Goal: Task Accomplishment & Management: Manage account settings

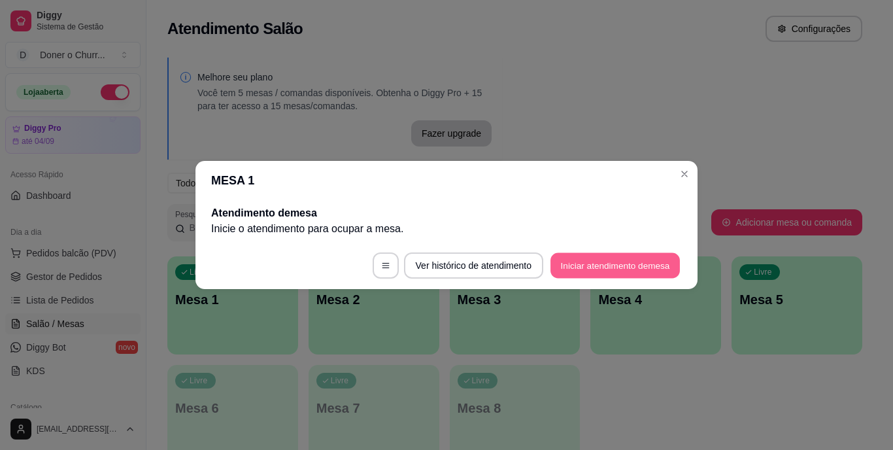
click at [611, 266] on button "Iniciar atendimento de mesa" at bounding box center [615, 265] width 129 height 25
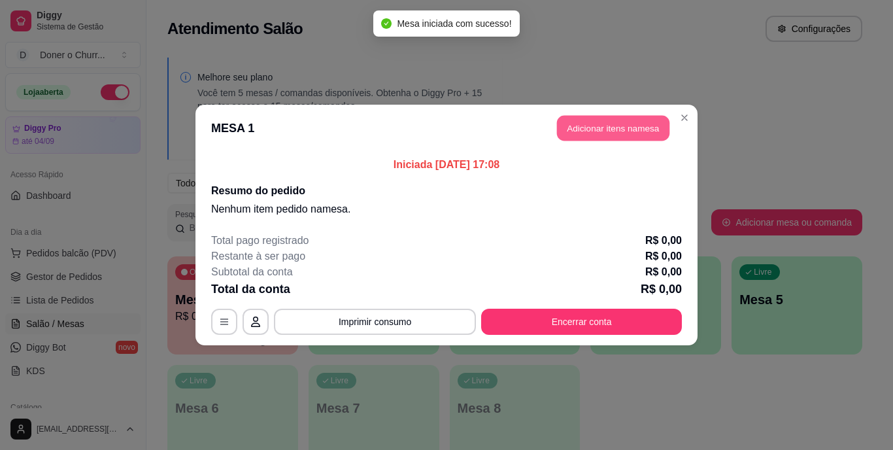
click at [609, 125] on button "Adicionar itens na mesa" at bounding box center [613, 128] width 112 height 25
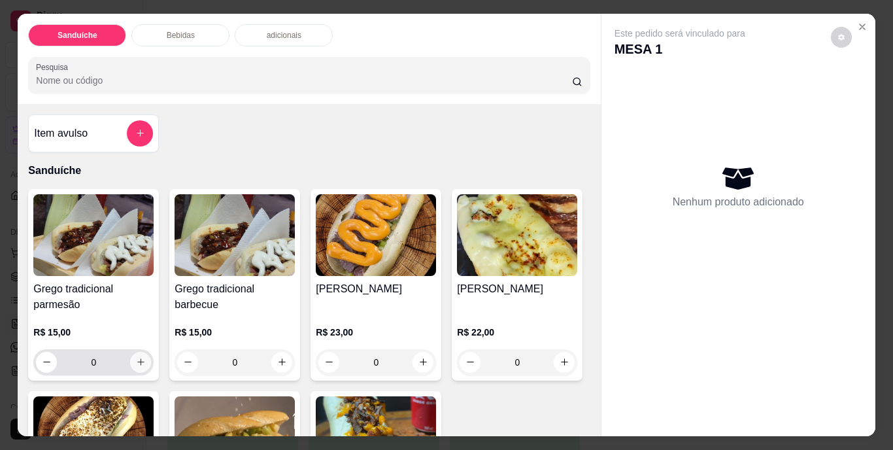
click at [136, 357] on icon "increase-product-quantity" at bounding box center [141, 362] width 10 height 10
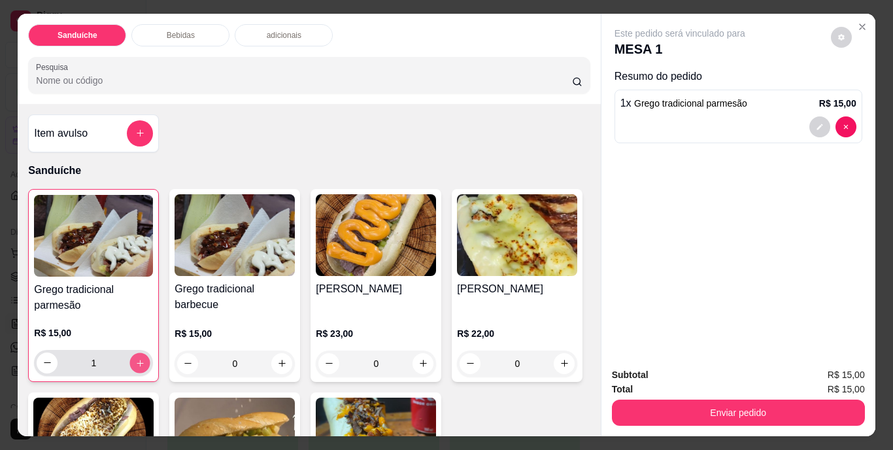
click at [135, 358] on icon "increase-product-quantity" at bounding box center [140, 363] width 10 height 10
type input "2"
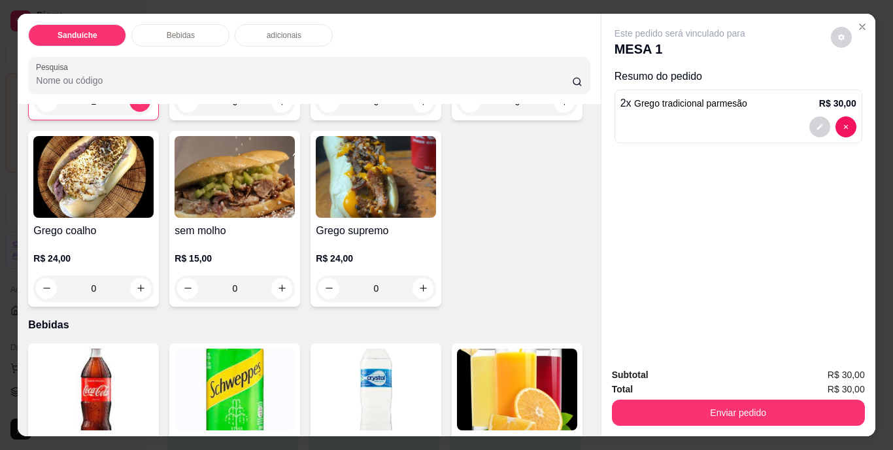
scroll to position [327, 0]
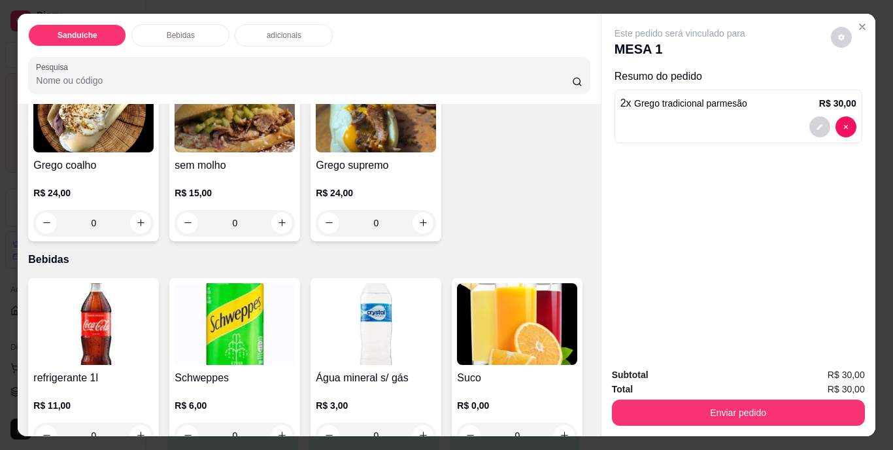
click at [560, 41] on icon "increase-product-quantity" at bounding box center [565, 36] width 10 height 10
type input "1"
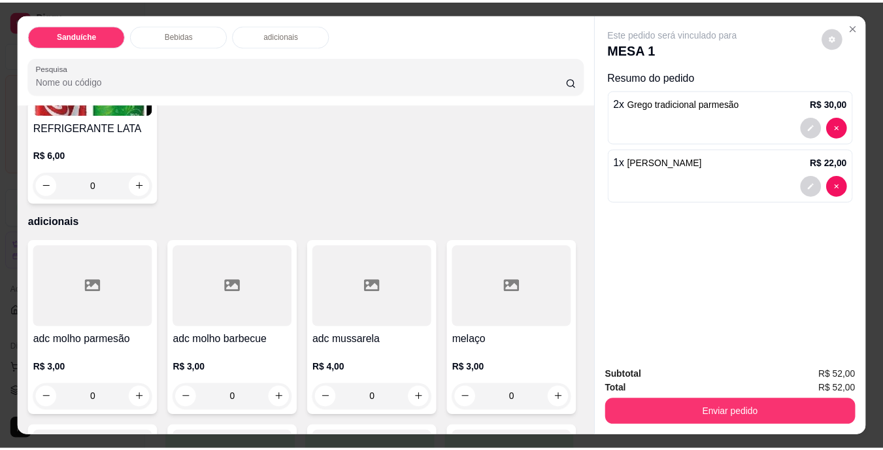
scroll to position [589, 0]
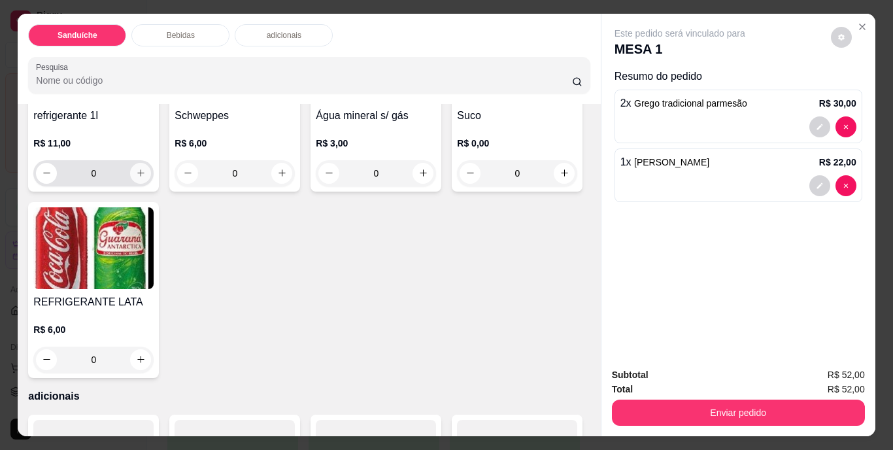
click at [138, 178] on icon "increase-product-quantity" at bounding box center [141, 173] width 10 height 10
type input "1"
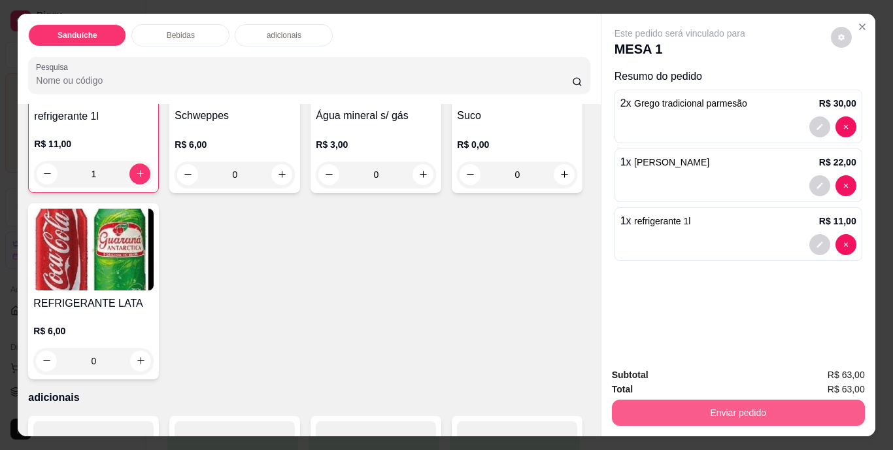
click at [733, 411] on button "Enviar pedido" at bounding box center [738, 412] width 253 height 26
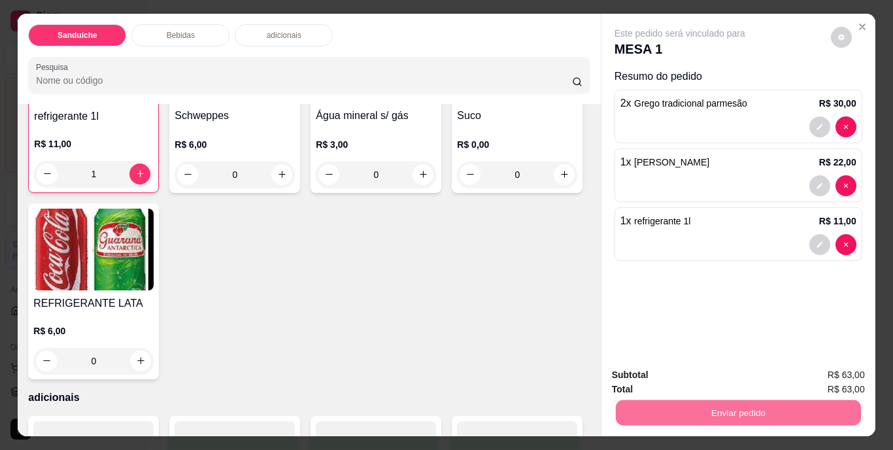
click at [718, 372] on button "Não registrar e enviar pedido" at bounding box center [695, 376] width 136 height 25
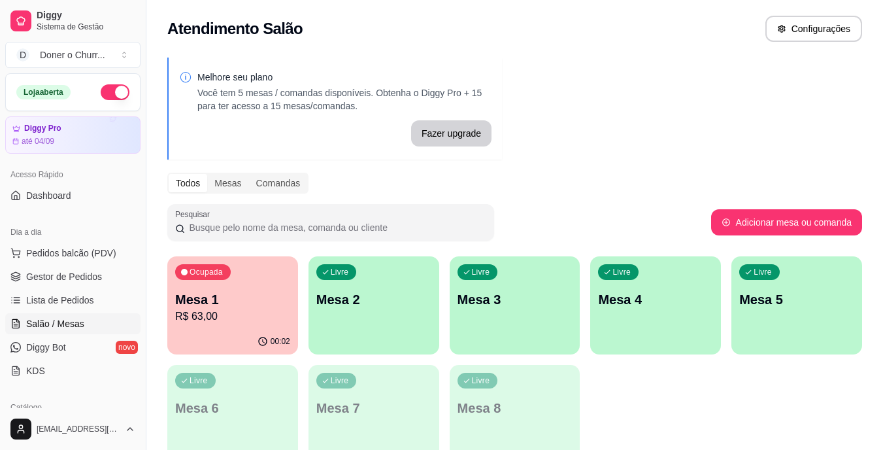
click at [368, 302] on p "Mesa 2" at bounding box center [373, 299] width 115 height 18
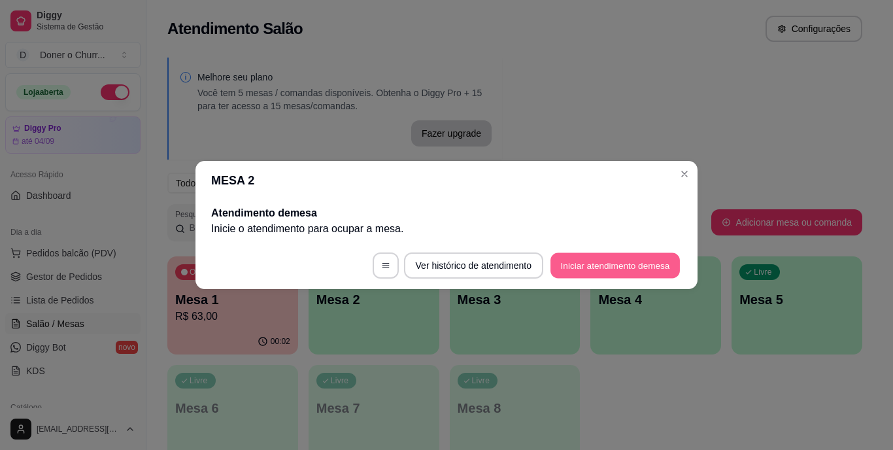
click at [608, 264] on button "Iniciar atendimento de mesa" at bounding box center [615, 265] width 129 height 25
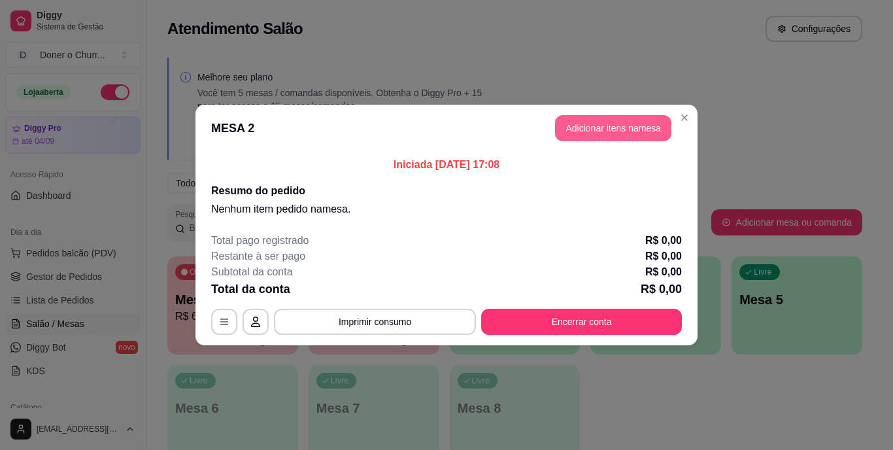
click at [609, 123] on button "Adicionar itens na mesa" at bounding box center [613, 128] width 116 height 26
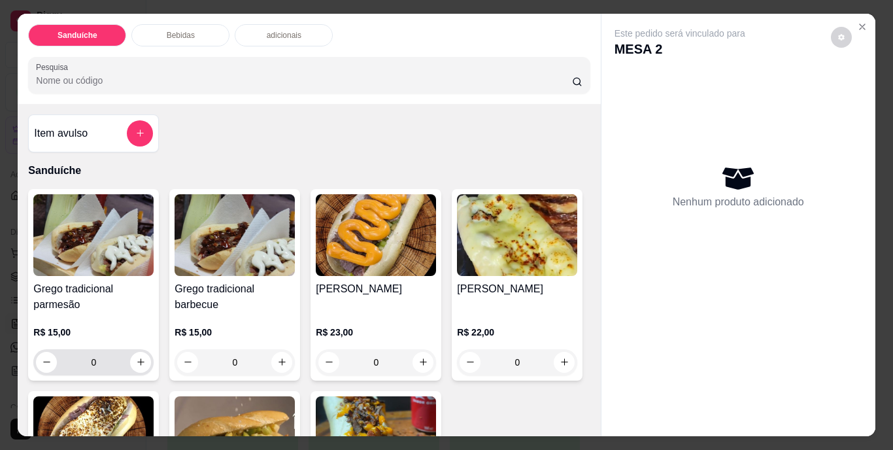
click at [142, 366] on div "0" at bounding box center [93, 362] width 115 height 26
click at [136, 362] on icon "increase-product-quantity" at bounding box center [141, 362] width 10 height 10
type input "1"
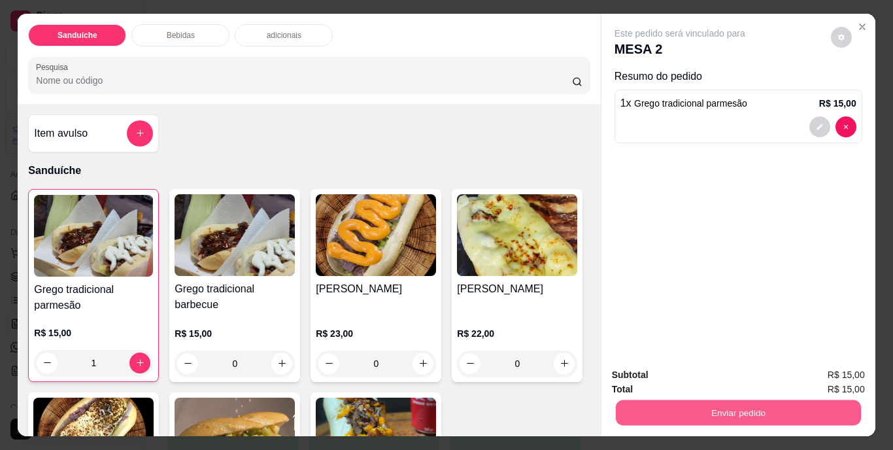
click at [730, 411] on button "Enviar pedido" at bounding box center [737, 412] width 245 height 25
click at [693, 367] on button "Não registrar e enviar pedido" at bounding box center [695, 376] width 132 height 24
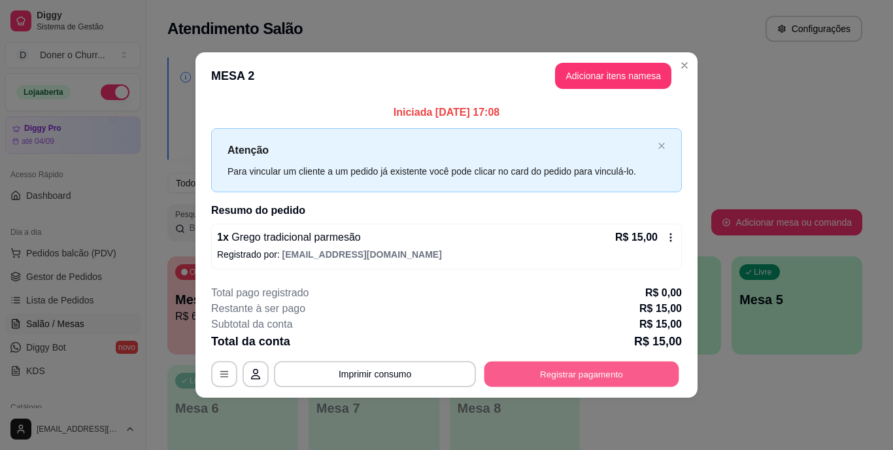
click at [580, 371] on button "Registrar pagamento" at bounding box center [581, 373] width 195 height 25
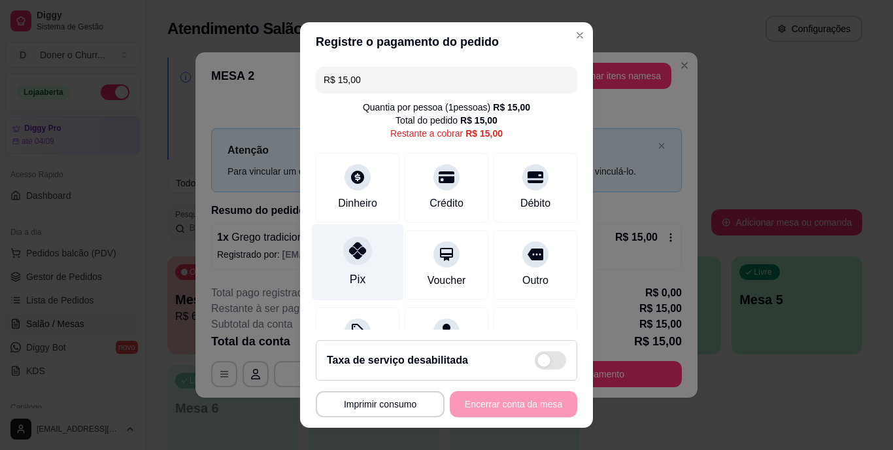
click at [360, 256] on div at bounding box center [357, 251] width 29 height 29
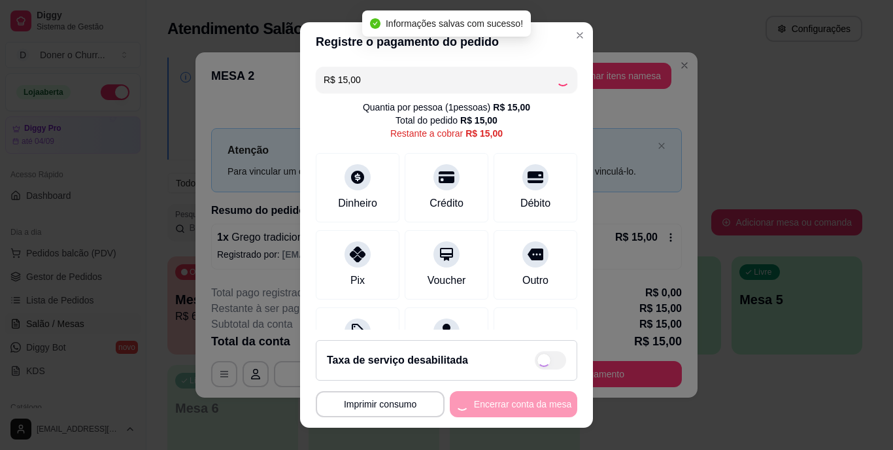
type input "R$ 0,00"
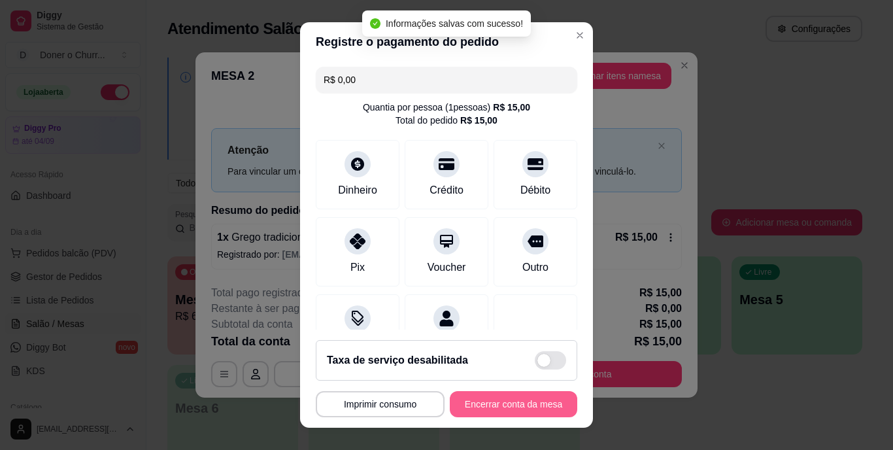
click at [496, 405] on button "Encerrar conta da mesa" at bounding box center [513, 404] width 127 height 26
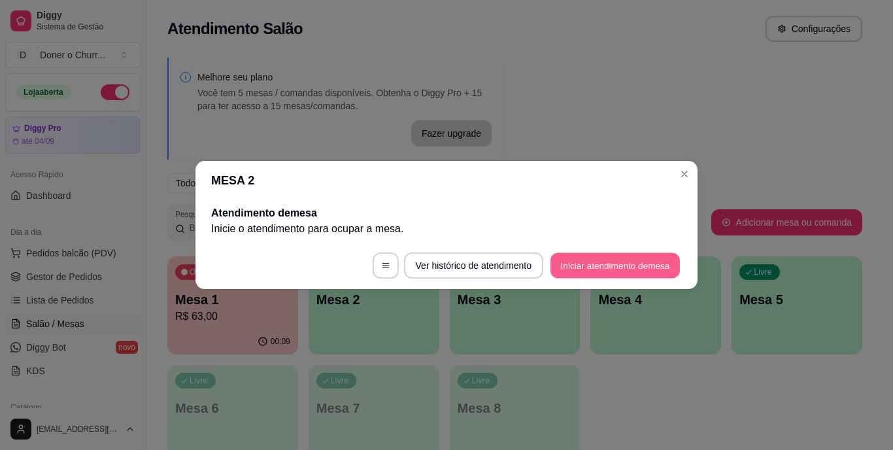
click at [606, 259] on button "Iniciar atendimento de mesa" at bounding box center [615, 265] width 129 height 25
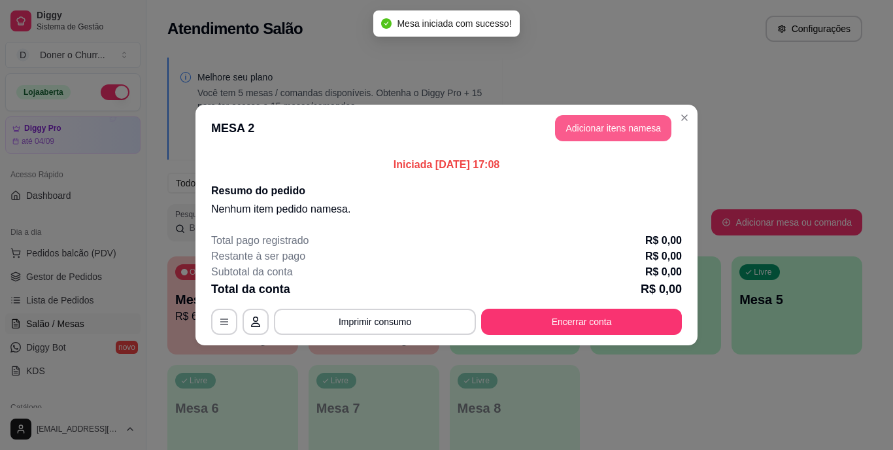
click at [615, 131] on button "Adicionar itens na mesa" at bounding box center [613, 128] width 116 height 26
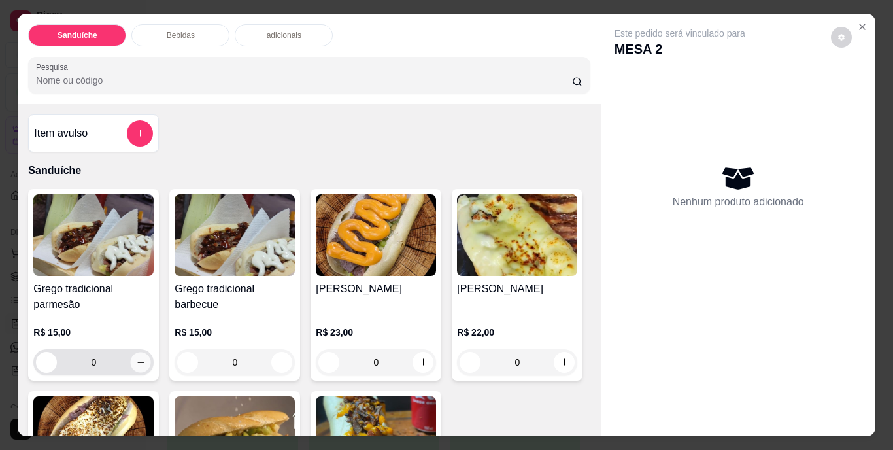
click at [140, 357] on icon "increase-product-quantity" at bounding box center [141, 362] width 10 height 10
type input "1"
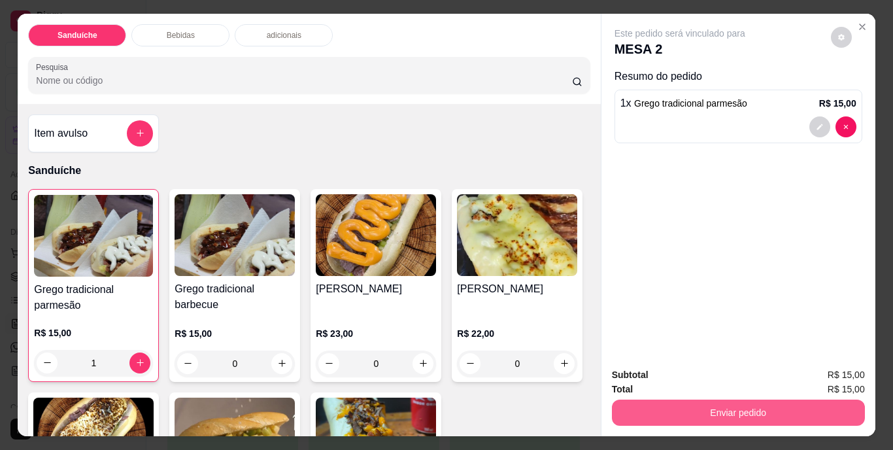
click at [681, 403] on button "Enviar pedido" at bounding box center [738, 412] width 253 height 26
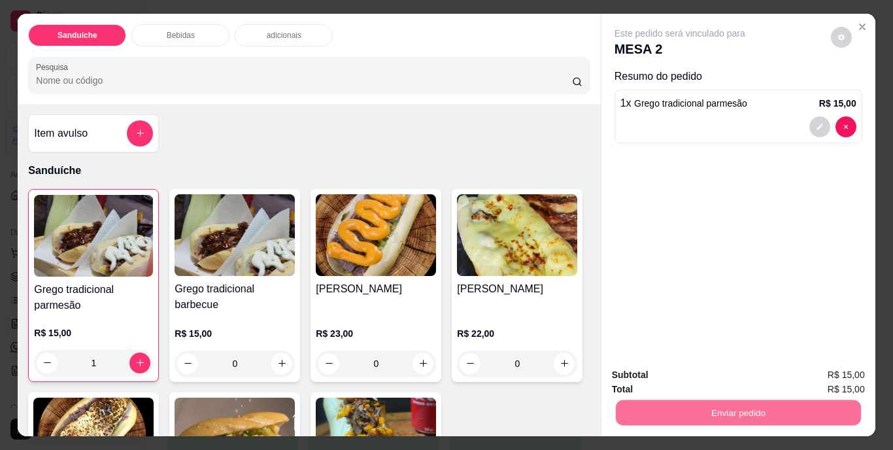
click at [722, 376] on button "Não registrar e enviar pedido" at bounding box center [695, 376] width 132 height 24
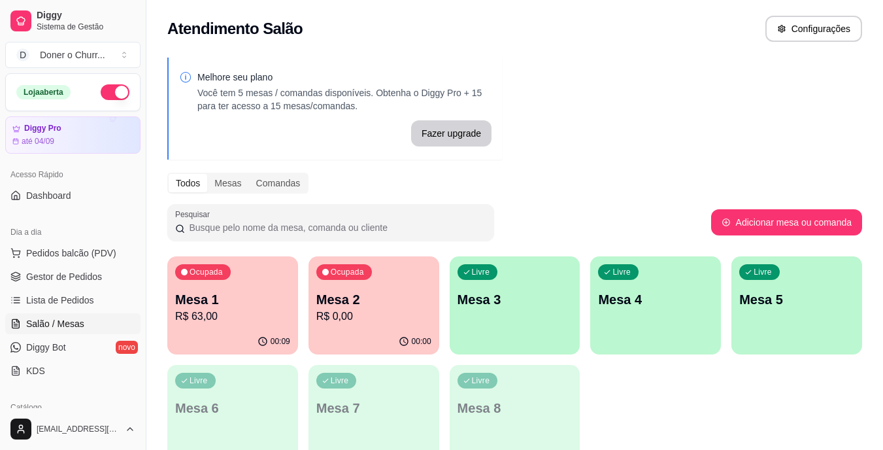
click at [511, 302] on p "Mesa 3" at bounding box center [515, 299] width 115 height 18
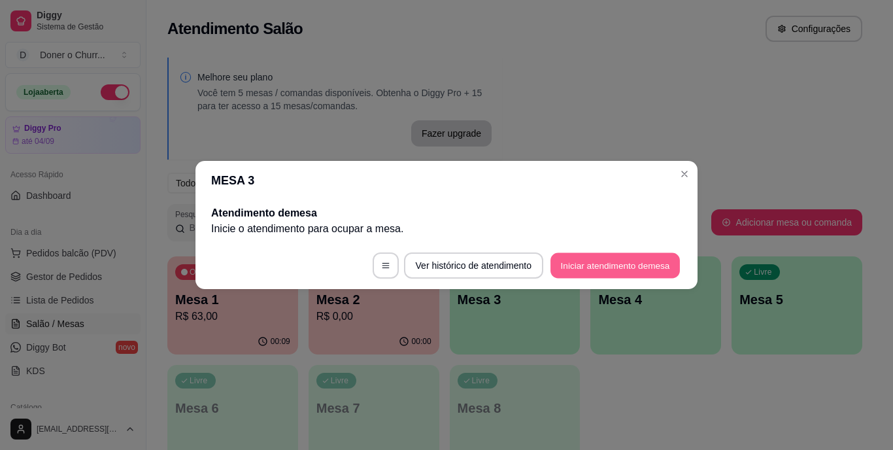
click at [623, 264] on button "Iniciar atendimento de mesa" at bounding box center [615, 265] width 129 height 25
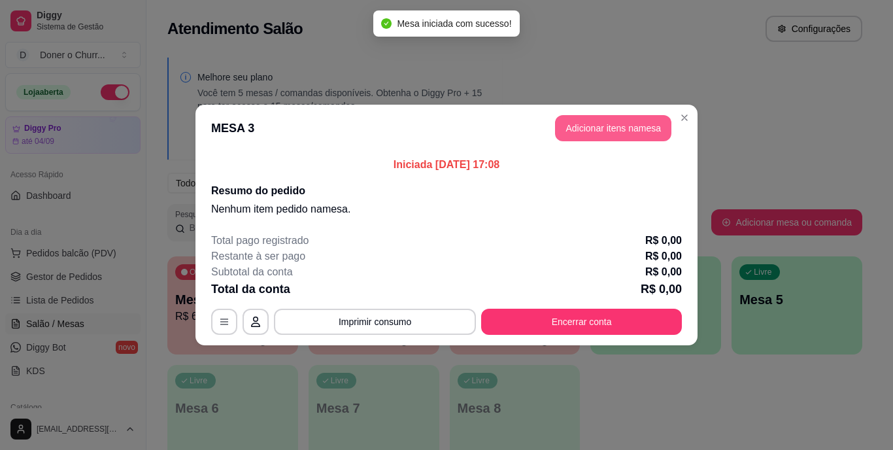
click at [616, 130] on button "Adicionar itens na mesa" at bounding box center [613, 128] width 116 height 26
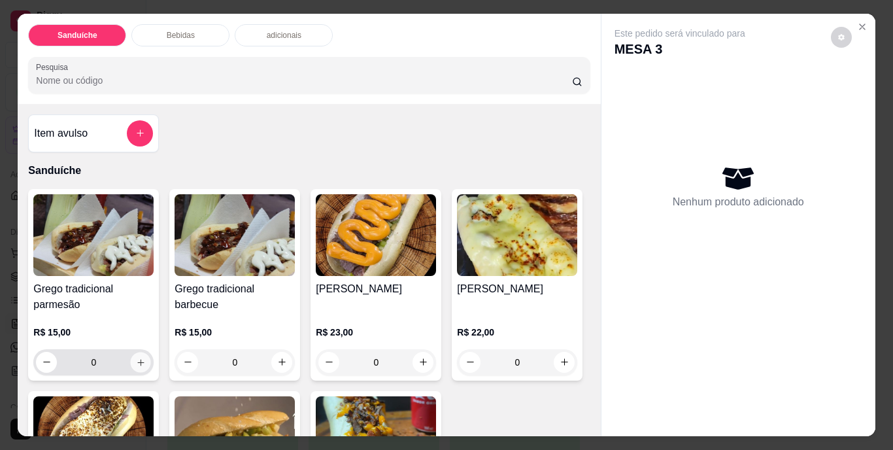
click at [136, 362] on icon "increase-product-quantity" at bounding box center [141, 362] width 10 height 10
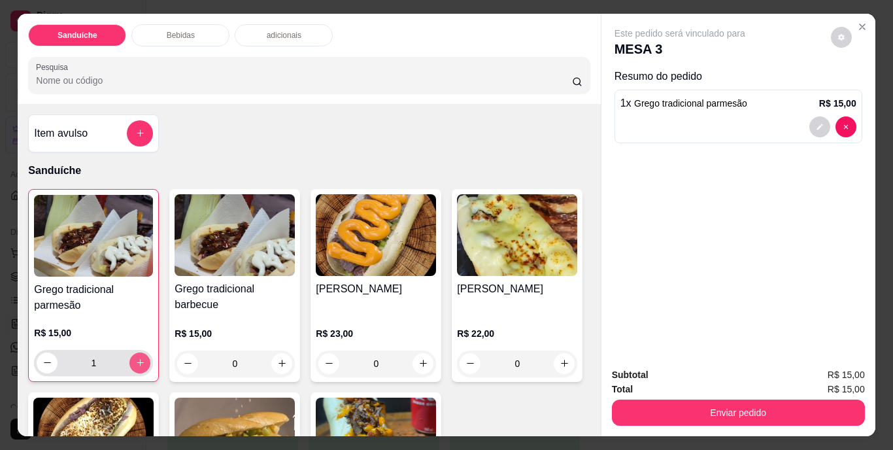
click at [135, 362] on icon "increase-product-quantity" at bounding box center [140, 363] width 10 height 10
type input "2"
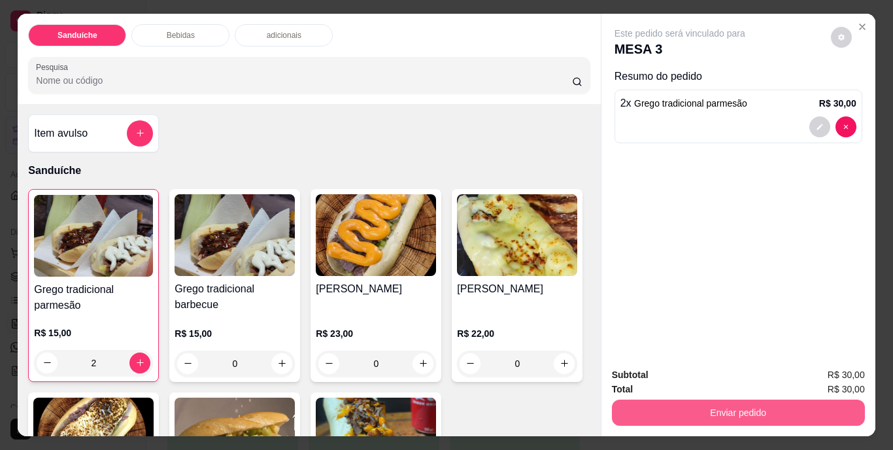
click at [709, 413] on button "Enviar pedido" at bounding box center [738, 412] width 253 height 26
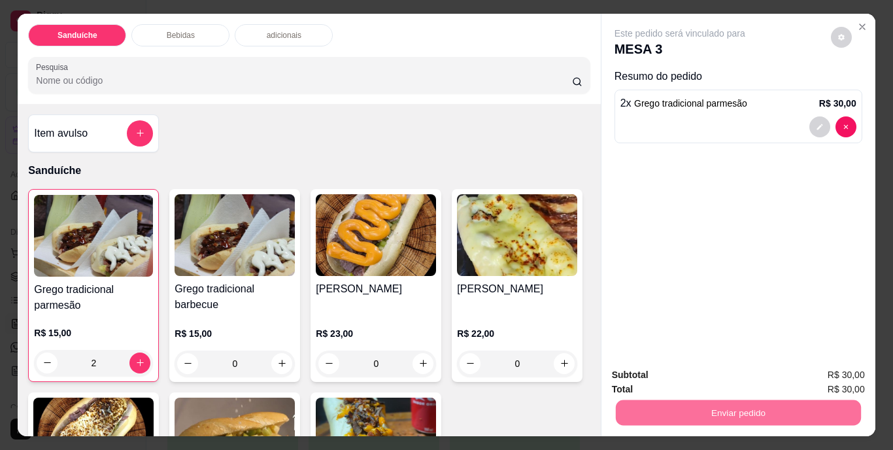
click at [692, 376] on button "Não registrar e enviar pedido" at bounding box center [695, 376] width 132 height 24
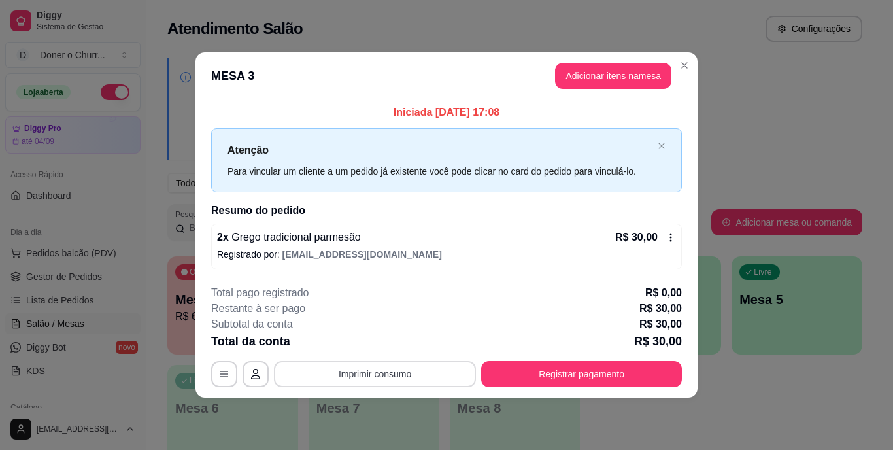
click at [377, 370] on button "Imprimir consumo" at bounding box center [375, 374] width 202 height 26
click at [392, 343] on button "IMPRESSORA" at bounding box center [379, 343] width 92 height 20
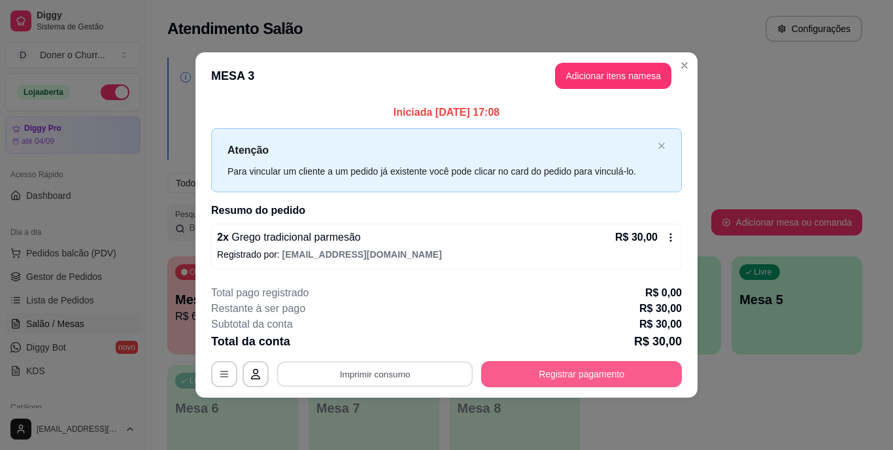
click at [589, 374] on button "Registrar pagamento" at bounding box center [581, 374] width 201 height 26
click at [589, 374] on button "Registrar pagamento" at bounding box center [581, 373] width 195 height 25
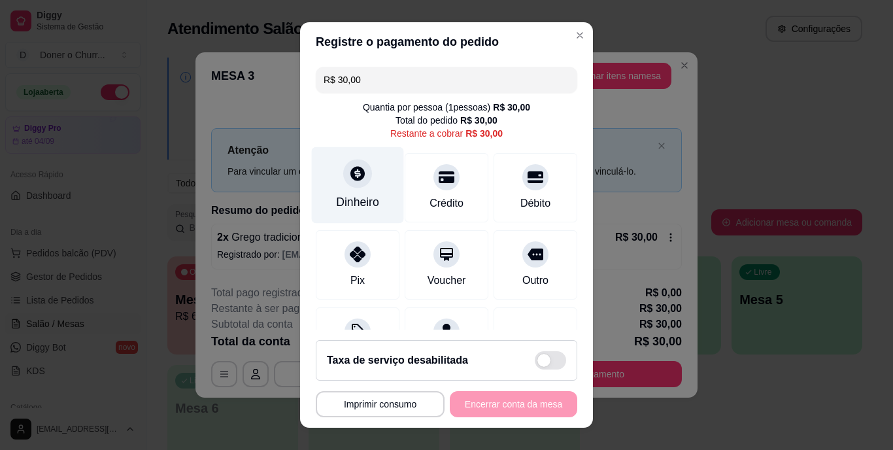
click at [351, 186] on div at bounding box center [357, 174] width 29 height 29
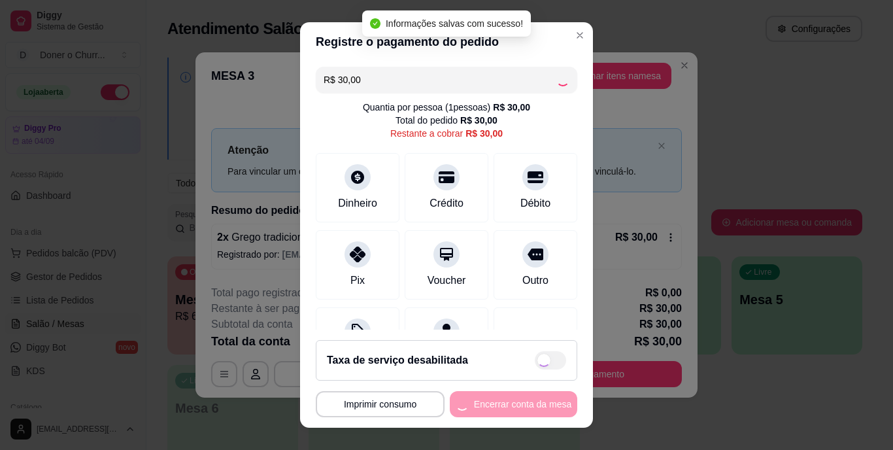
type input "R$ 0,00"
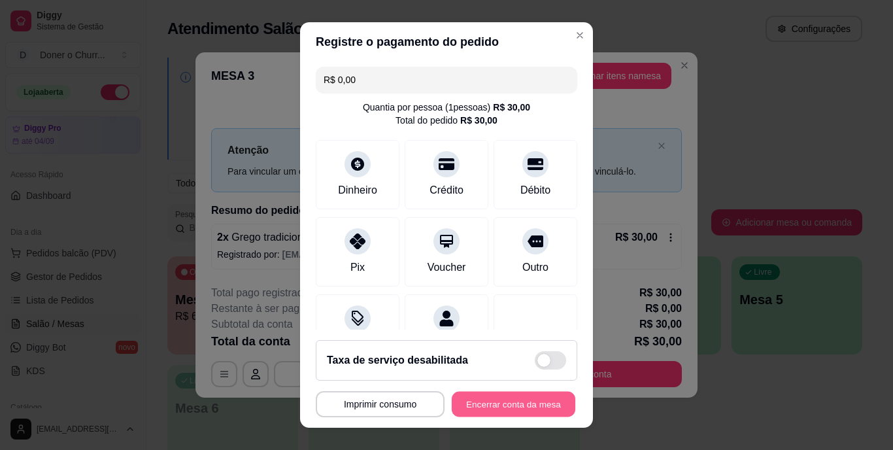
click at [504, 414] on button "Encerrar conta da mesa" at bounding box center [514, 403] width 124 height 25
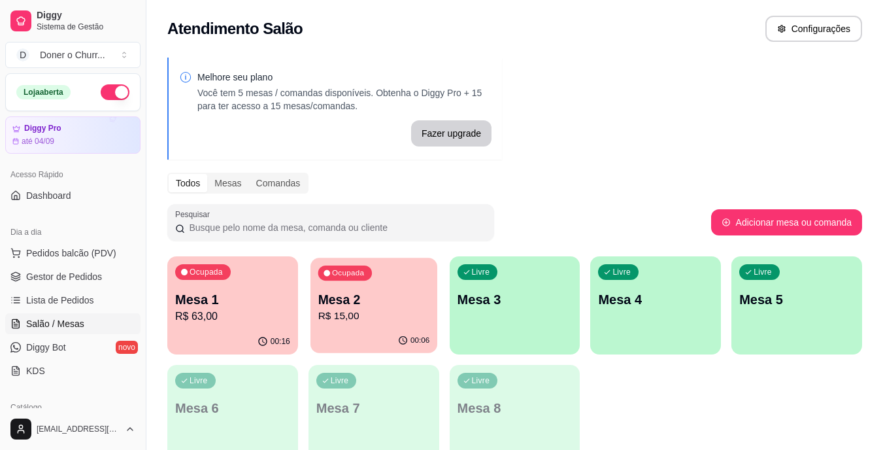
click at [369, 331] on div "00:06" at bounding box center [374, 340] width 127 height 25
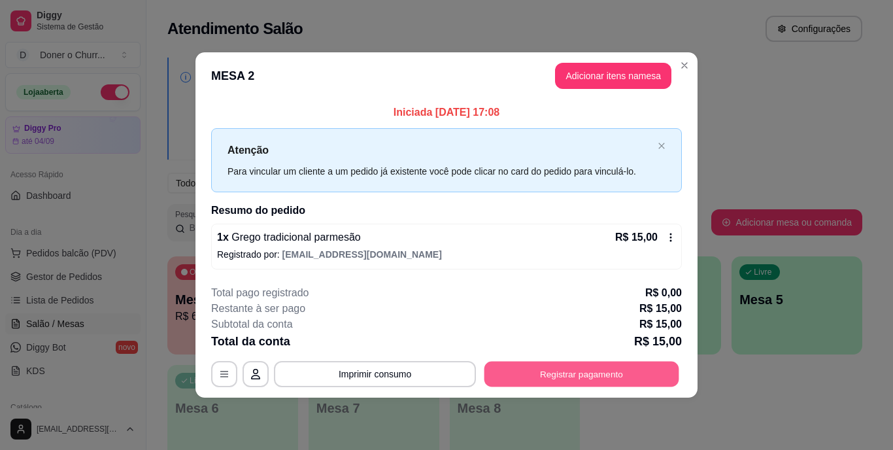
click at [582, 366] on button "Registrar pagamento" at bounding box center [581, 373] width 195 height 25
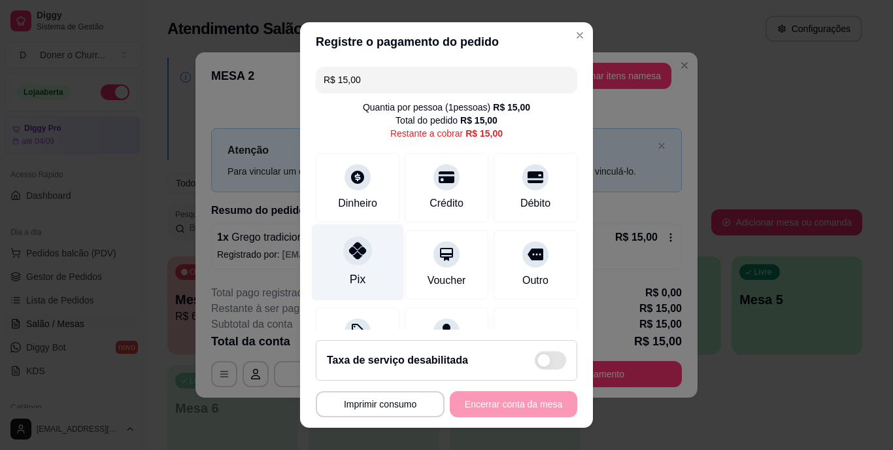
click at [352, 260] on div at bounding box center [357, 251] width 29 height 29
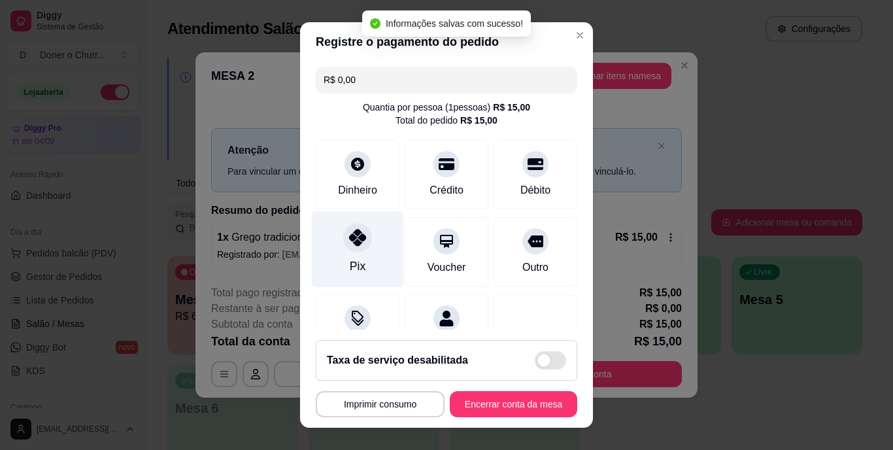
type input "R$ 0,00"
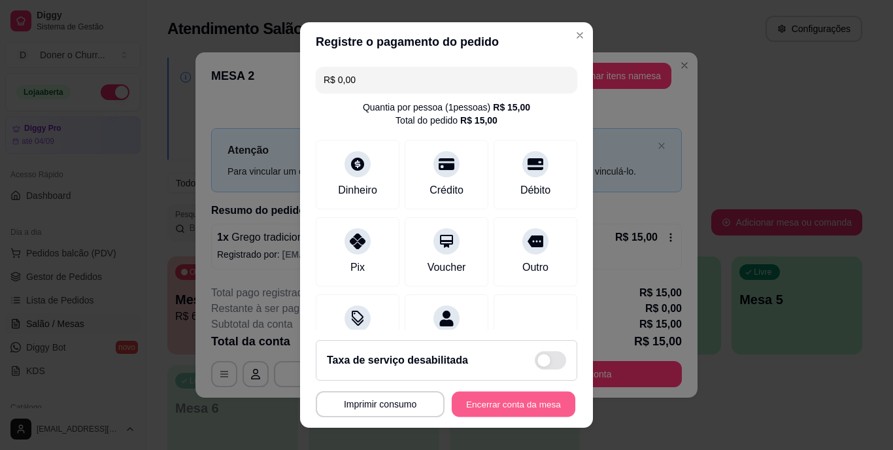
click at [477, 412] on button "Encerrar conta da mesa" at bounding box center [514, 403] width 124 height 25
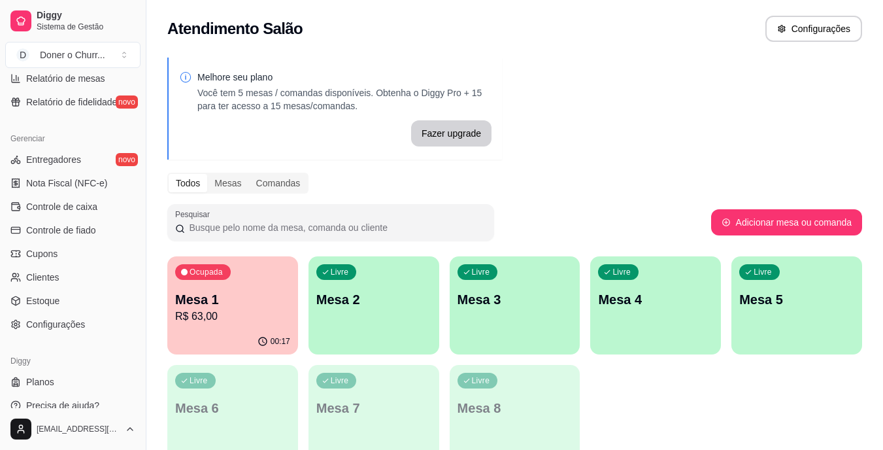
scroll to position [491, 0]
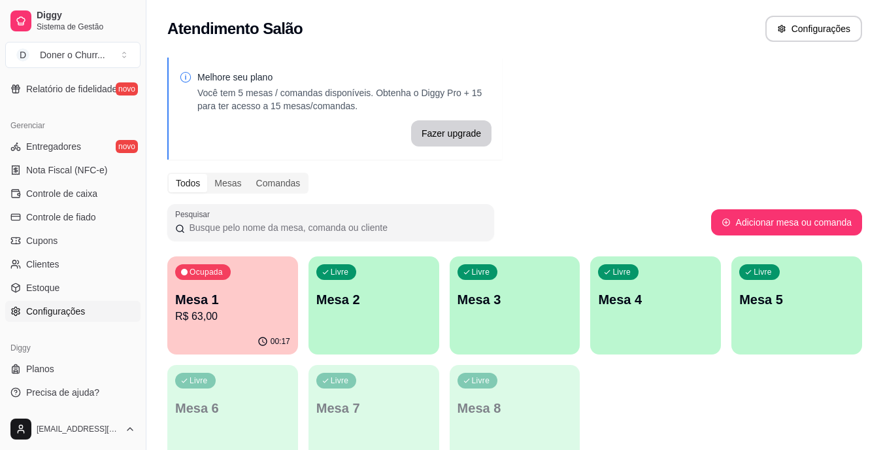
click at [54, 314] on span "Configurações" at bounding box center [55, 311] width 59 height 13
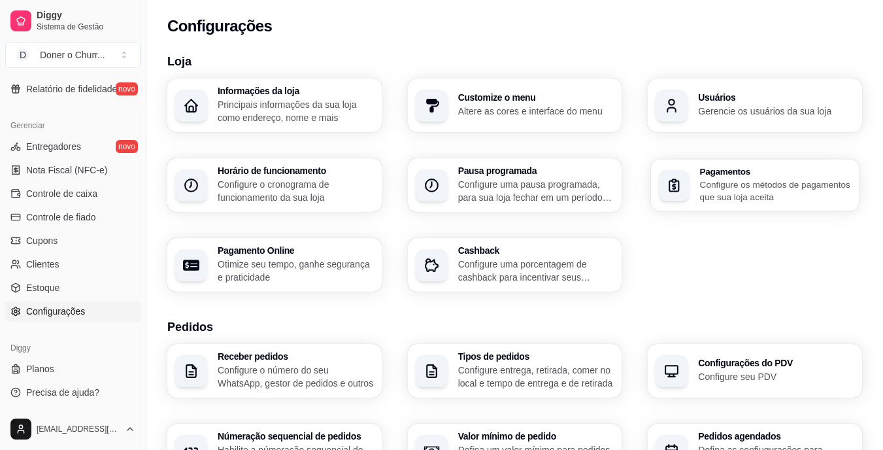
click at [753, 167] on h3 "Pagamentos" at bounding box center [775, 171] width 151 height 9
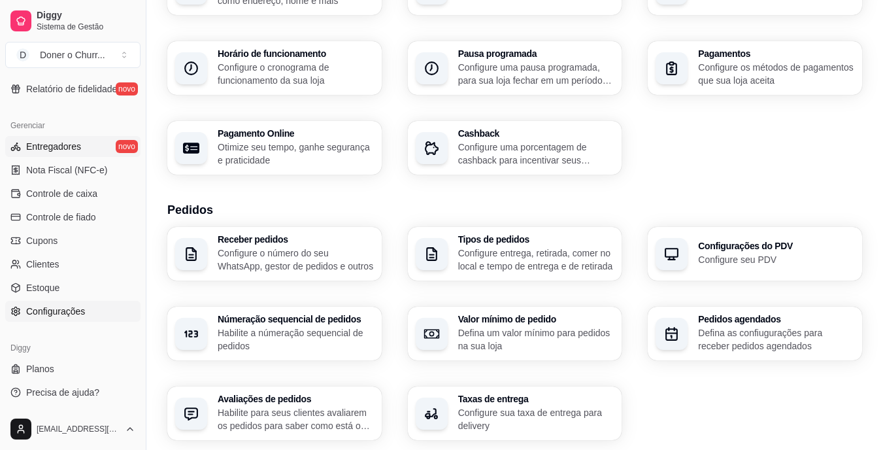
scroll to position [120, 0]
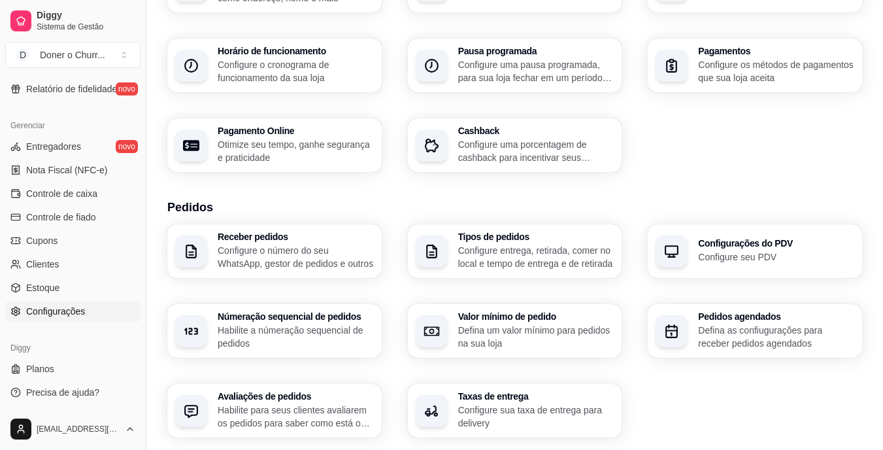
drag, startPoint x: 63, startPoint y: 144, endPoint x: 82, endPoint y: 323, distance: 179.4
click at [82, 323] on div "Gerenciar Entregadores novo Nota Fiscal (NFC-e) Controle de caixa Controle de f…" at bounding box center [73, 218] width 146 height 217
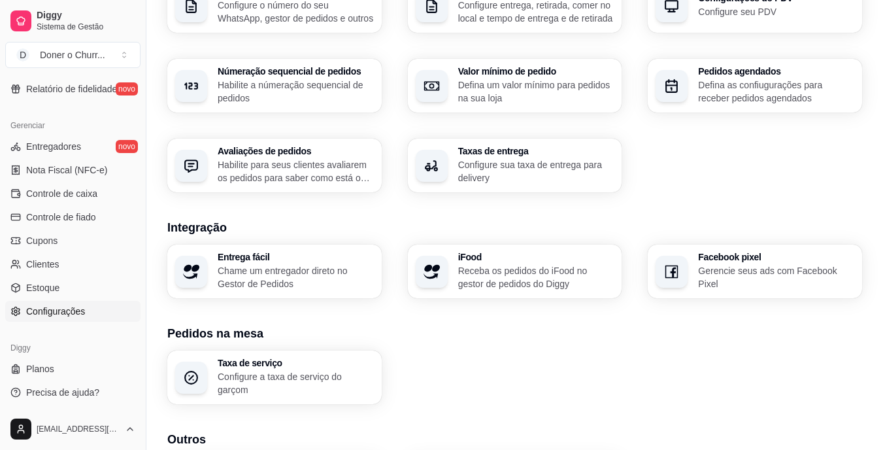
scroll to position [371, 0]
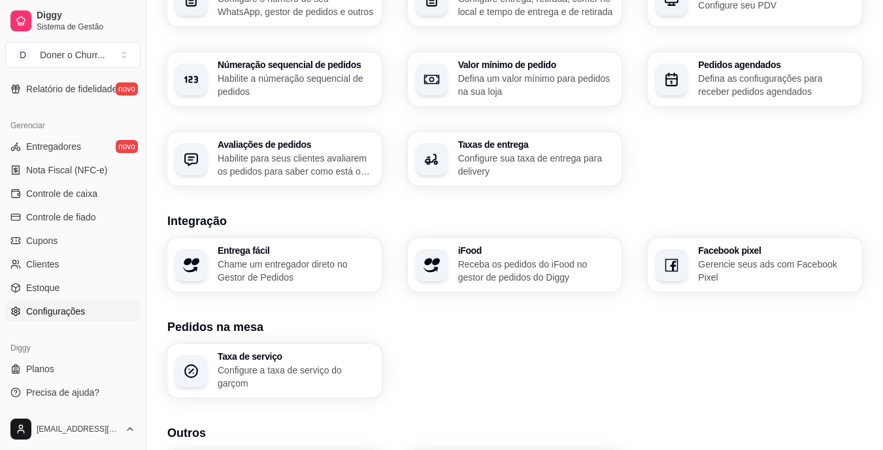
drag, startPoint x: 82, startPoint y: 323, endPoint x: 95, endPoint y: 334, distance: 17.2
click at [95, 334] on div "Diggy Planos Precisa de ajuda?" at bounding box center [73, 370] width 146 height 76
click at [147, 196] on button "Toggle Sidebar" at bounding box center [146, 225] width 10 height 450
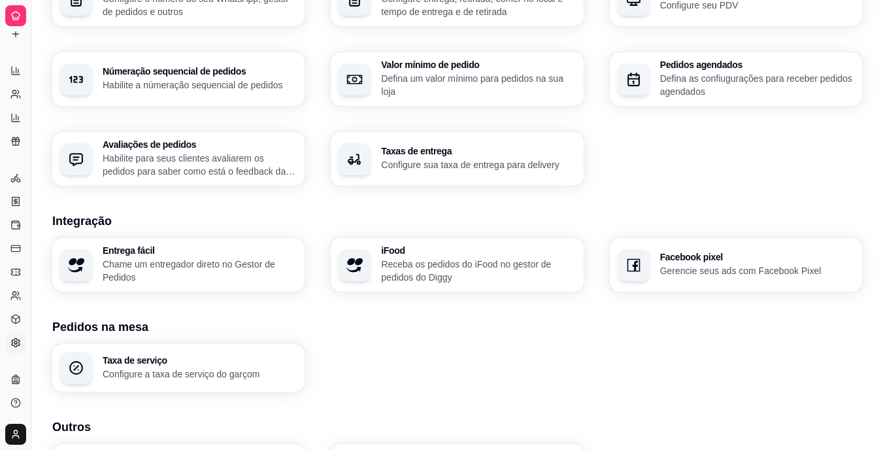
scroll to position [228, 0]
click at [28, 261] on button "Toggle Sidebar" at bounding box center [30, 225] width 10 height 450
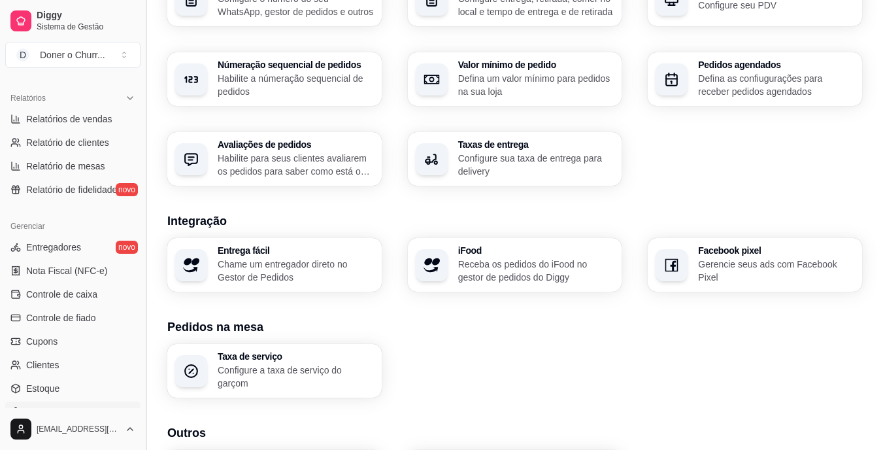
scroll to position [399, 0]
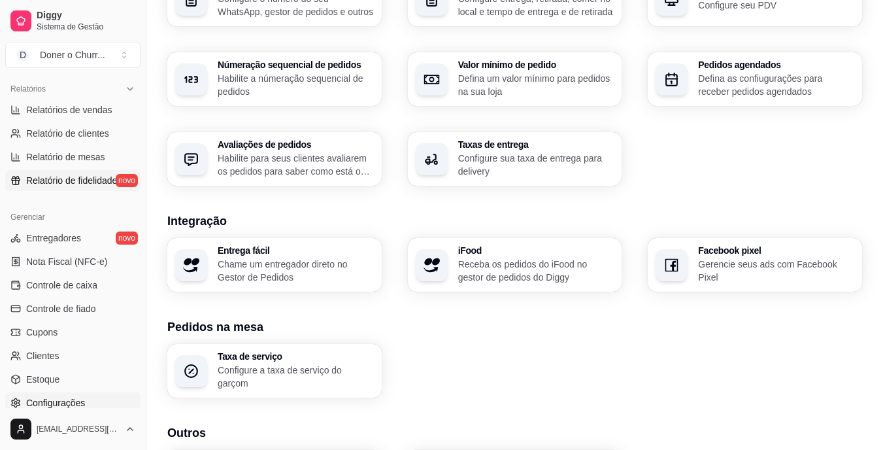
click at [54, 179] on span "Relatório de fidelidade" at bounding box center [71, 180] width 91 height 13
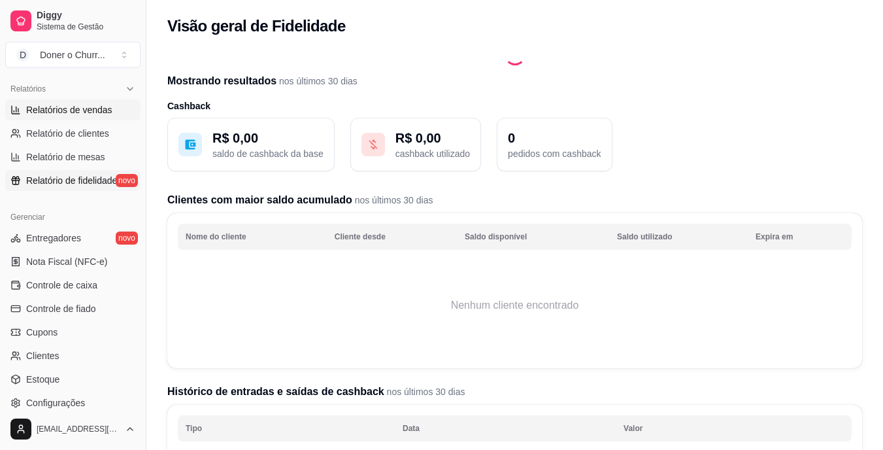
click at [71, 109] on span "Relatórios de vendas" at bounding box center [69, 109] width 86 height 13
select select "ALL"
select select "0"
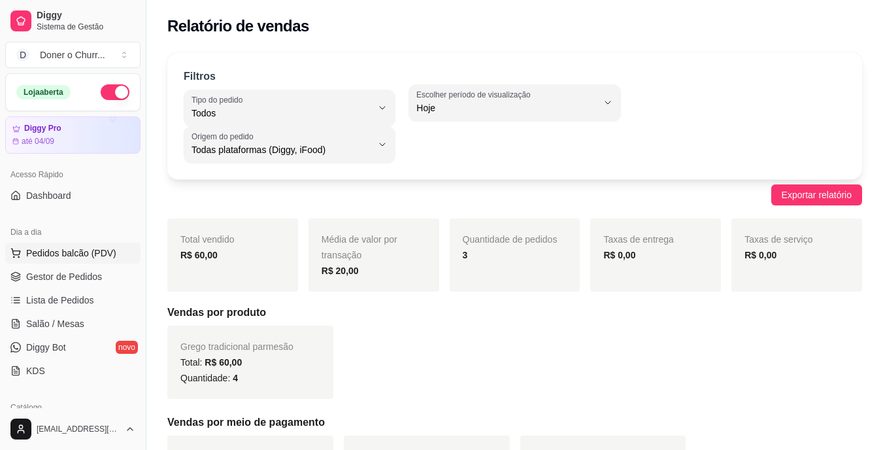
click at [88, 248] on span "Pedidos balcão (PDV)" at bounding box center [71, 252] width 90 height 13
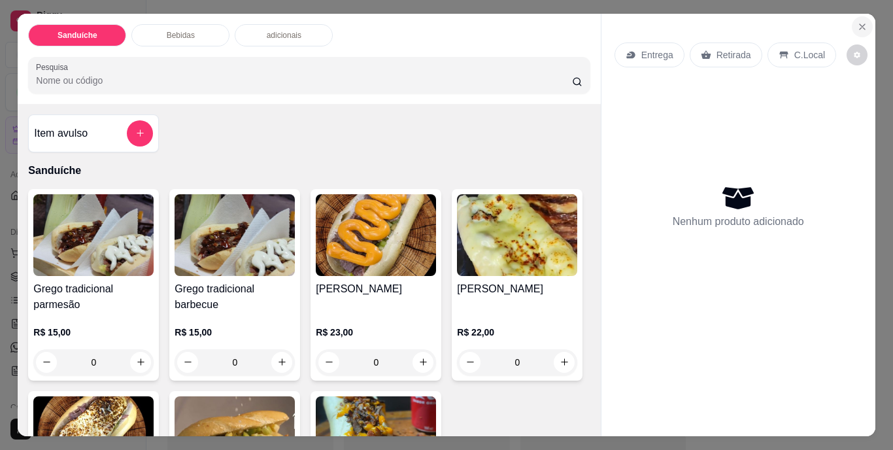
click at [858, 22] on icon "Close" at bounding box center [862, 27] width 10 height 10
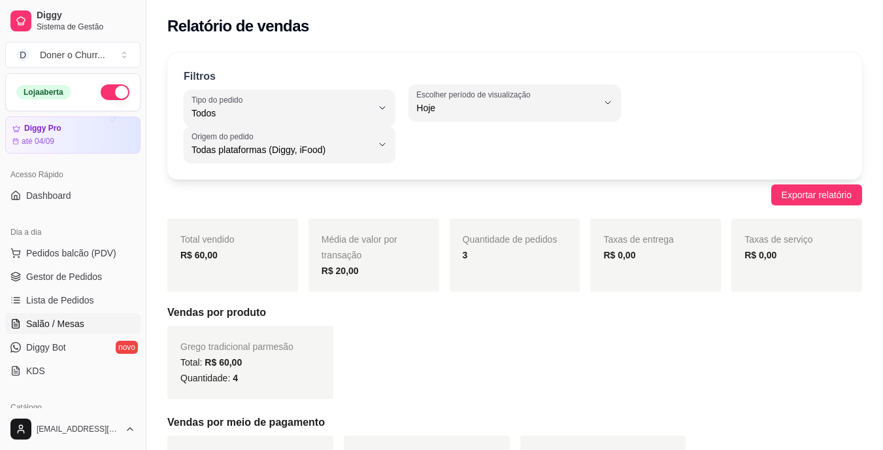
click at [56, 319] on span "Salão / Mesas" at bounding box center [55, 323] width 58 height 13
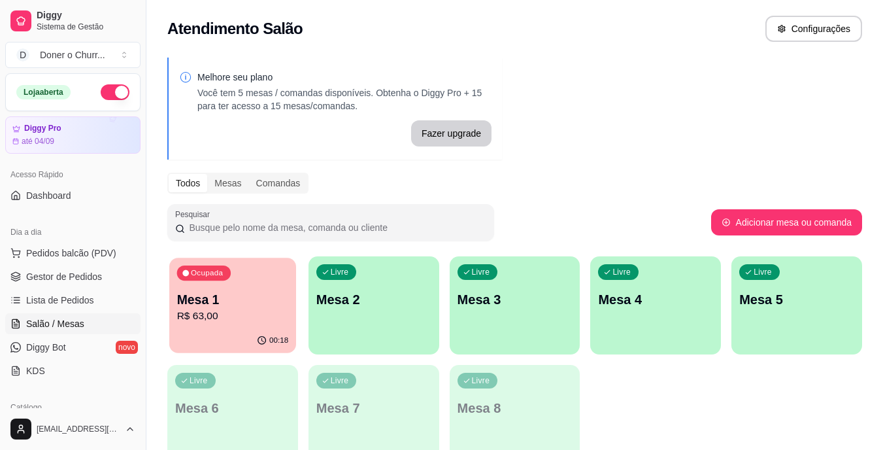
click at [264, 305] on p "Mesa 1" at bounding box center [233, 300] width 112 height 18
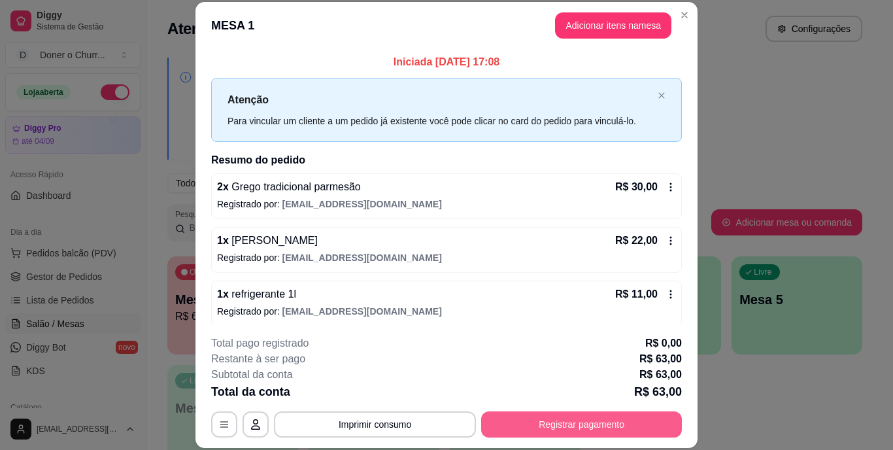
click at [566, 423] on button "Registrar pagamento" at bounding box center [581, 424] width 201 height 26
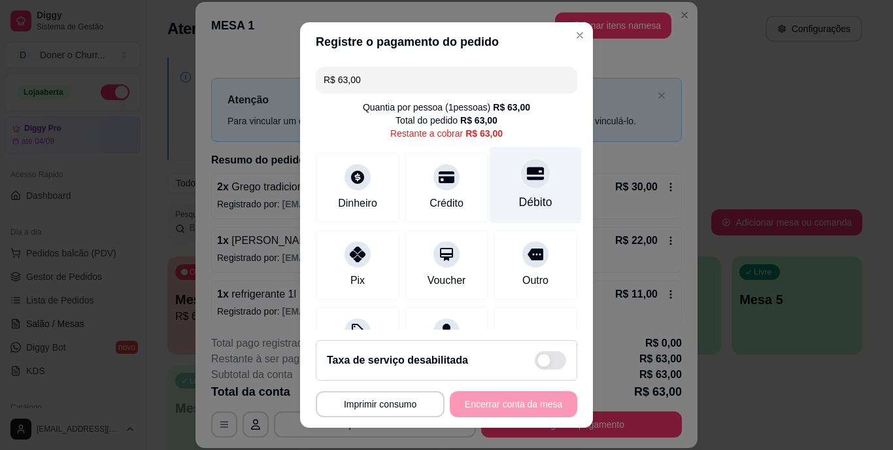
click at [527, 181] on icon at bounding box center [535, 173] width 17 height 17
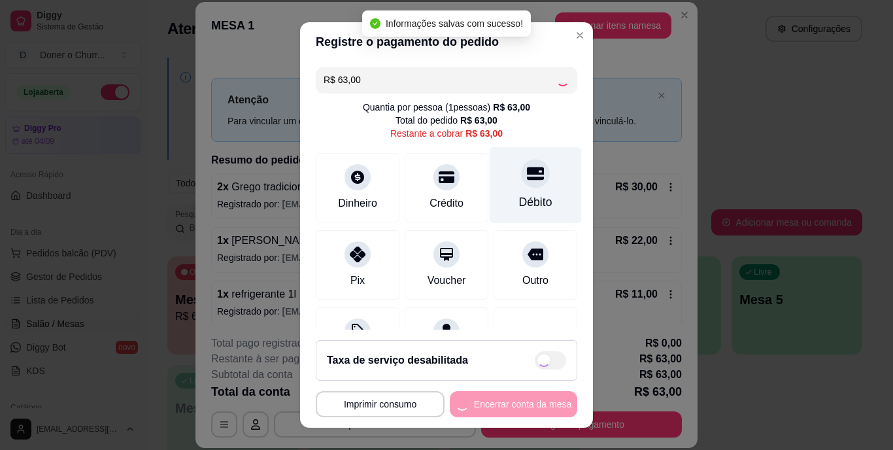
type input "R$ 0,00"
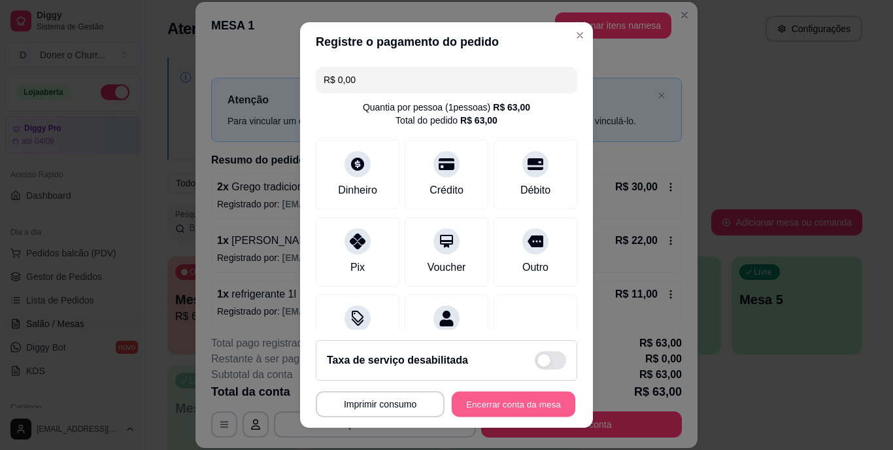
click at [490, 409] on button "Encerrar conta da mesa" at bounding box center [514, 403] width 124 height 25
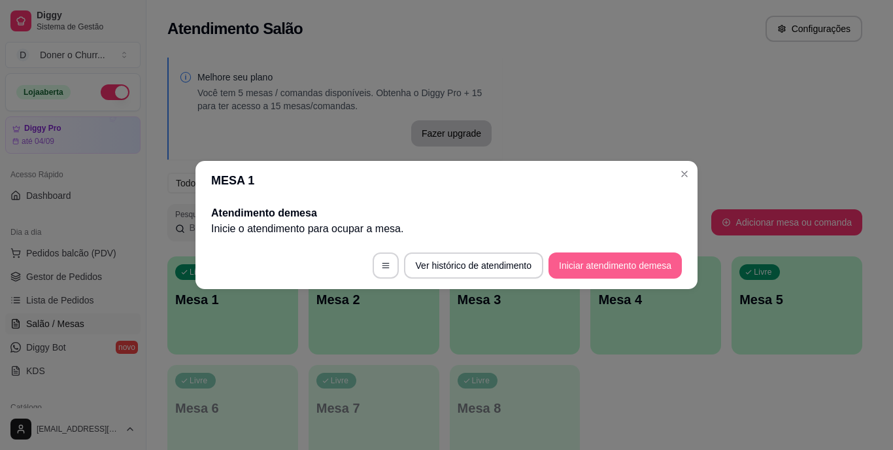
click at [587, 265] on button "Iniciar atendimento de mesa" at bounding box center [615, 265] width 133 height 26
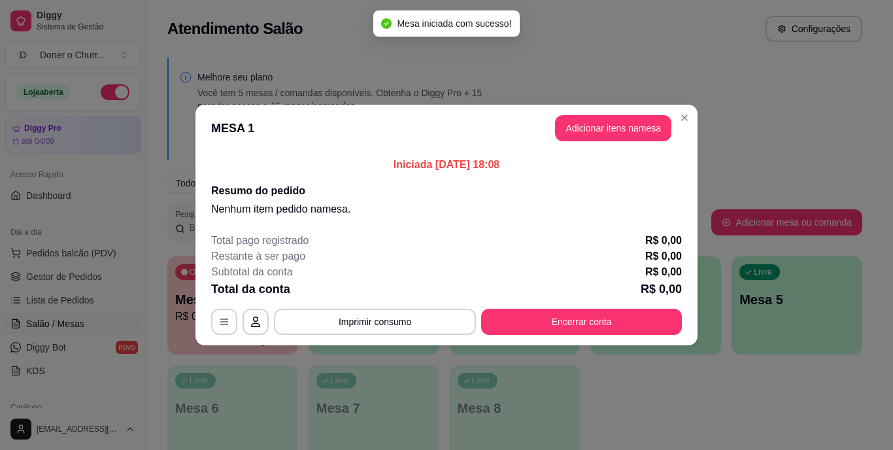
click at [602, 111] on header "MESA 1 Adicionar itens na mesa" at bounding box center [446, 128] width 502 height 47
click at [594, 132] on button "Adicionar itens na mesa" at bounding box center [613, 128] width 112 height 25
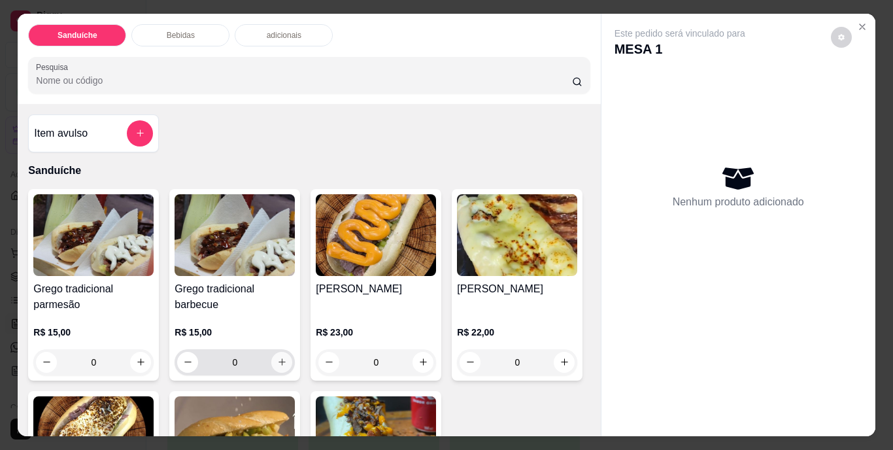
click at [277, 361] on icon "increase-product-quantity" at bounding box center [282, 362] width 10 height 10
type input "1"
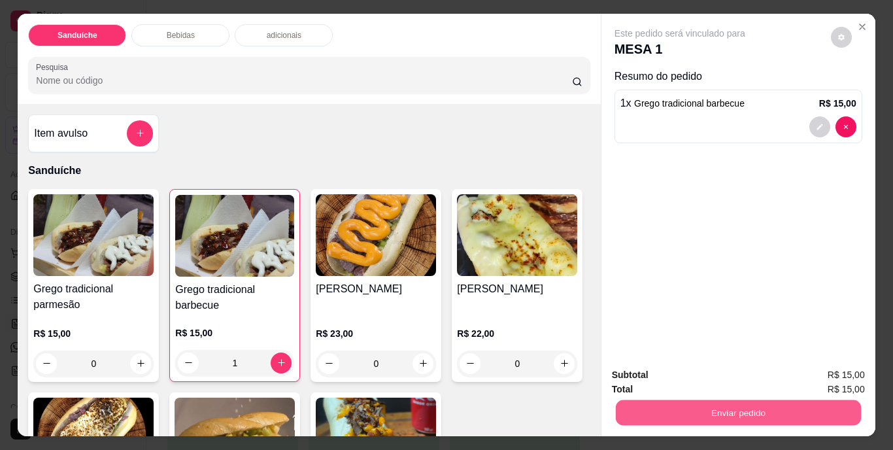
click at [673, 408] on button "Enviar pedido" at bounding box center [737, 412] width 245 height 25
click at [680, 374] on button "Não registrar e enviar pedido" at bounding box center [695, 376] width 132 height 24
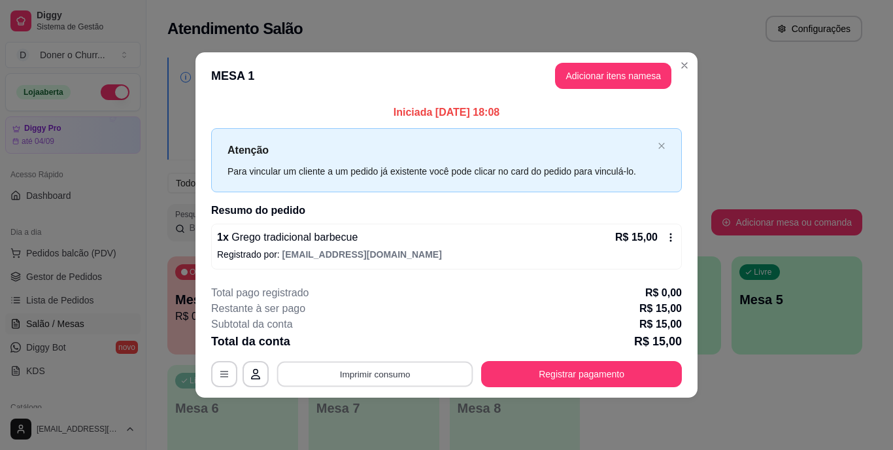
click at [371, 371] on button "Imprimir consumo" at bounding box center [375, 373] width 196 height 25
click at [373, 341] on button "IMPRESSORA" at bounding box center [378, 343] width 95 height 21
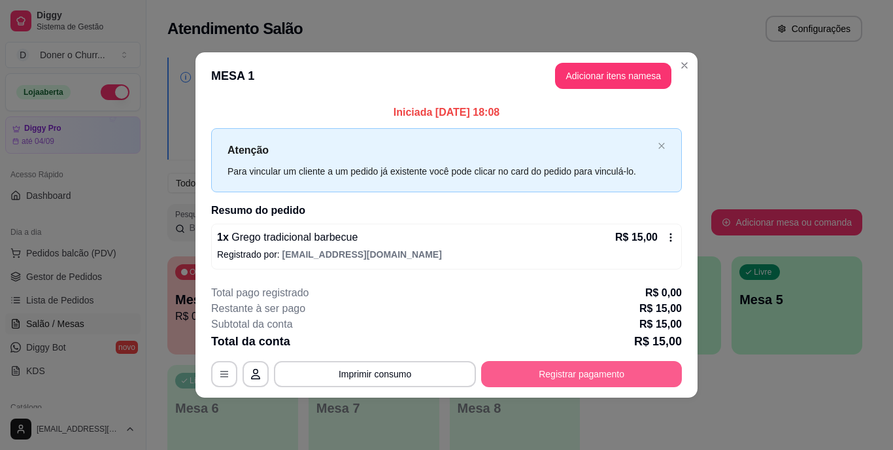
click at [537, 375] on button "Registrar pagamento" at bounding box center [581, 374] width 201 height 26
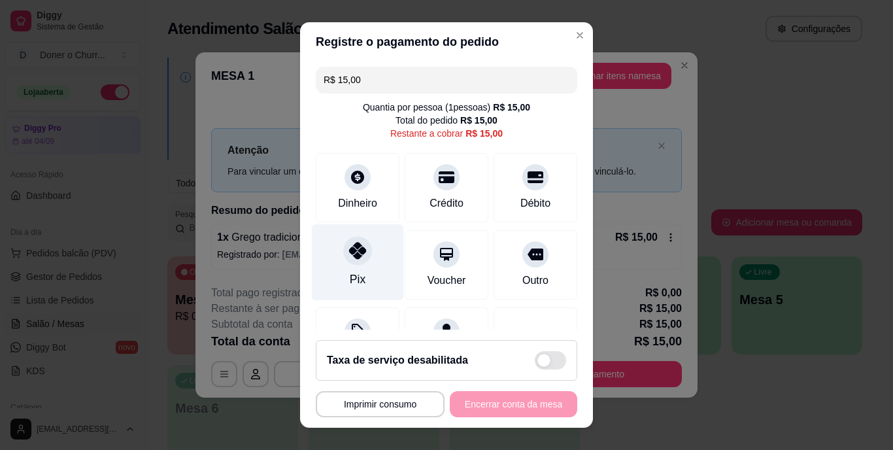
click at [343, 256] on div at bounding box center [357, 251] width 29 height 29
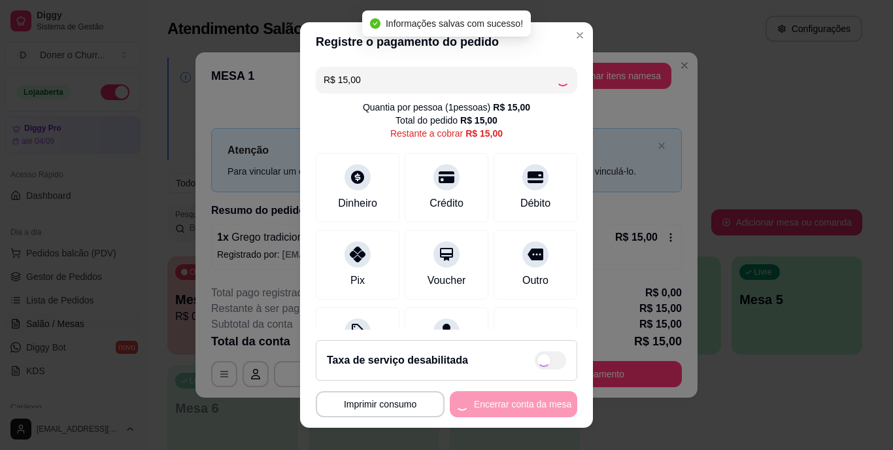
type input "R$ 0,00"
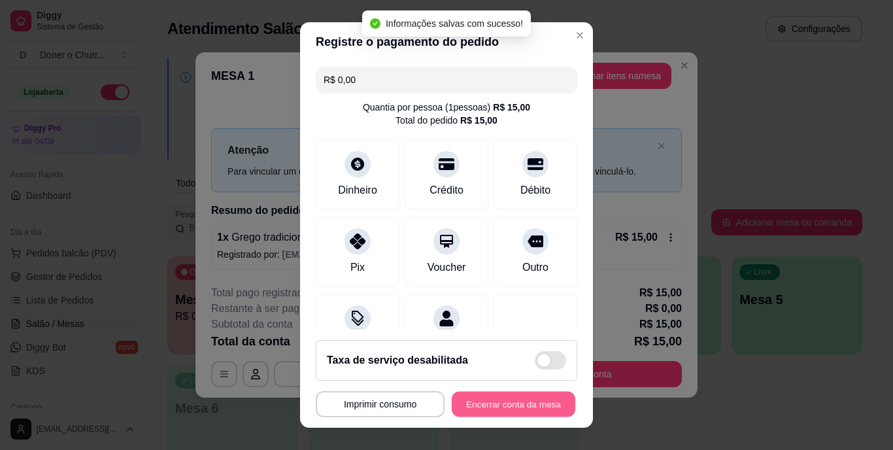
click at [511, 398] on button "Encerrar conta da mesa" at bounding box center [514, 403] width 124 height 25
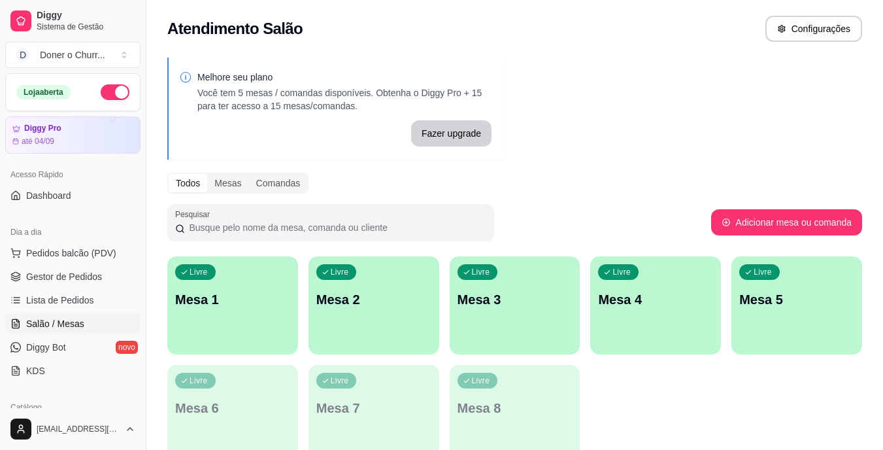
click at [235, 309] on div "Livre Mesa 1" at bounding box center [232, 297] width 131 height 82
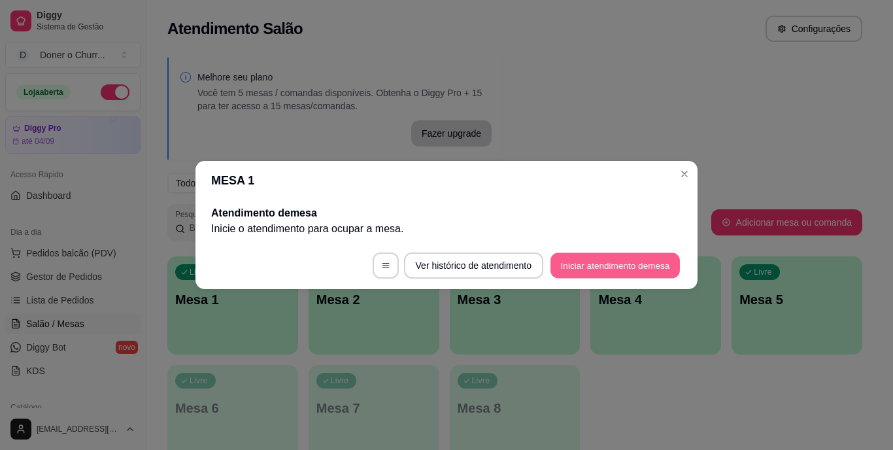
click at [571, 253] on button "Iniciar atendimento de mesa" at bounding box center [615, 265] width 129 height 25
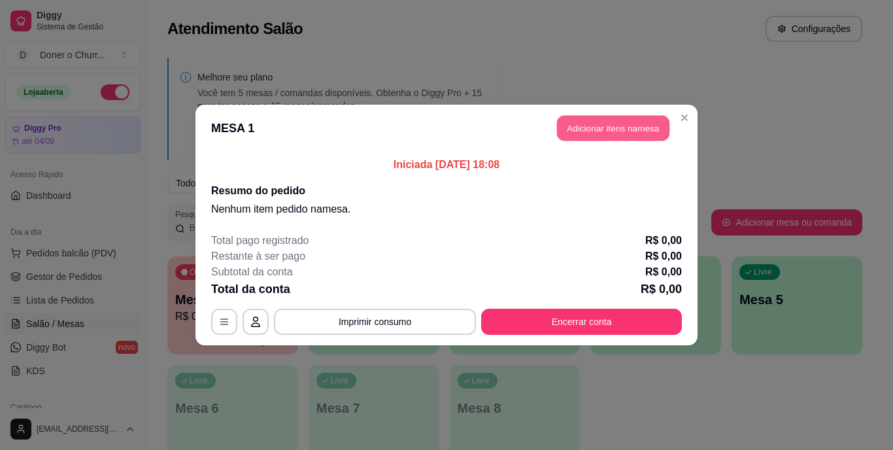
click at [609, 127] on button "Adicionar itens na mesa" at bounding box center [613, 128] width 112 height 25
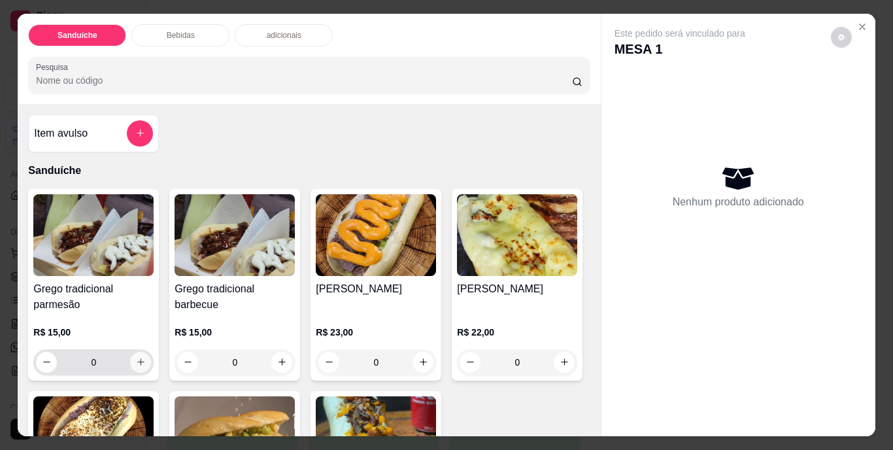
click at [130, 358] on button "increase-product-quantity" at bounding box center [140, 362] width 21 height 21
type input "1"
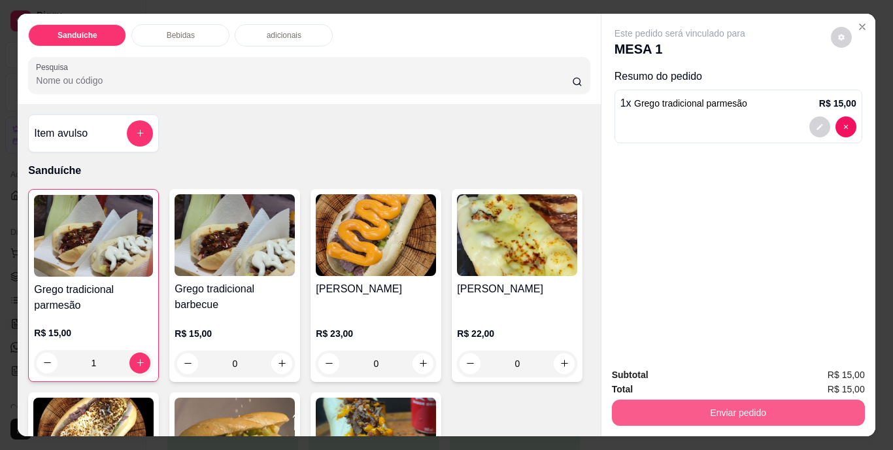
click at [688, 403] on button "Enviar pedido" at bounding box center [738, 412] width 253 height 26
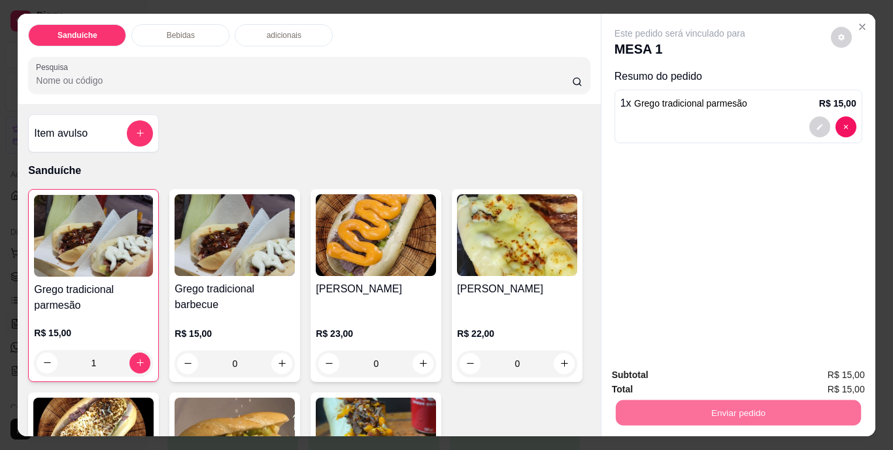
click at [692, 376] on button "Não registrar e enviar pedido" at bounding box center [695, 376] width 132 height 24
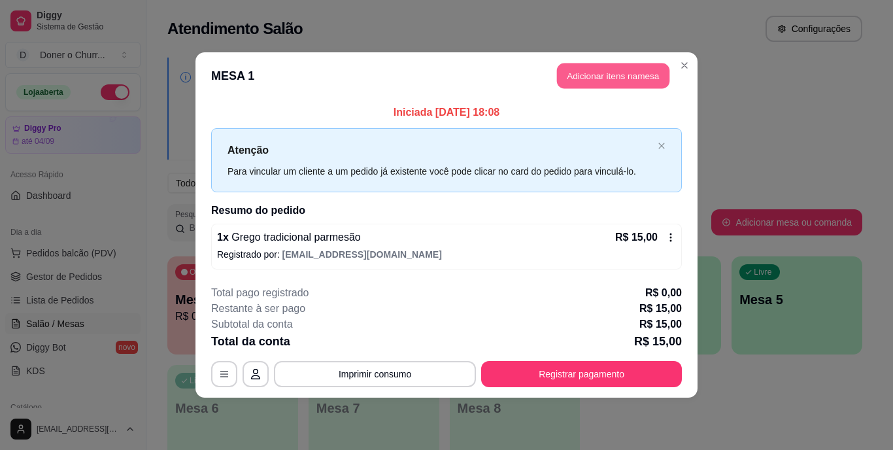
click at [624, 80] on button "Adicionar itens na mesa" at bounding box center [613, 75] width 112 height 25
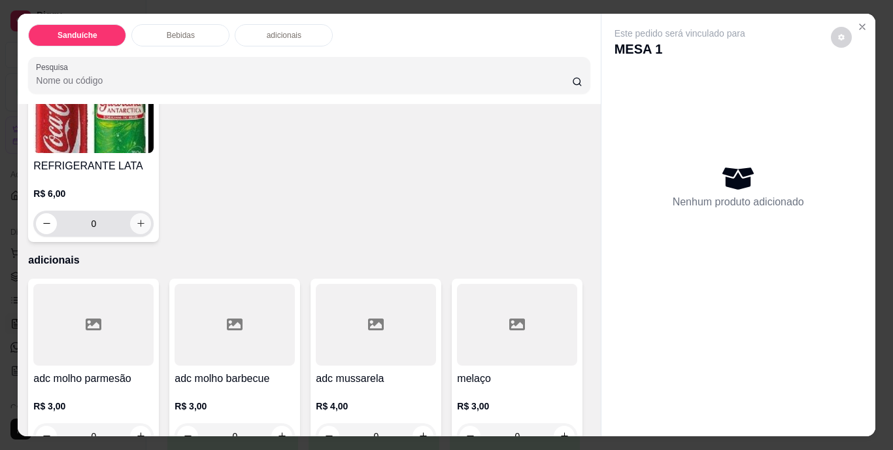
scroll to position [785, 0]
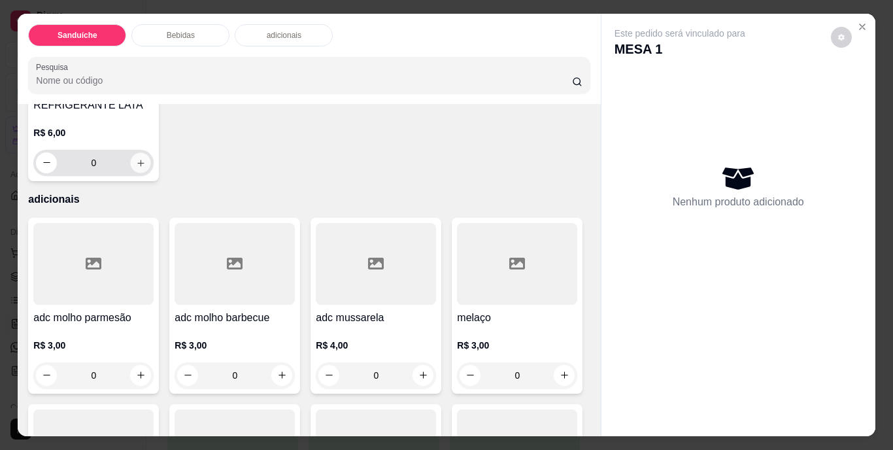
click at [146, 167] on icon "increase-product-quantity" at bounding box center [141, 163] width 10 height 10
type input "1"
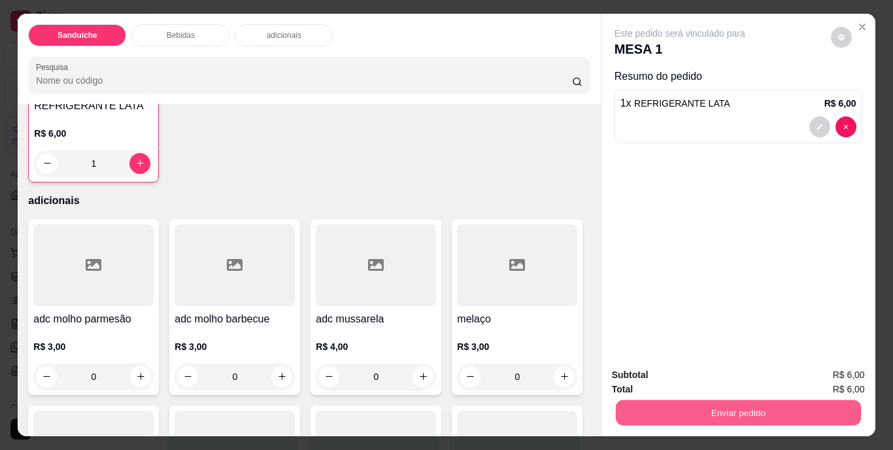
click at [733, 409] on button "Enviar pedido" at bounding box center [737, 412] width 245 height 25
click at [703, 380] on button "Não registrar e enviar pedido" at bounding box center [695, 376] width 136 height 25
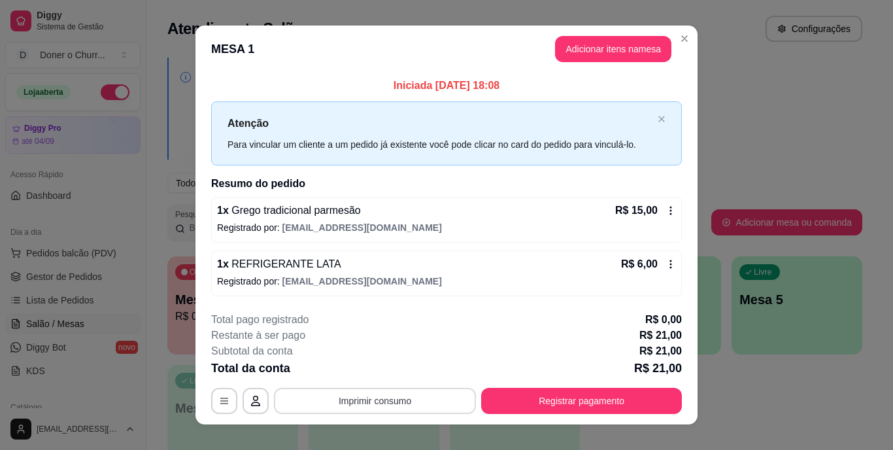
click at [362, 398] on button "Imprimir consumo" at bounding box center [375, 401] width 202 height 26
click at [370, 374] on button "IMPRESSORA" at bounding box center [374, 370] width 92 height 20
click at [456, 368] on div "Total da conta R$ 21,00" at bounding box center [446, 368] width 471 height 18
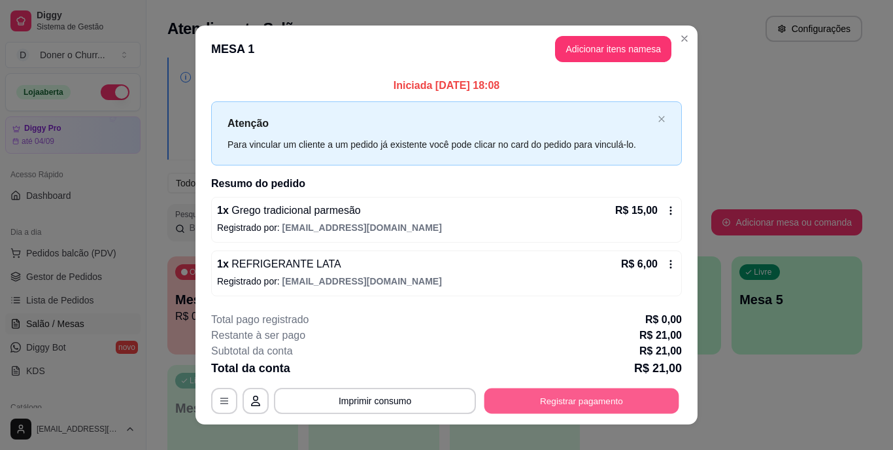
click at [567, 393] on button "Registrar pagamento" at bounding box center [581, 400] width 195 height 25
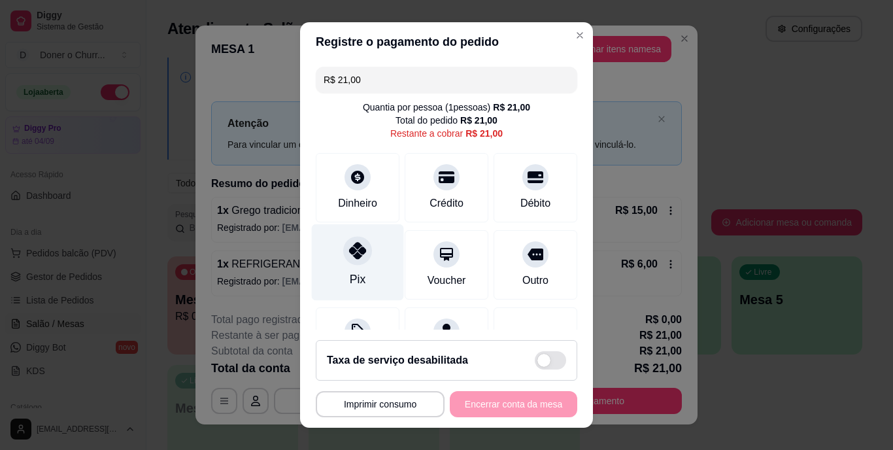
click at [351, 256] on icon at bounding box center [357, 251] width 17 height 17
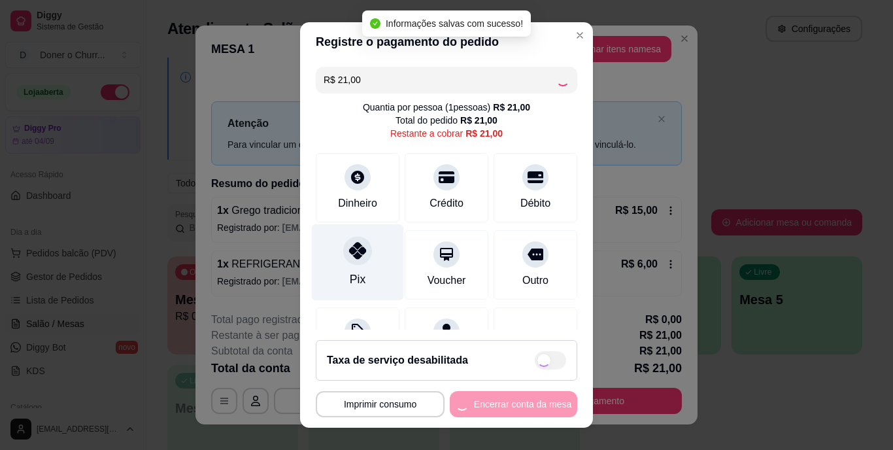
type input "R$ 0,00"
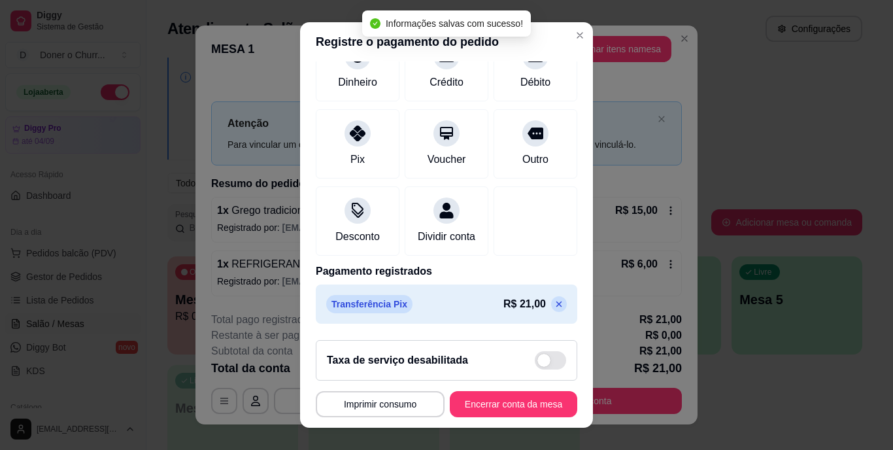
scroll to position [20, 0]
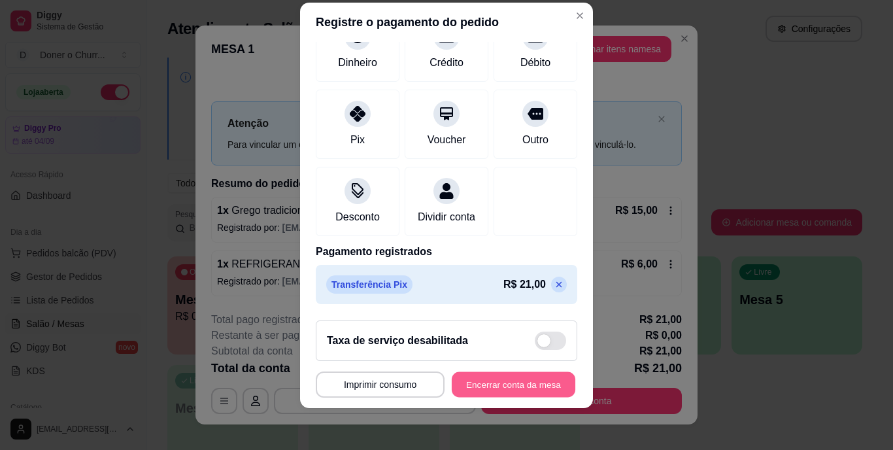
click at [511, 381] on button "Encerrar conta da mesa" at bounding box center [514, 383] width 124 height 25
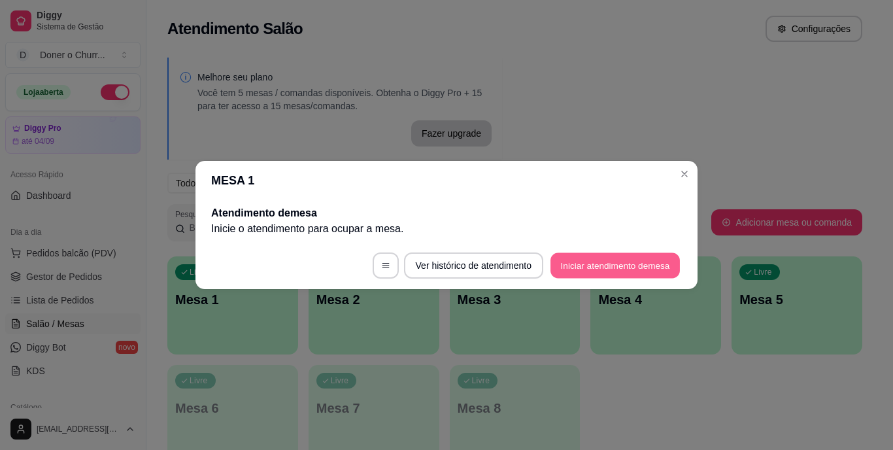
click at [593, 270] on button "Iniciar atendimento de mesa" at bounding box center [615, 265] width 129 height 25
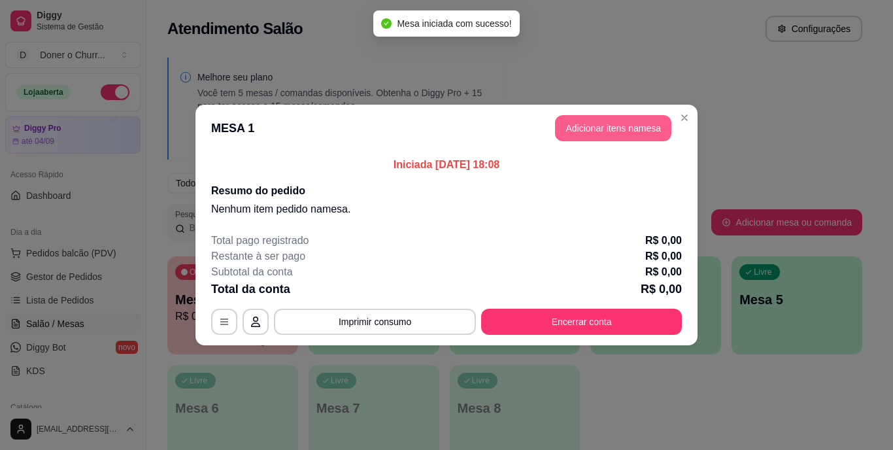
click at [607, 126] on button "Adicionar itens na mesa" at bounding box center [613, 128] width 116 height 26
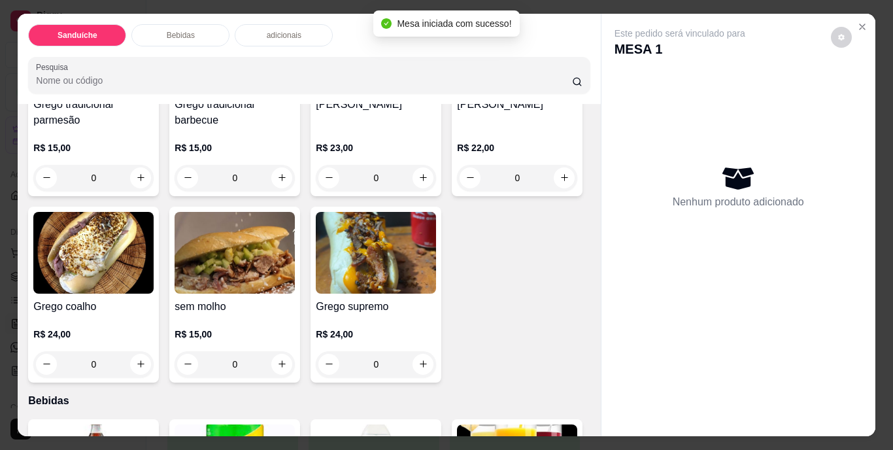
scroll to position [196, 0]
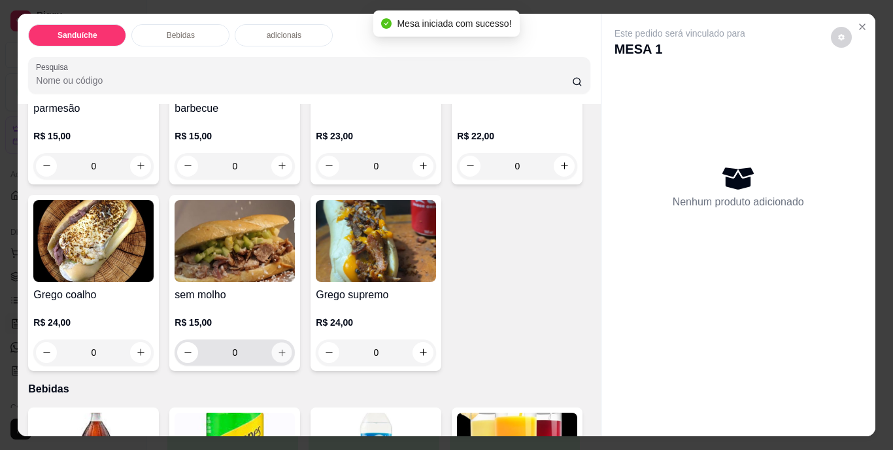
click at [292, 352] on button "increase-product-quantity" at bounding box center [282, 352] width 20 height 20
type input "1"
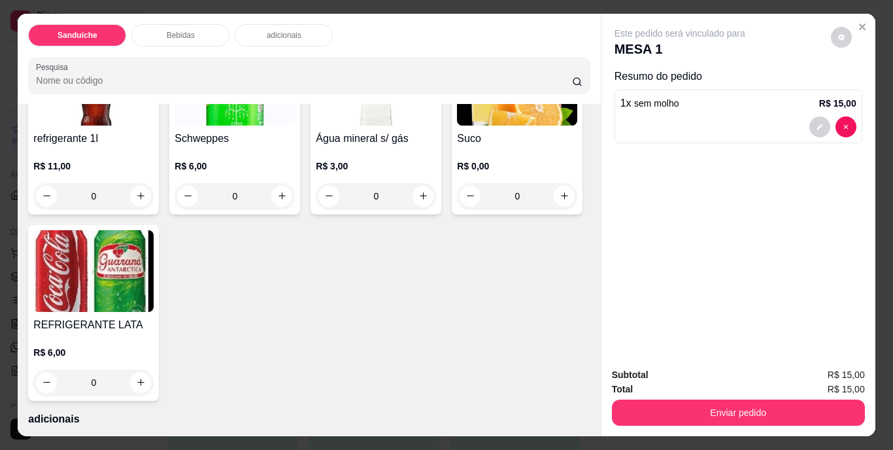
scroll to position [588, 0]
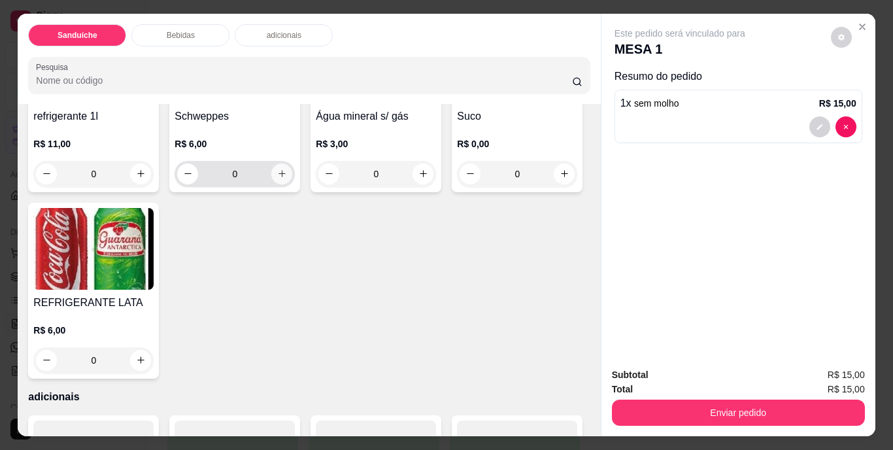
click at [277, 178] on icon "increase-product-quantity" at bounding box center [282, 174] width 10 height 10
type input "1"
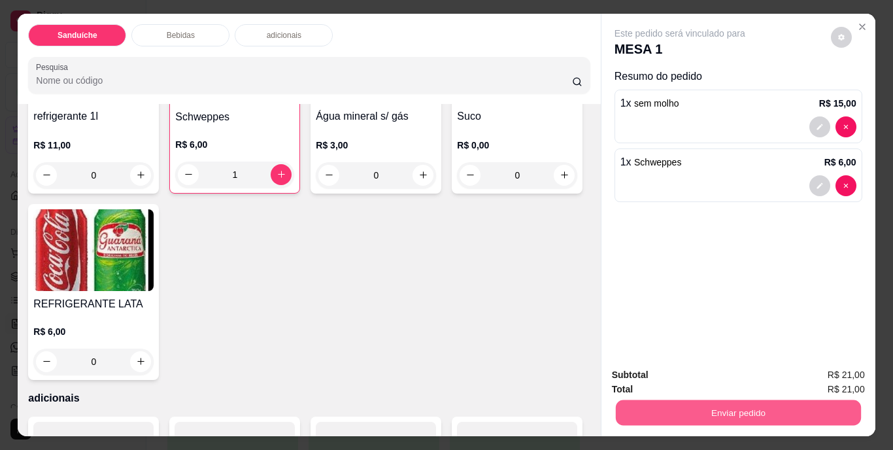
click at [687, 405] on button "Enviar pedido" at bounding box center [737, 412] width 245 height 25
click at [688, 376] on button "Não registrar e enviar pedido" at bounding box center [695, 376] width 132 height 24
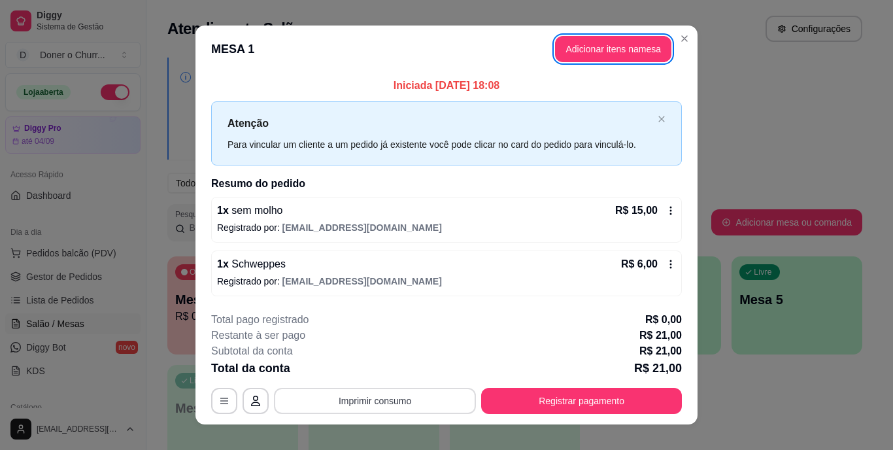
click at [392, 399] on button "Imprimir consumo" at bounding box center [375, 401] width 202 height 26
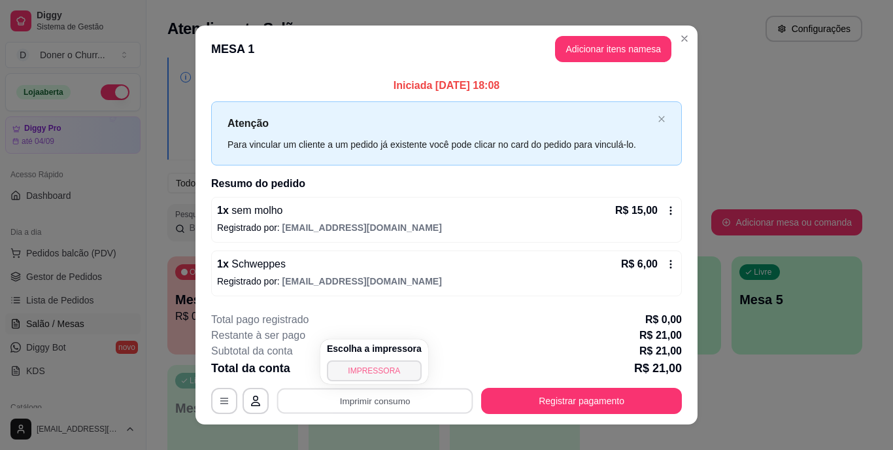
click at [376, 371] on button "IMPRESSORA" at bounding box center [374, 370] width 95 height 21
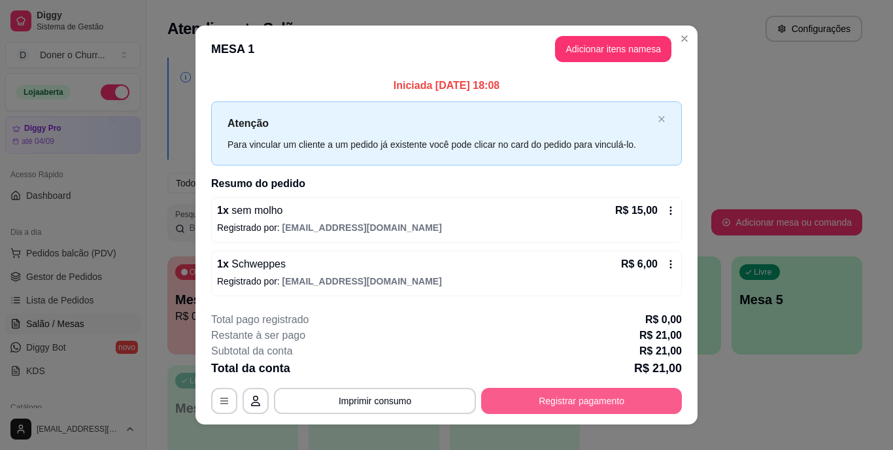
click at [577, 396] on button "Registrar pagamento" at bounding box center [581, 401] width 201 height 26
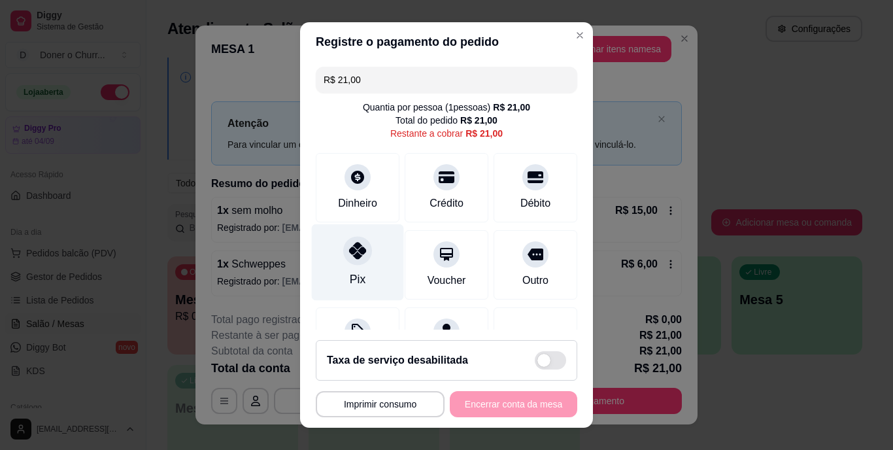
click at [352, 256] on icon at bounding box center [357, 251] width 17 height 17
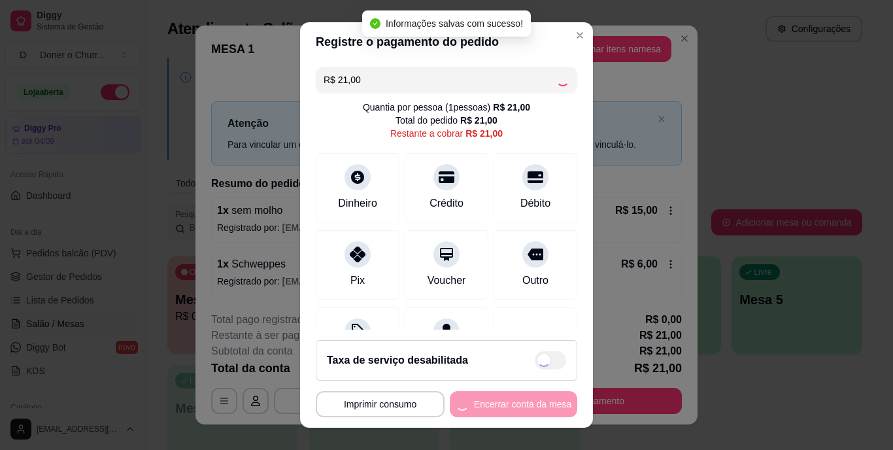
type input "R$ 0,00"
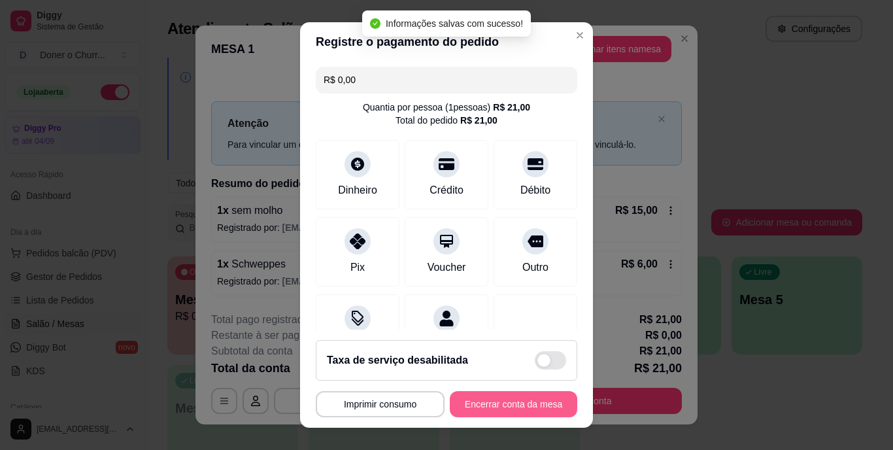
click at [481, 405] on button "Encerrar conta da mesa" at bounding box center [513, 404] width 127 height 26
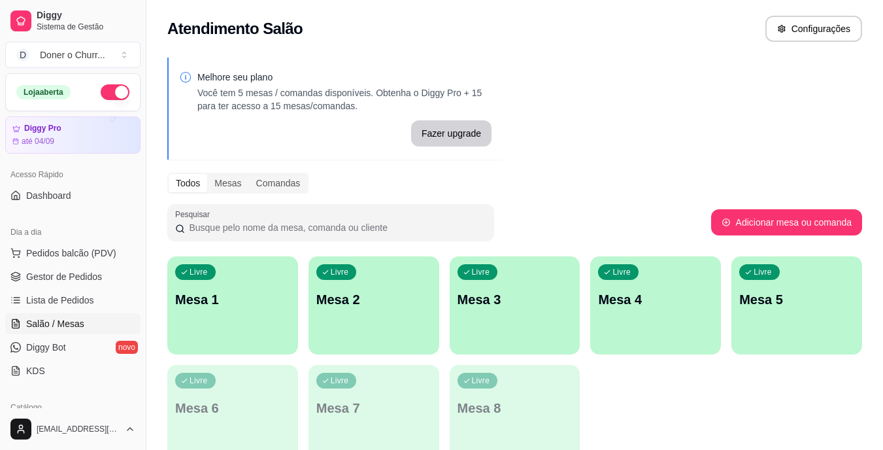
click at [225, 297] on p "Mesa 1" at bounding box center [232, 299] width 115 height 18
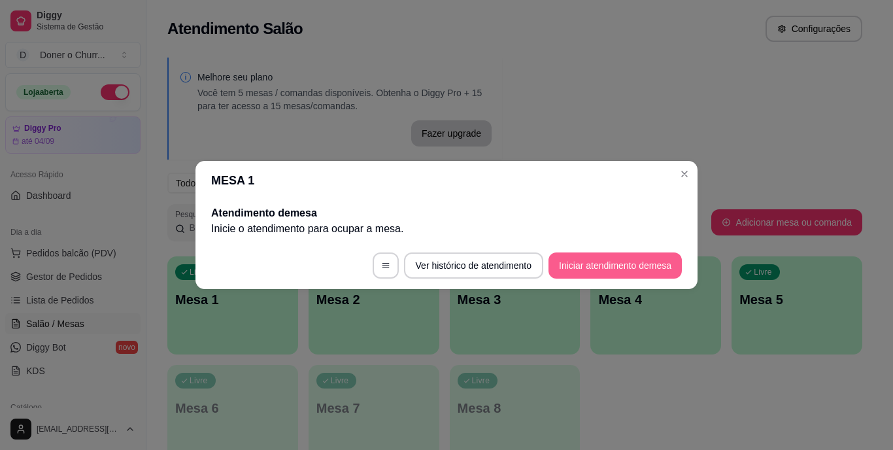
click at [583, 264] on button "Iniciar atendimento de mesa" at bounding box center [615, 265] width 133 height 26
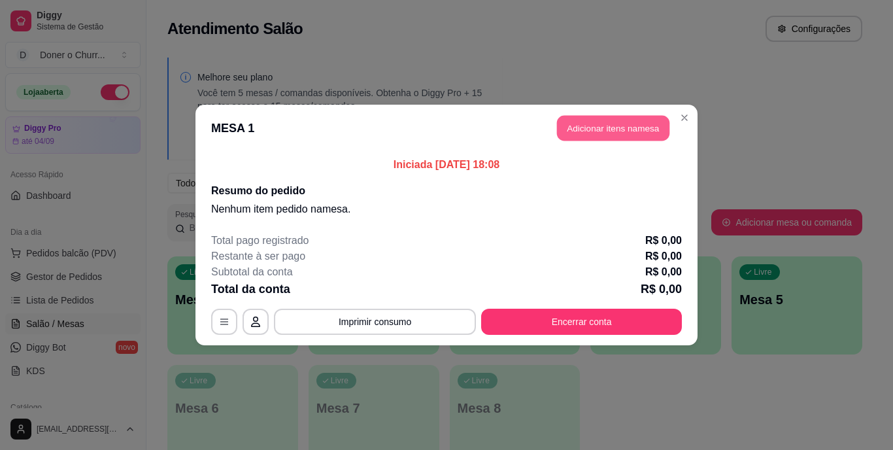
click at [609, 132] on button "Adicionar itens na mesa" at bounding box center [613, 128] width 112 height 25
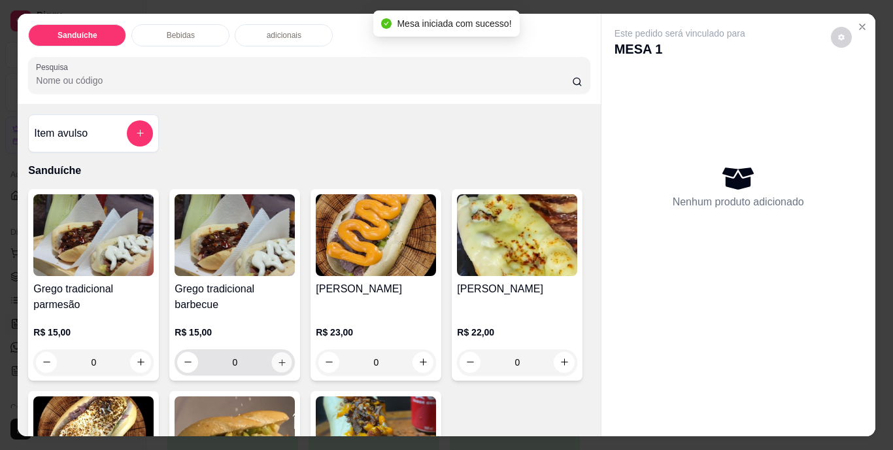
click at [279, 357] on icon "increase-product-quantity" at bounding box center [282, 362] width 10 height 10
type input "1"
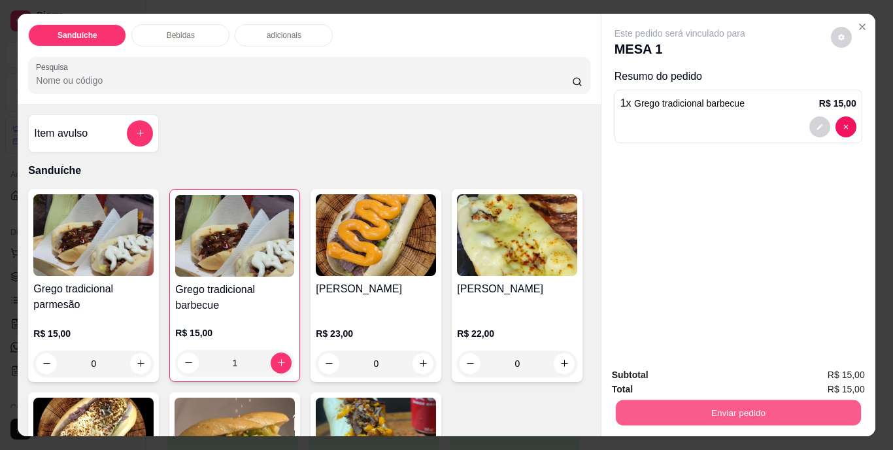
click at [671, 410] on button "Enviar pedido" at bounding box center [737, 412] width 245 height 25
click at [679, 375] on button "Não registrar e enviar pedido" at bounding box center [695, 376] width 132 height 24
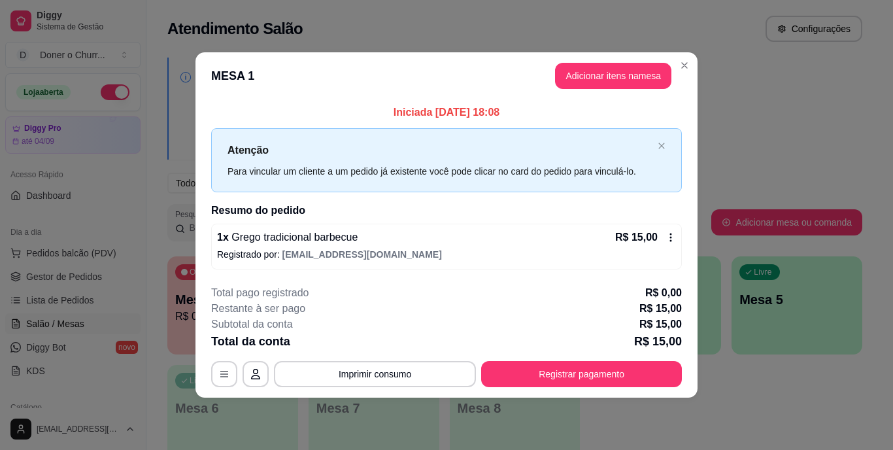
click at [401, 358] on div "**********" at bounding box center [446, 336] width 471 height 102
click at [406, 369] on button "Imprimir consumo" at bounding box center [375, 374] width 202 height 26
click at [391, 337] on button "IMPRESSORA" at bounding box center [378, 343] width 95 height 21
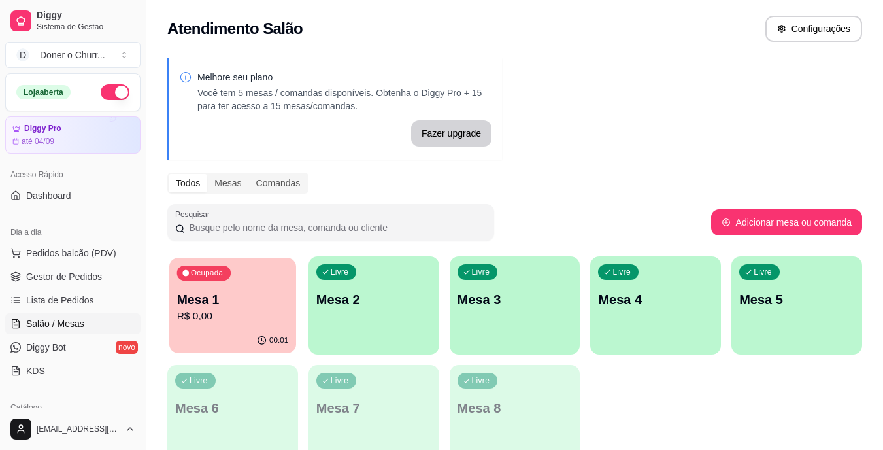
click at [224, 304] on p "Mesa 1" at bounding box center [233, 300] width 112 height 18
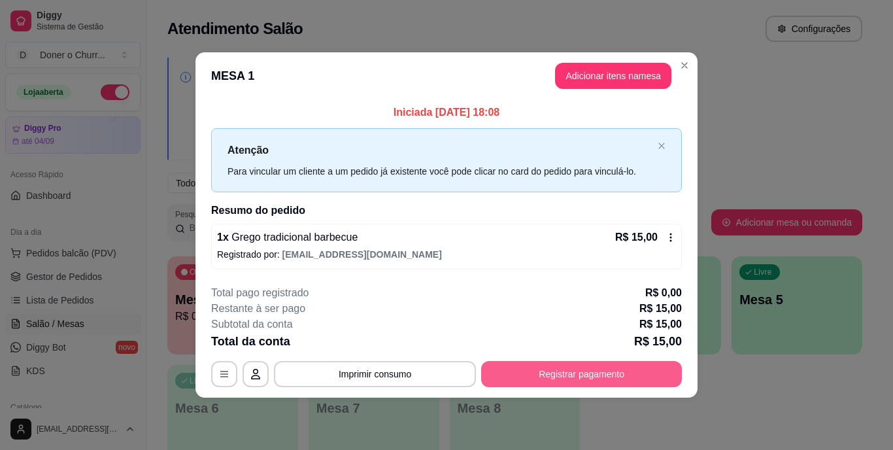
click at [583, 367] on button "Registrar pagamento" at bounding box center [581, 374] width 201 height 26
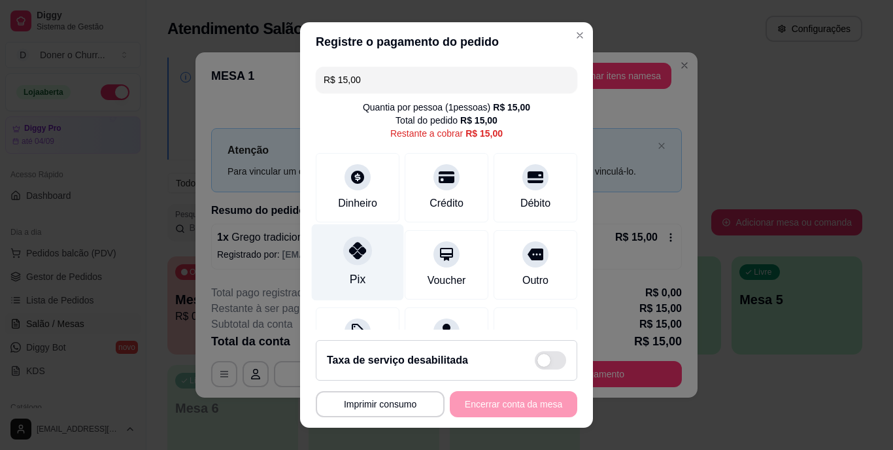
click at [356, 254] on icon at bounding box center [357, 251] width 17 height 17
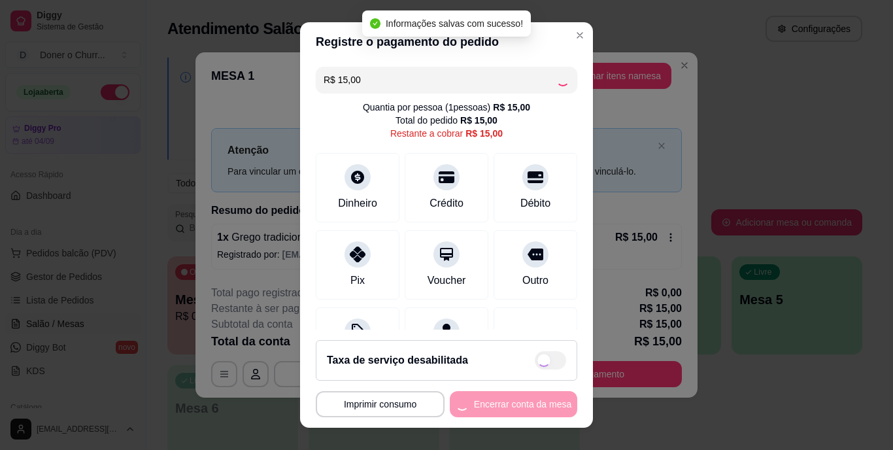
type input "R$ 0,00"
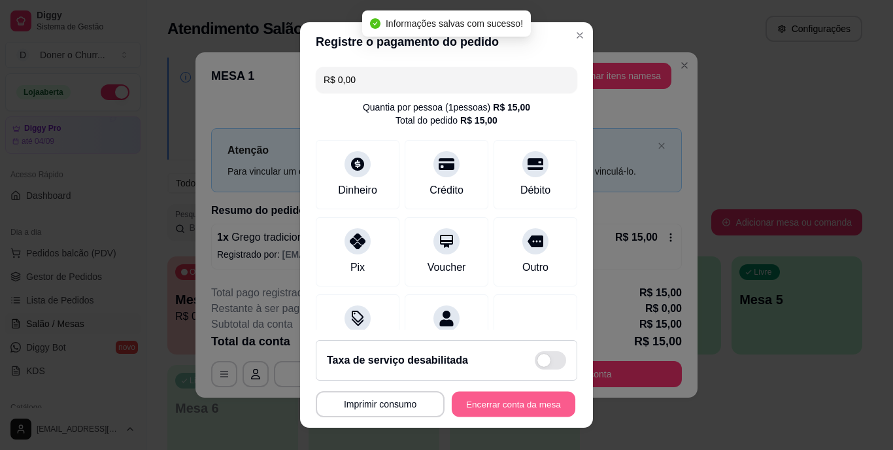
click at [496, 398] on button "Encerrar conta da mesa" at bounding box center [514, 403] width 124 height 25
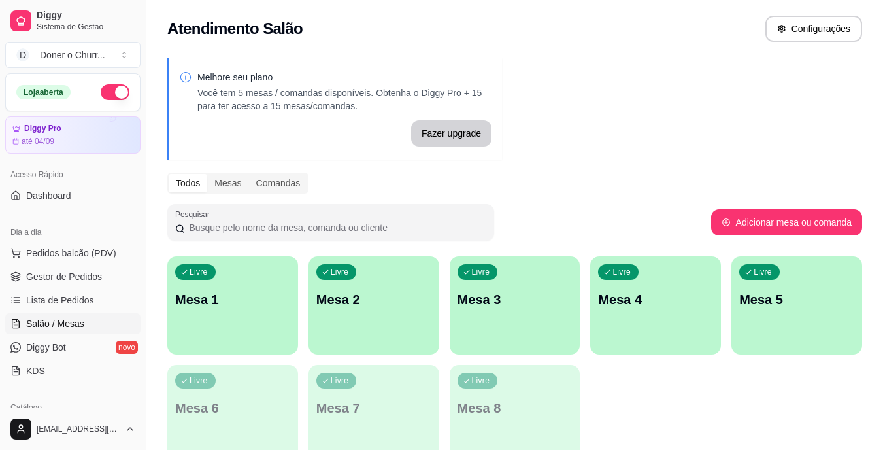
click at [258, 326] on div "Livre Mesa 1" at bounding box center [232, 297] width 131 height 82
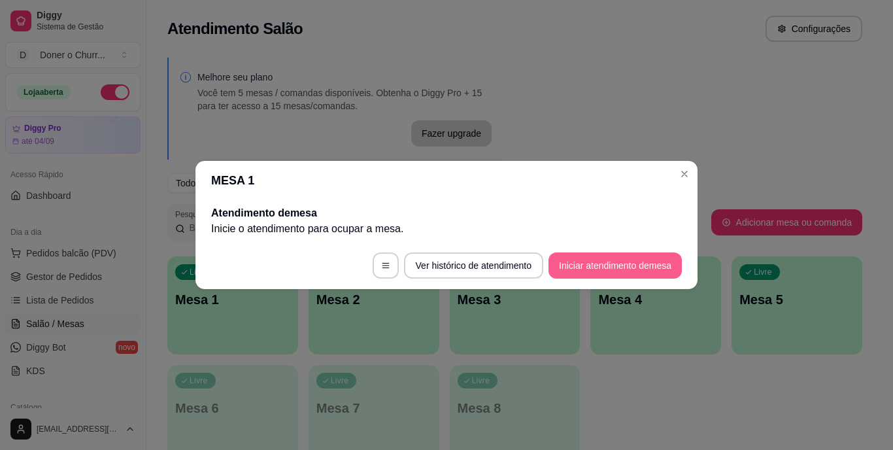
click at [597, 272] on button "Iniciar atendimento de mesa" at bounding box center [615, 265] width 133 height 26
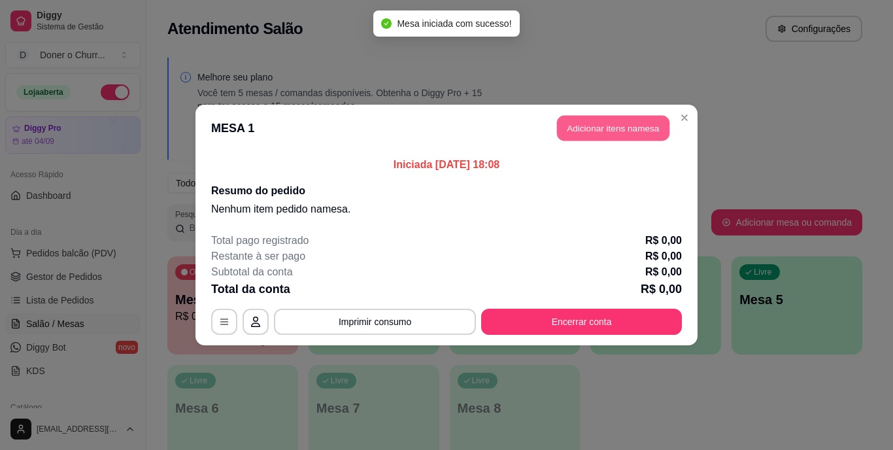
click at [605, 129] on button "Adicionar itens na mesa" at bounding box center [613, 128] width 112 height 25
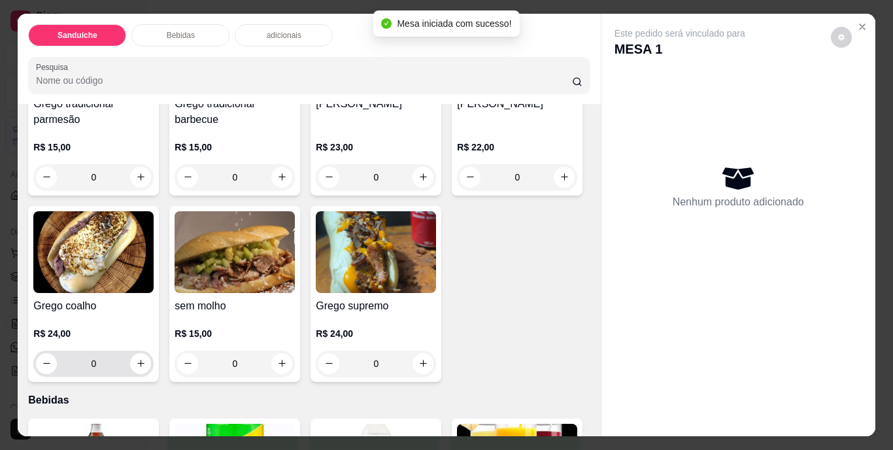
scroll to position [196, 0]
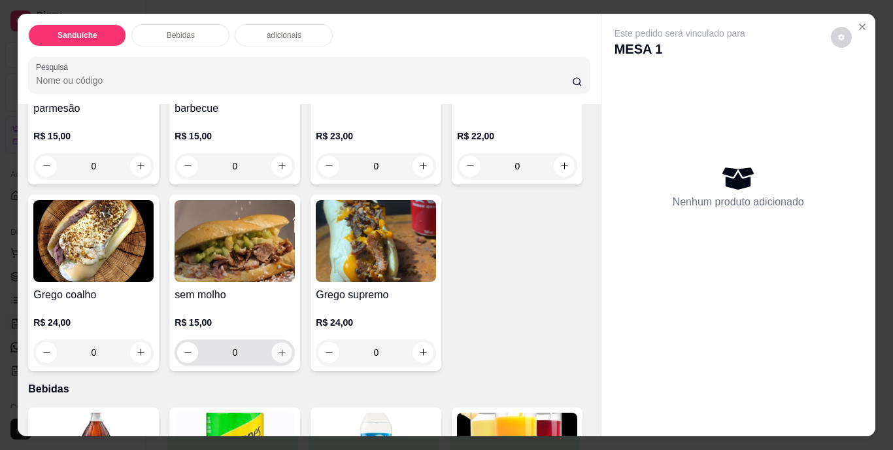
click at [287, 347] on icon "increase-product-quantity" at bounding box center [282, 352] width 10 height 10
type input "1"
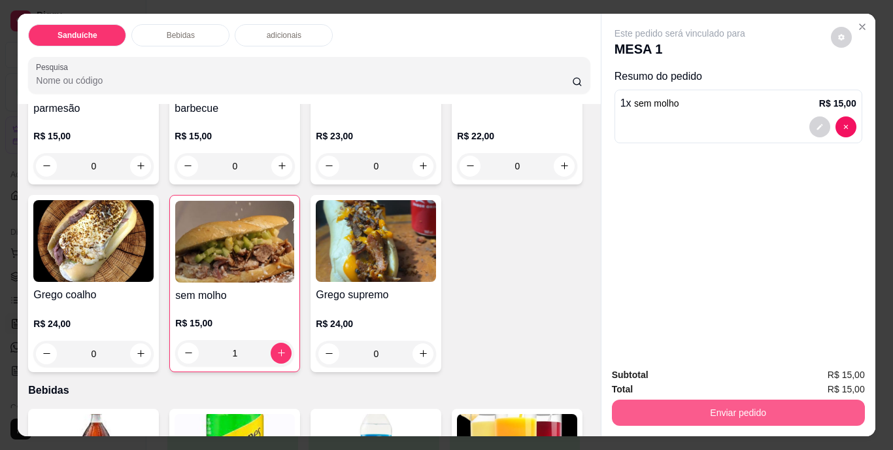
click at [708, 412] on button "Enviar pedido" at bounding box center [738, 412] width 253 height 26
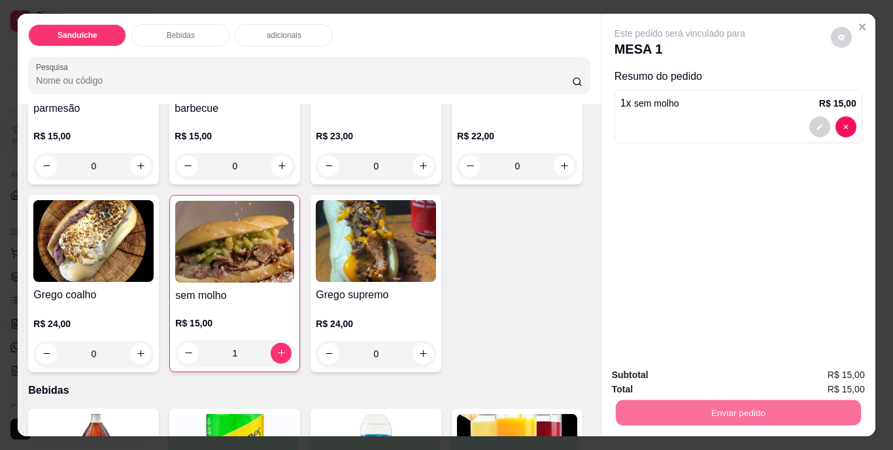
click at [707, 379] on button "Não registrar e enviar pedido" at bounding box center [695, 376] width 136 height 25
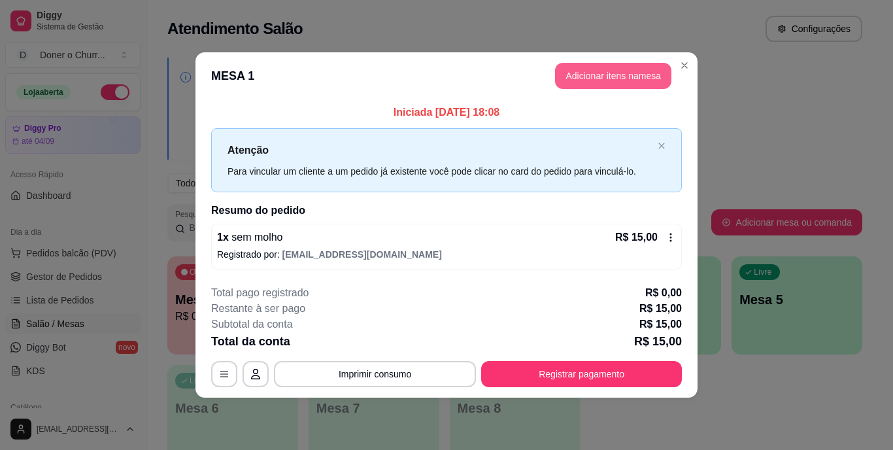
click at [610, 76] on button "Adicionar itens na mesa" at bounding box center [613, 76] width 116 height 26
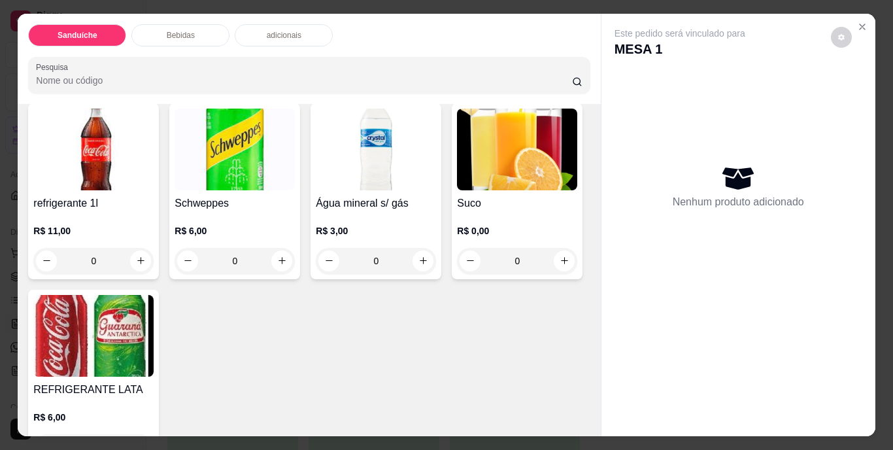
scroll to position [523, 0]
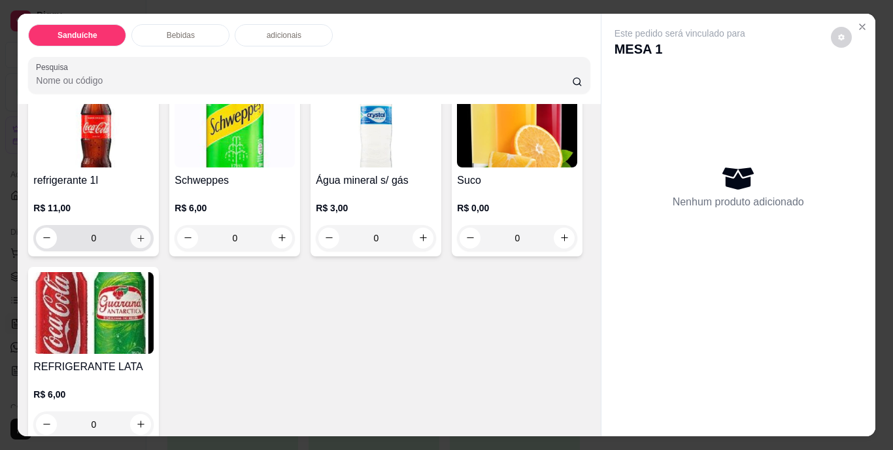
click at [137, 241] on icon "increase-product-quantity" at bounding box center [140, 238] width 7 height 7
type input "1"
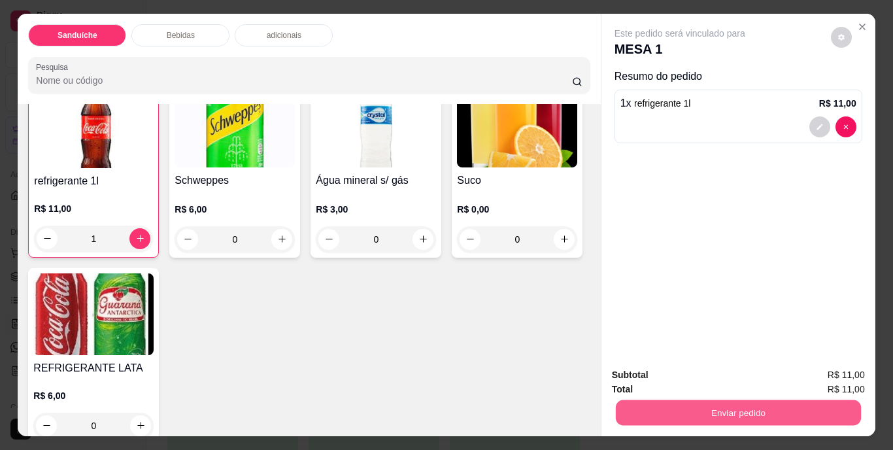
click at [756, 410] on button "Enviar pedido" at bounding box center [737, 412] width 245 height 25
click at [717, 373] on button "Não registrar e enviar pedido" at bounding box center [695, 376] width 136 height 25
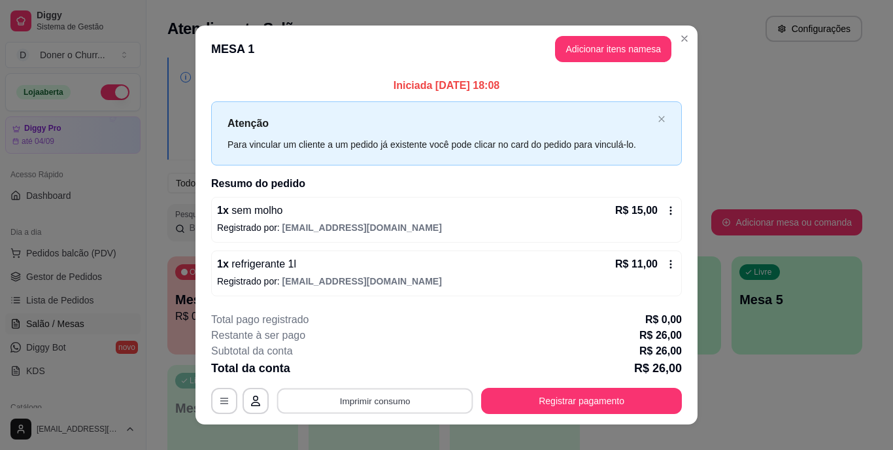
click at [353, 403] on button "Imprimir consumo" at bounding box center [375, 400] width 196 height 25
click at [375, 368] on button "IMPRESSORA" at bounding box center [374, 370] width 92 height 20
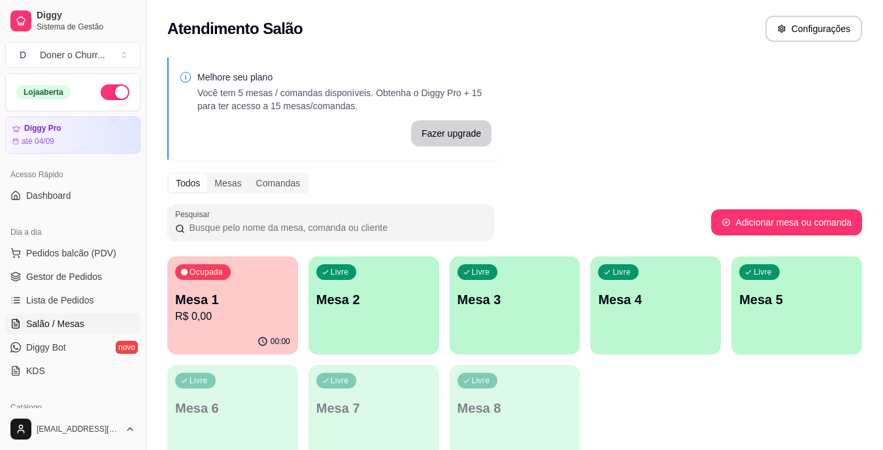
click at [399, 299] on p "Mesa 2" at bounding box center [373, 299] width 115 height 18
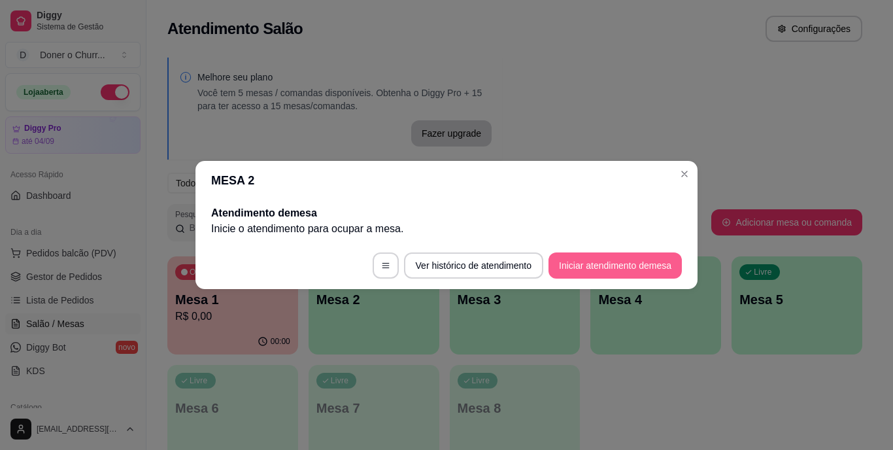
click at [623, 267] on button "Iniciar atendimento de mesa" at bounding box center [615, 265] width 133 height 26
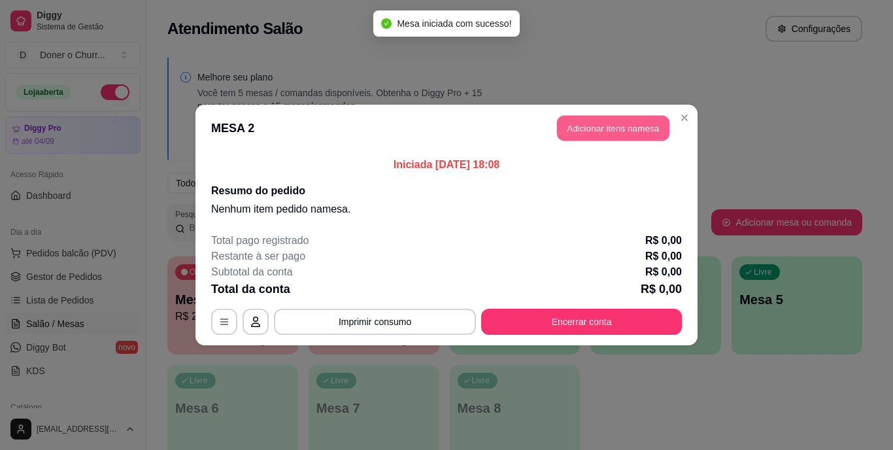
click at [623, 132] on button "Adicionar itens na mesa" at bounding box center [613, 128] width 112 height 25
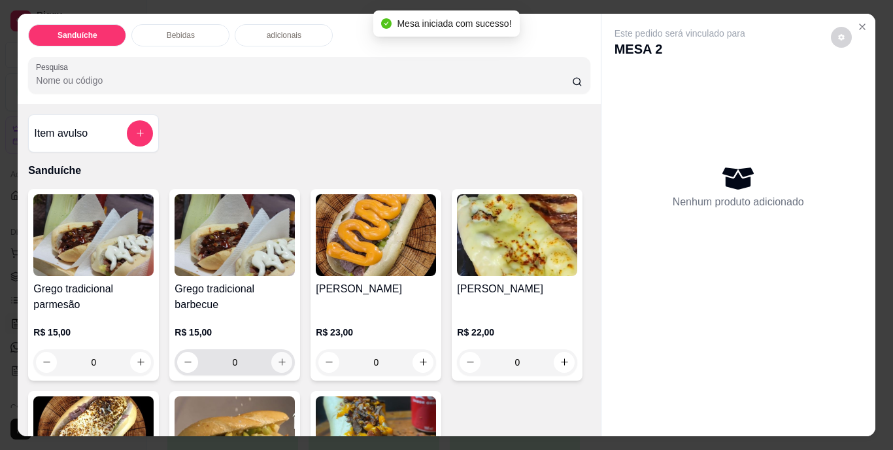
click at [277, 357] on icon "increase-product-quantity" at bounding box center [282, 362] width 10 height 10
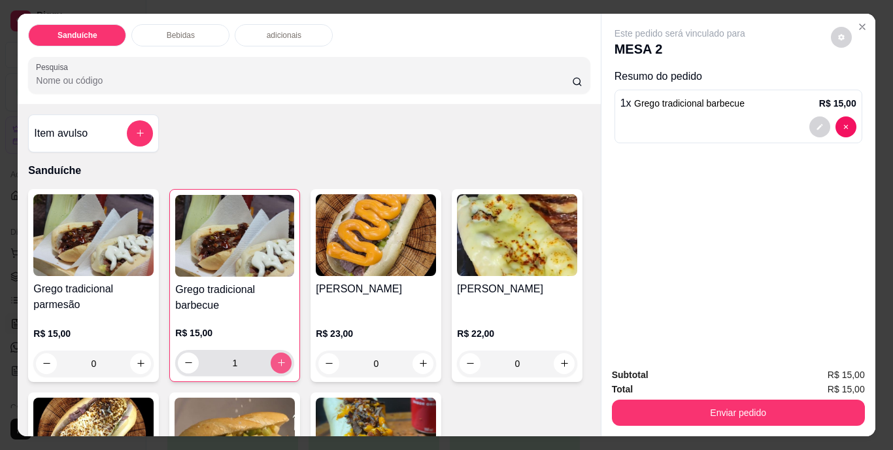
type input "1"
click at [863, 19] on button "Close" at bounding box center [862, 26] width 21 height 21
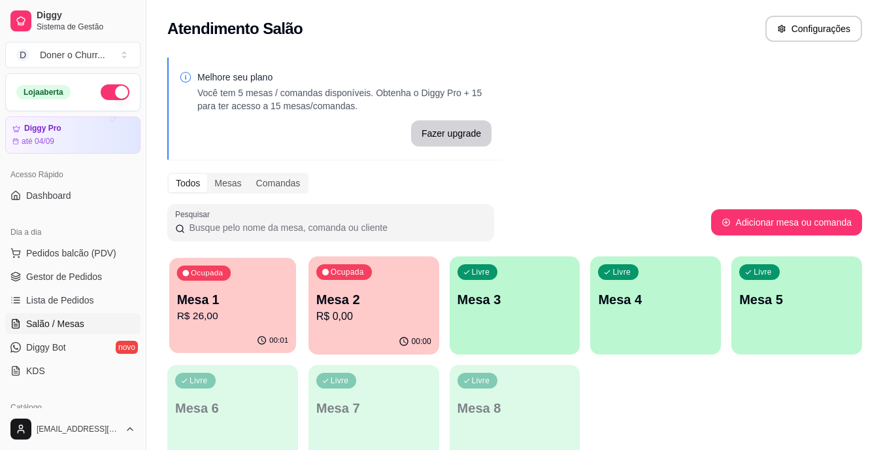
click at [206, 318] on p "R$ 26,00" at bounding box center [233, 316] width 112 height 15
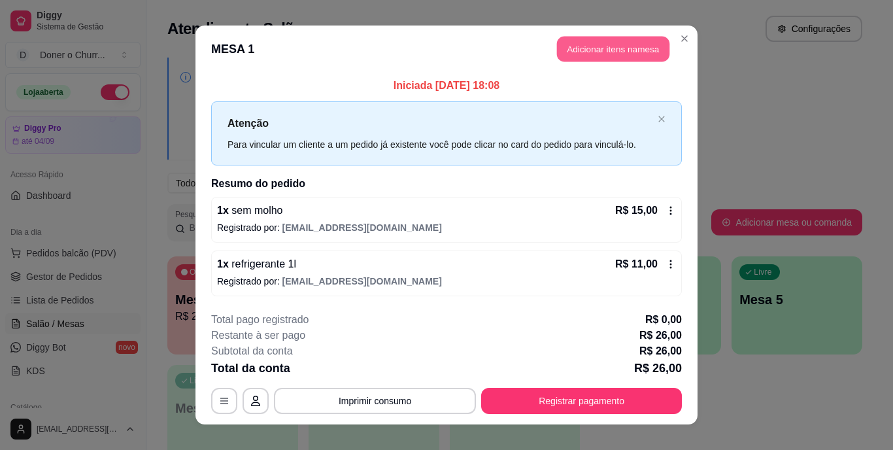
click at [581, 48] on button "Adicionar itens na mesa" at bounding box center [613, 49] width 112 height 25
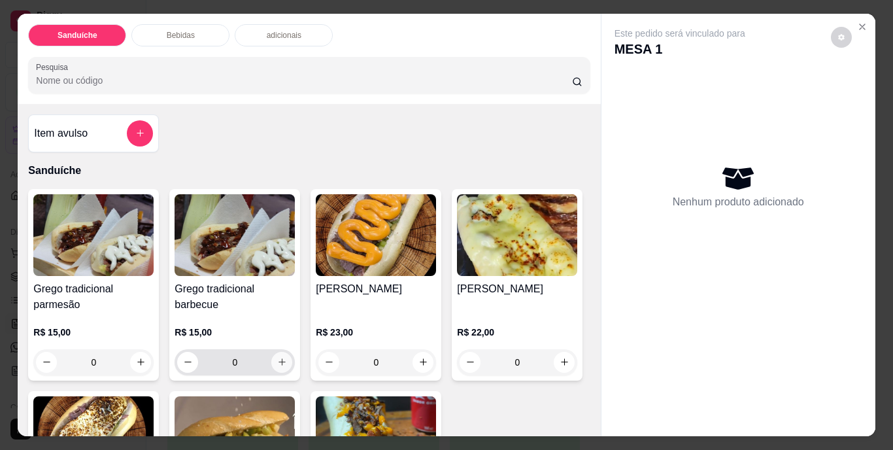
click at [277, 357] on icon "increase-product-quantity" at bounding box center [282, 362] width 10 height 10
type input "1"
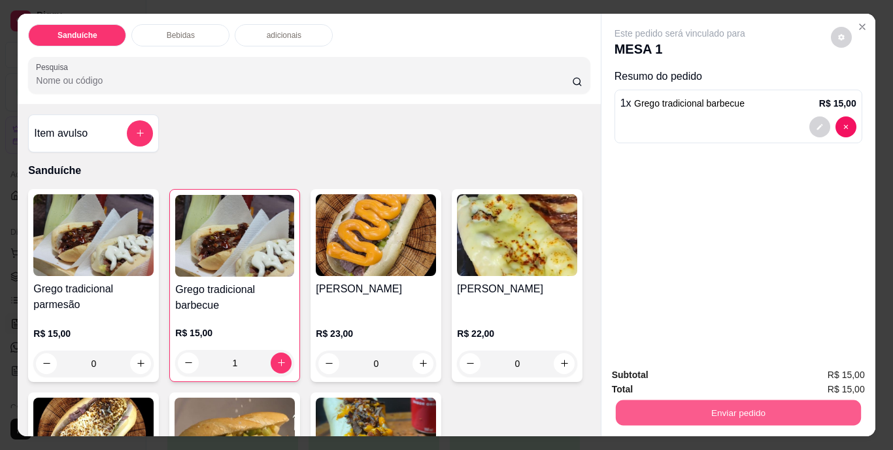
click at [677, 403] on button "Enviar pedido" at bounding box center [737, 412] width 245 height 25
click at [683, 383] on button "Não registrar e enviar pedido" at bounding box center [695, 376] width 132 height 24
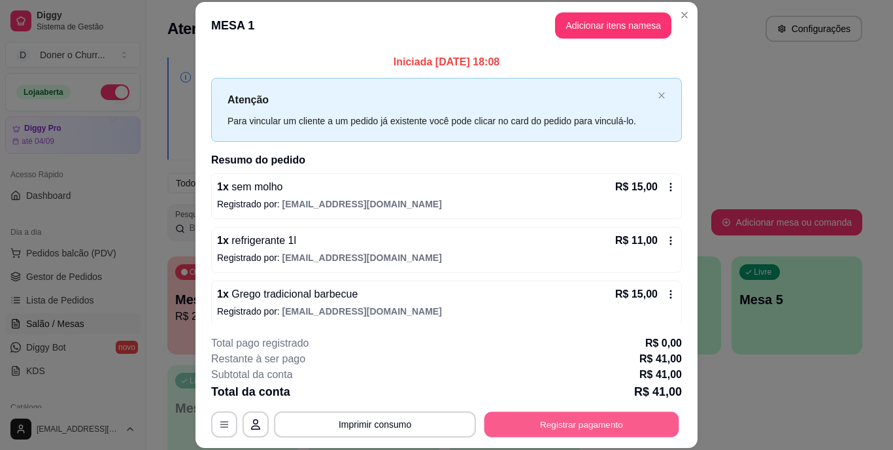
click at [551, 420] on button "Registrar pagamento" at bounding box center [581, 423] width 195 height 25
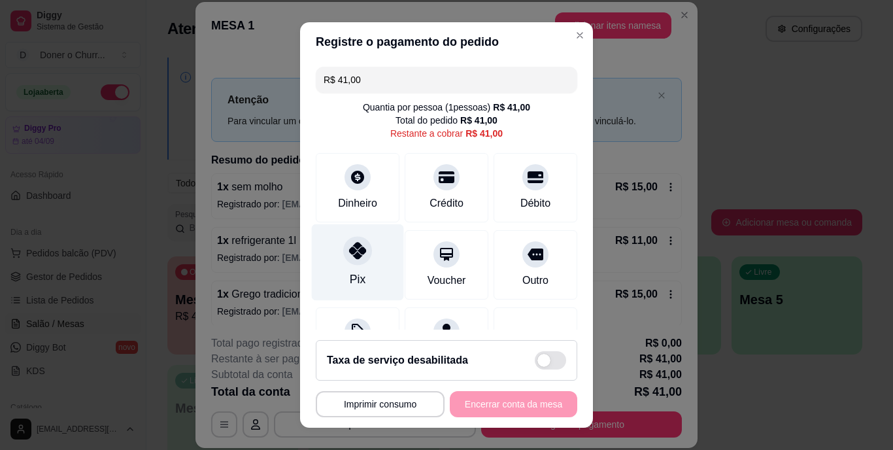
drag, startPoint x: 348, startPoint y: 252, endPoint x: 356, endPoint y: 262, distance: 12.1
click at [351, 255] on icon at bounding box center [357, 251] width 17 height 17
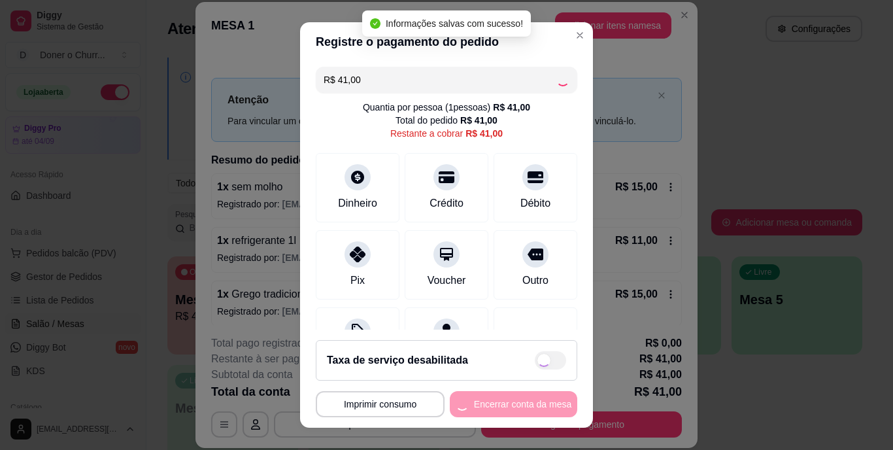
type input "R$ 0,00"
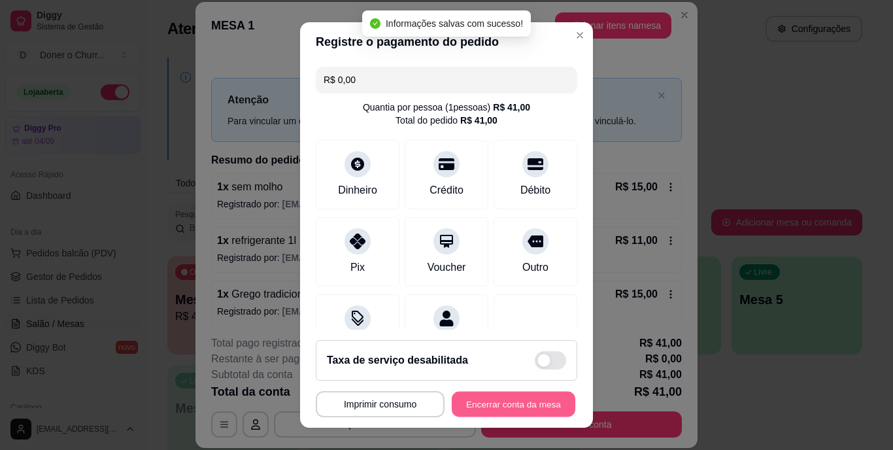
click at [518, 394] on button "Encerrar conta da mesa" at bounding box center [514, 403] width 124 height 25
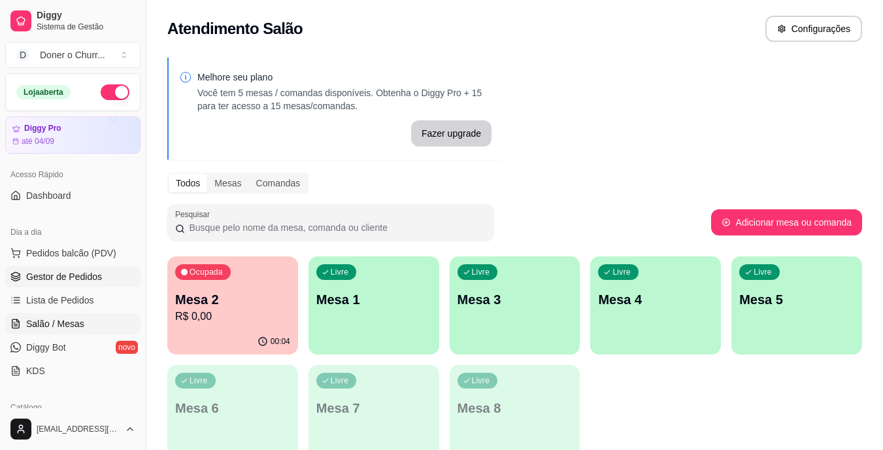
click at [80, 275] on span "Gestor de Pedidos" at bounding box center [64, 276] width 76 height 13
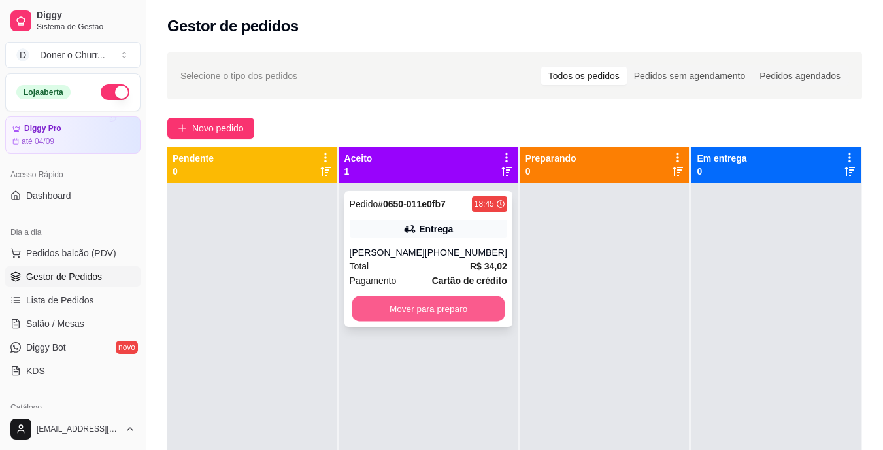
click at [435, 299] on button "Mover para preparo" at bounding box center [428, 308] width 153 height 25
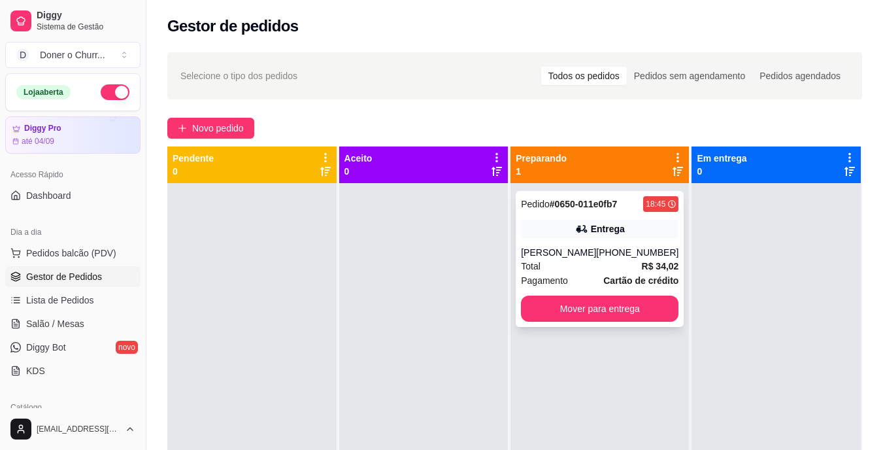
click at [619, 256] on div "[PHONE_NUMBER]" at bounding box center [637, 252] width 82 height 13
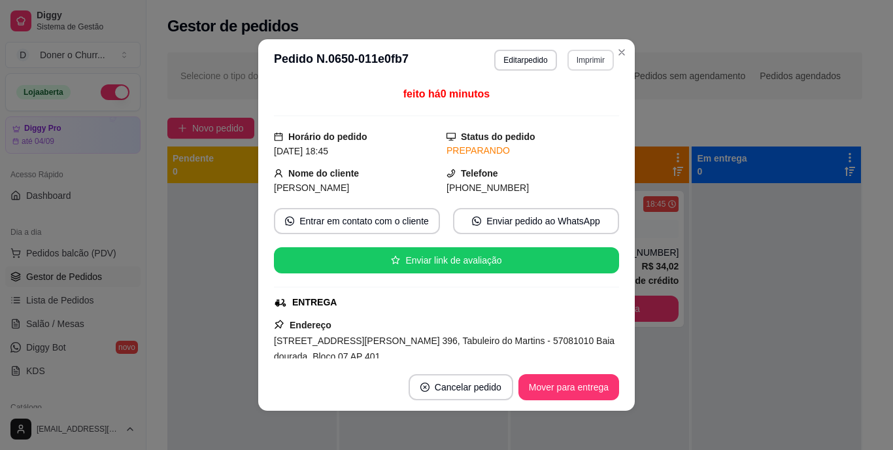
click at [586, 56] on button "Imprimir" at bounding box center [591, 60] width 46 height 21
click at [568, 114] on button "IMPRESSORA" at bounding box center [562, 105] width 95 height 21
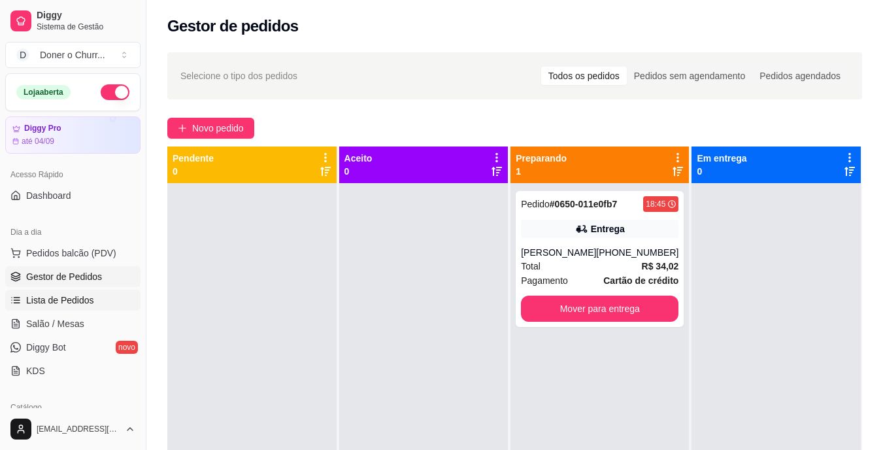
click at [53, 299] on span "Lista de Pedidos" at bounding box center [60, 300] width 68 height 13
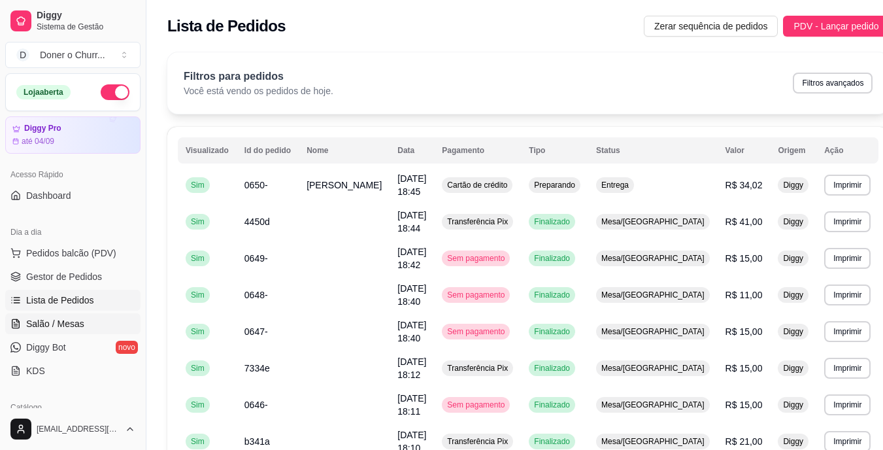
click at [50, 322] on span "Salão / Mesas" at bounding box center [55, 323] width 58 height 13
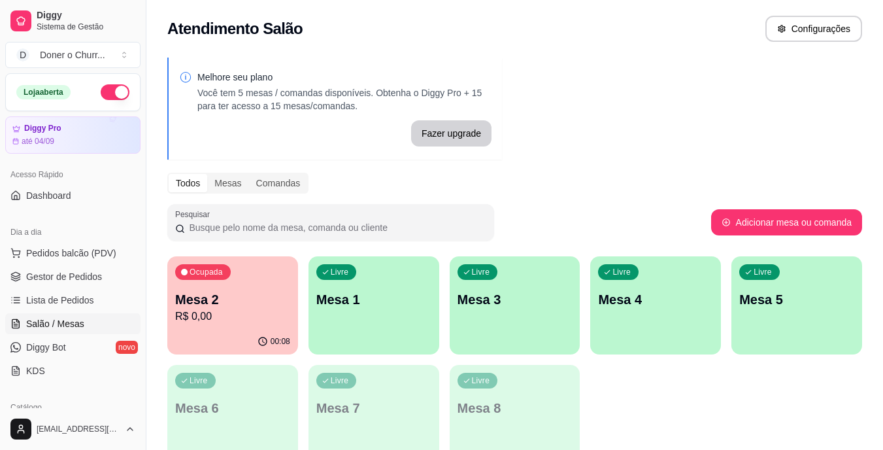
click at [246, 303] on p "Mesa 2" at bounding box center [232, 299] width 115 height 18
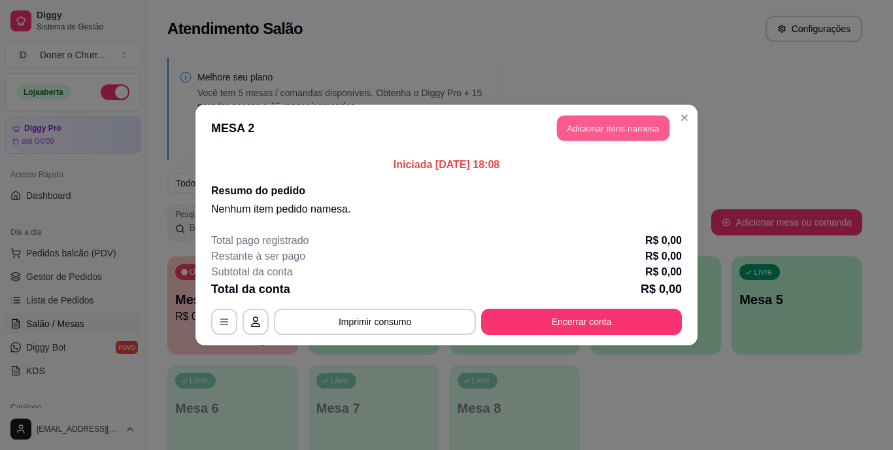
click at [617, 136] on button "Adicionar itens na mesa" at bounding box center [613, 128] width 112 height 25
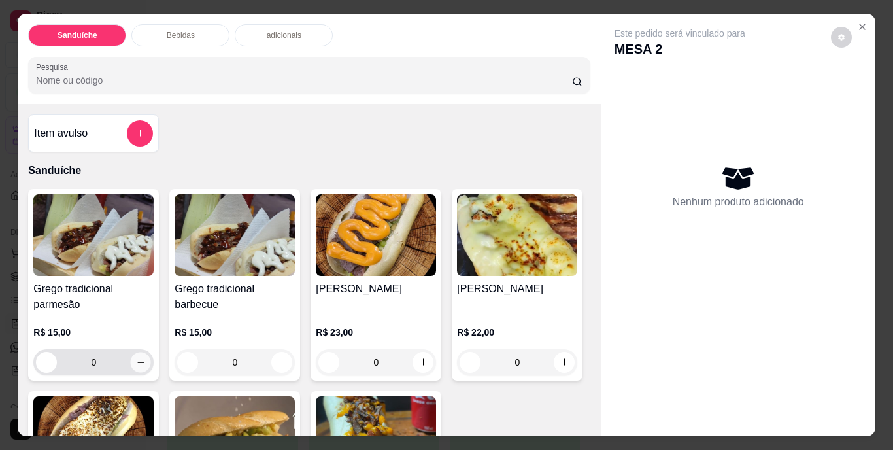
click at [139, 357] on icon "increase-product-quantity" at bounding box center [141, 362] width 10 height 10
type input "1"
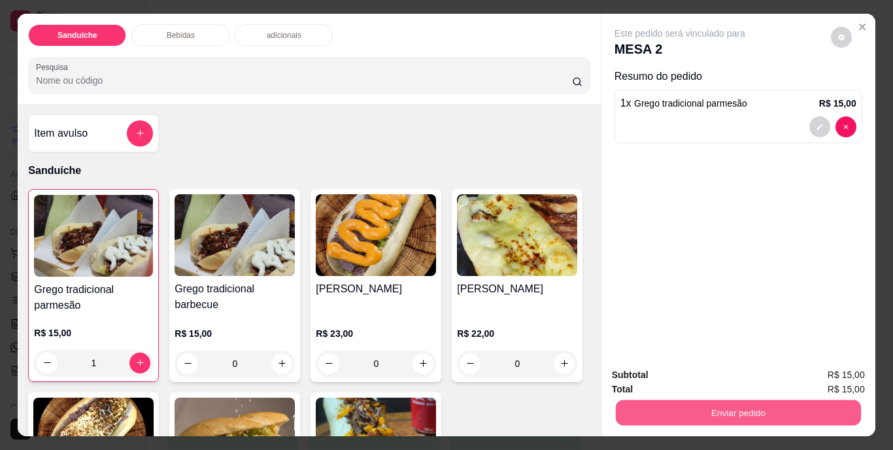
click at [745, 409] on button "Enviar pedido" at bounding box center [737, 412] width 245 height 25
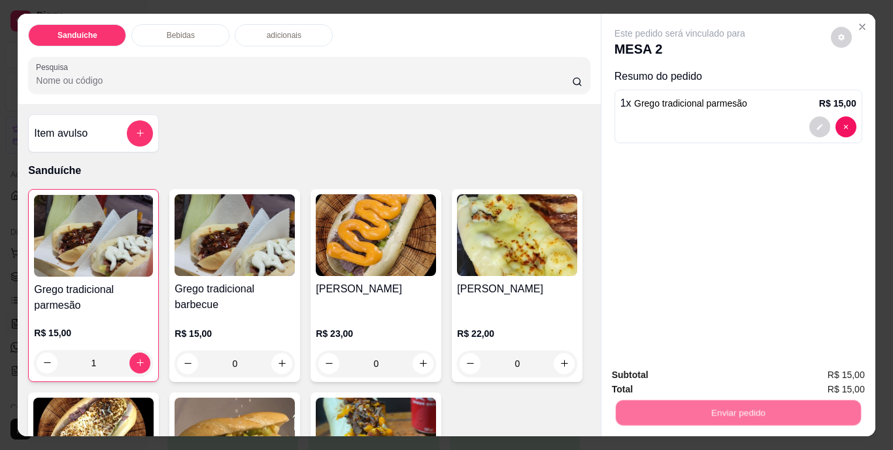
click at [722, 375] on button "Não registrar e enviar pedido" at bounding box center [695, 376] width 132 height 24
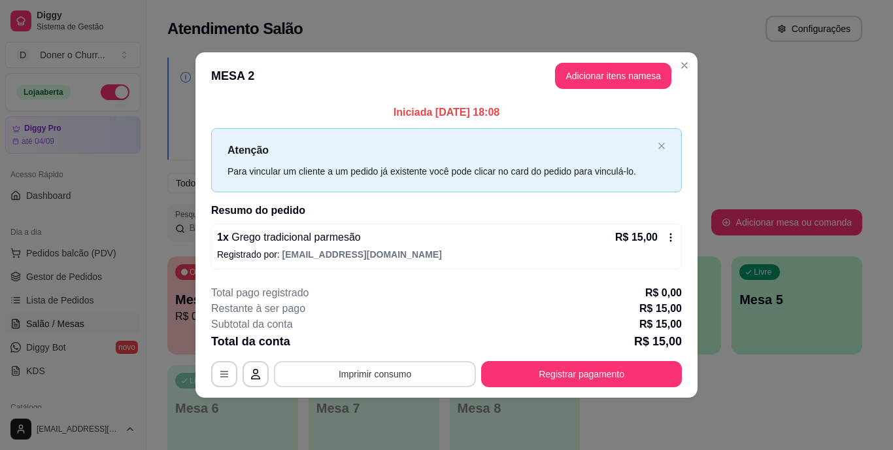
click at [373, 372] on button "Imprimir consumo" at bounding box center [375, 374] width 202 height 26
click at [375, 341] on button "IMPRESSORA" at bounding box center [378, 343] width 95 height 21
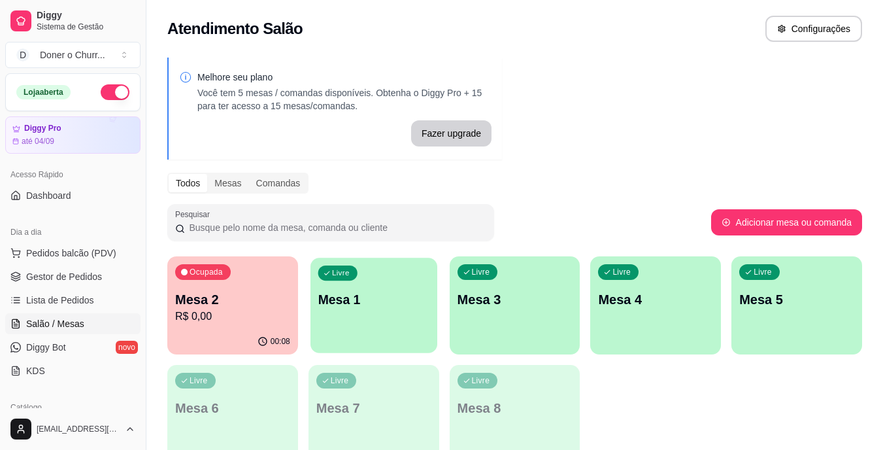
click at [409, 313] on div "Livre Mesa 1" at bounding box center [374, 298] width 127 height 80
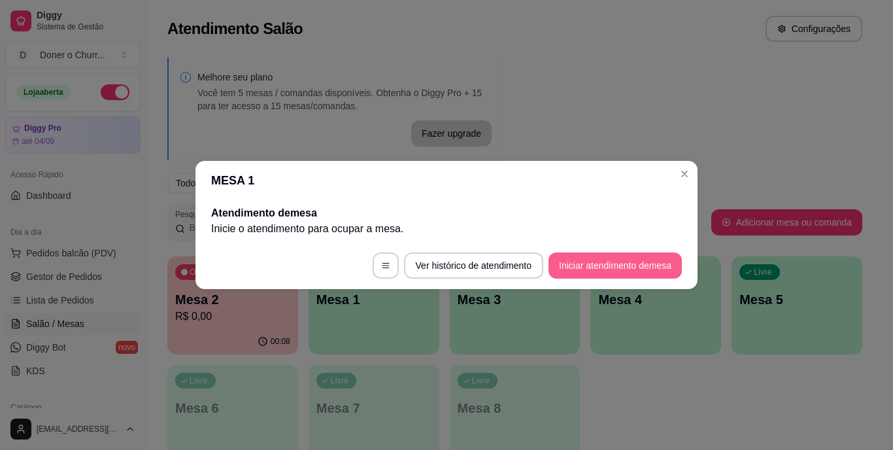
click at [594, 261] on button "Iniciar atendimento de mesa" at bounding box center [615, 265] width 133 height 26
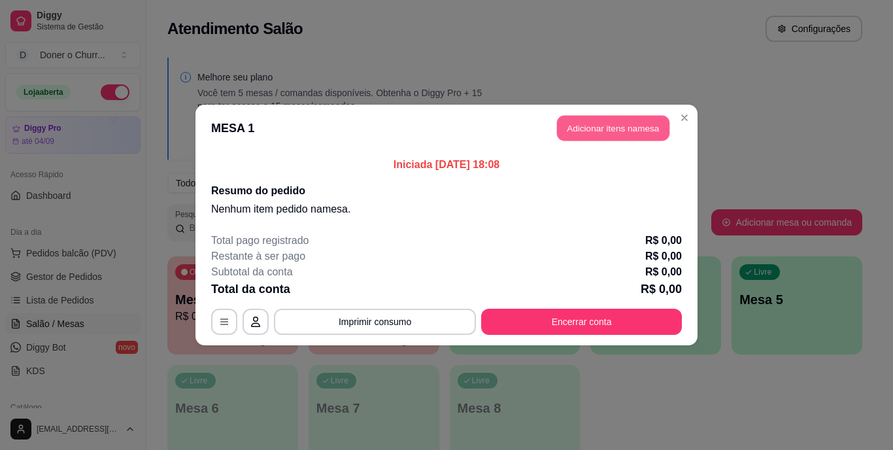
click at [615, 133] on button "Adicionar itens na mesa" at bounding box center [613, 128] width 112 height 25
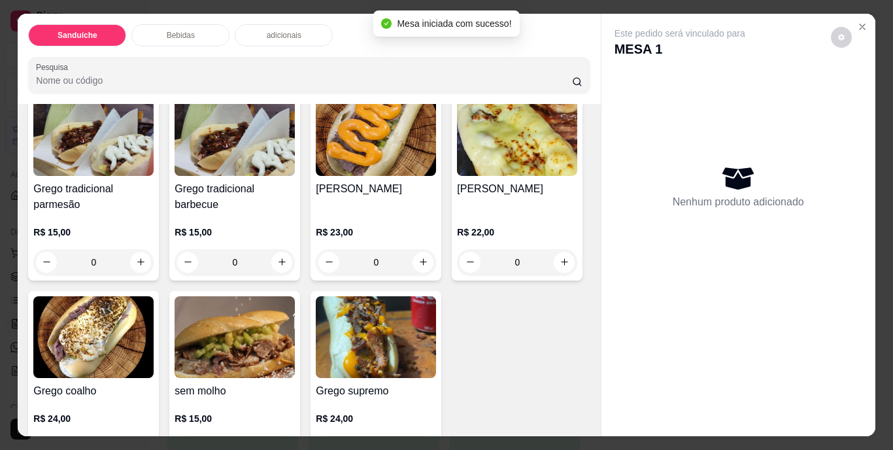
scroll to position [131, 0]
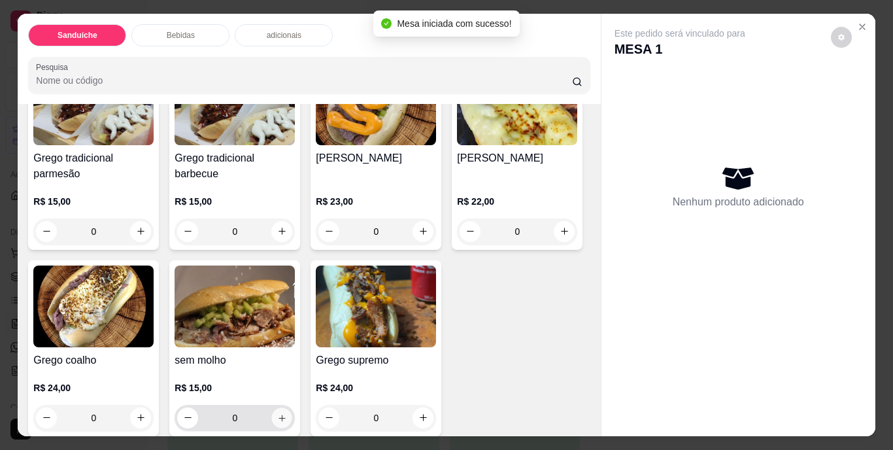
click at [287, 413] on icon "increase-product-quantity" at bounding box center [282, 418] width 10 height 10
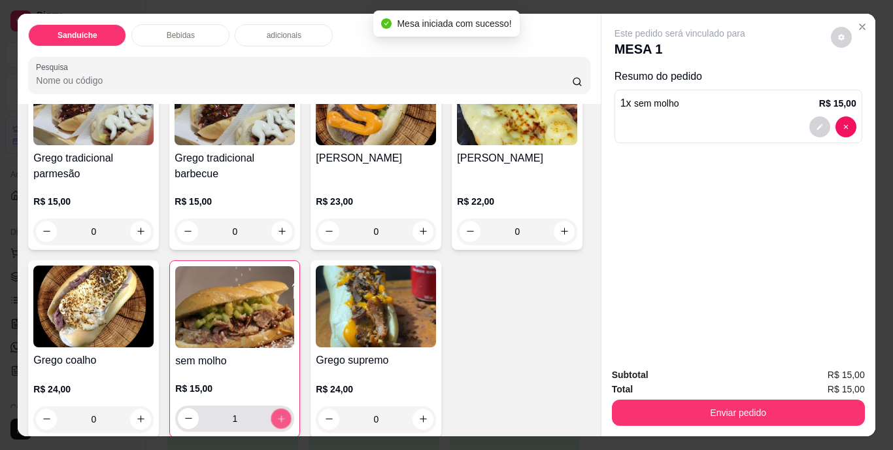
click at [286, 413] on icon "increase-product-quantity" at bounding box center [282, 418] width 10 height 10
type input "2"
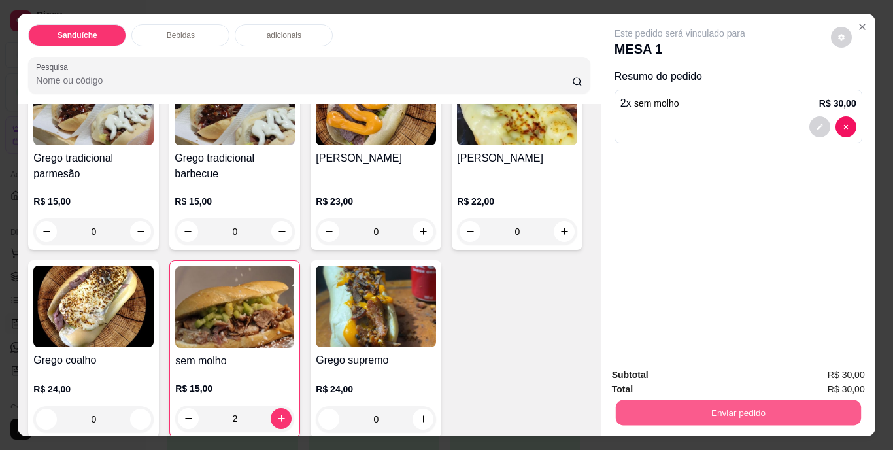
click at [759, 409] on button "Enviar pedido" at bounding box center [737, 412] width 245 height 25
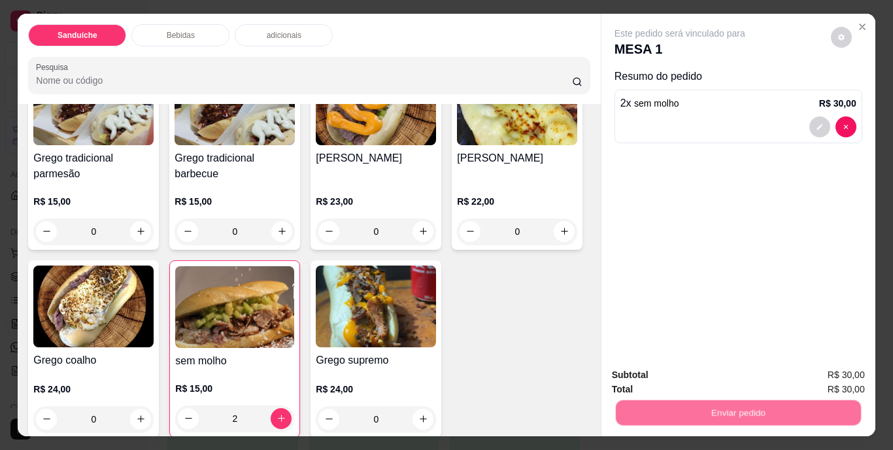
click at [702, 382] on button "Não registrar e enviar pedido" at bounding box center [695, 376] width 132 height 24
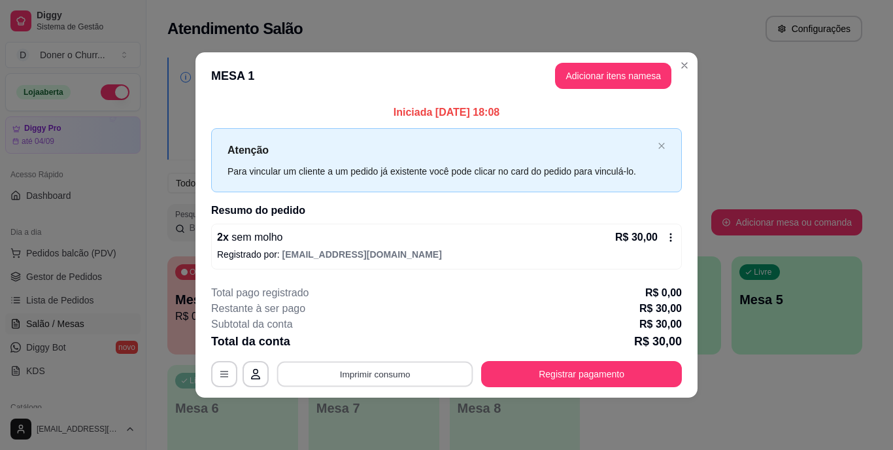
click at [394, 375] on button "Imprimir consumo" at bounding box center [375, 373] width 196 height 25
click at [405, 348] on button "IMPRESSORA" at bounding box center [378, 343] width 95 height 21
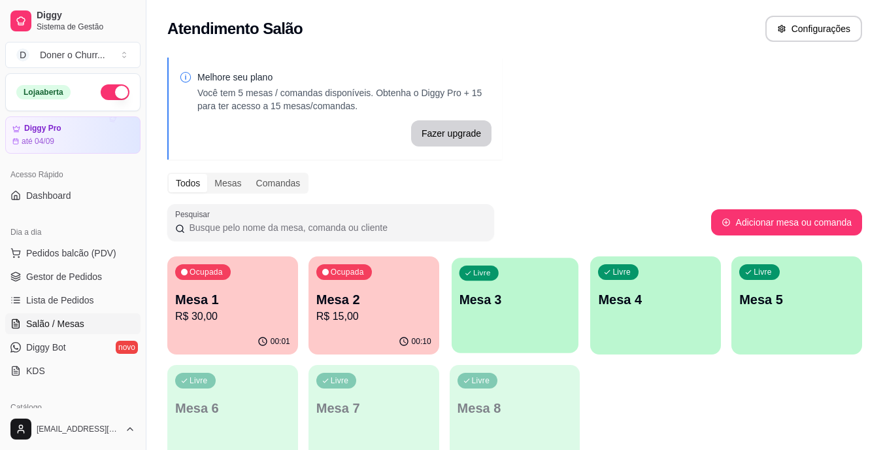
click at [533, 303] on p "Mesa 3" at bounding box center [515, 300] width 112 height 18
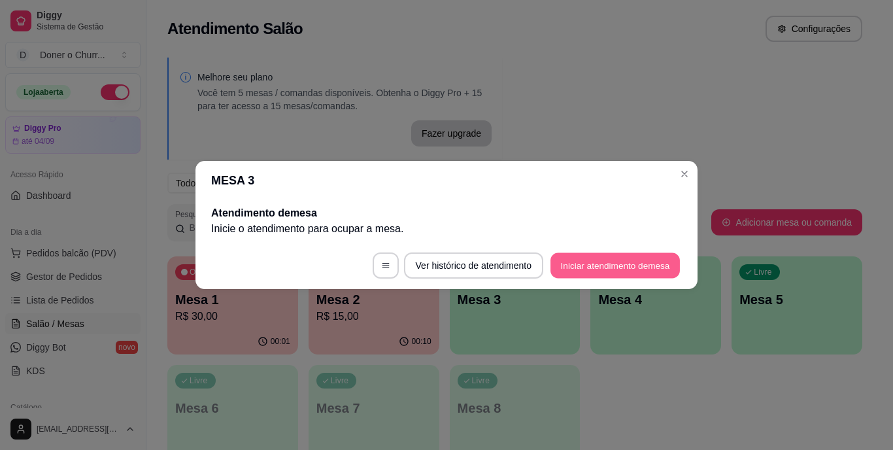
click at [618, 265] on button "Iniciar atendimento de mesa" at bounding box center [615, 265] width 129 height 25
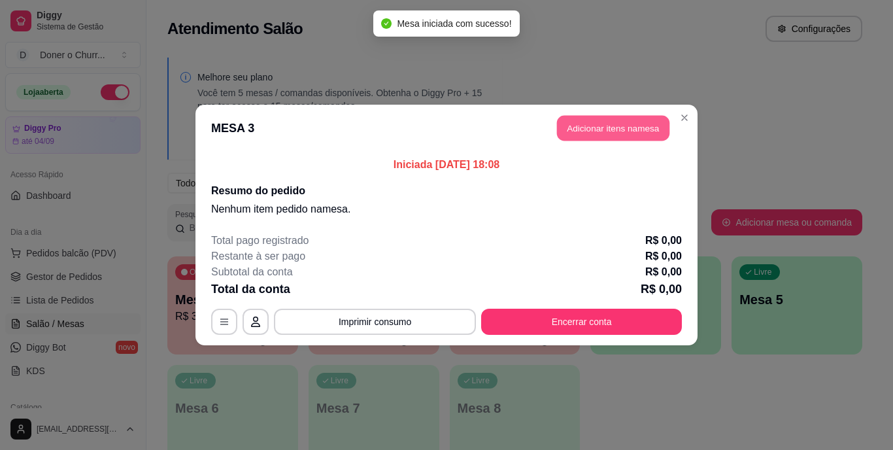
click at [585, 122] on button "Adicionar itens na mesa" at bounding box center [613, 128] width 112 height 25
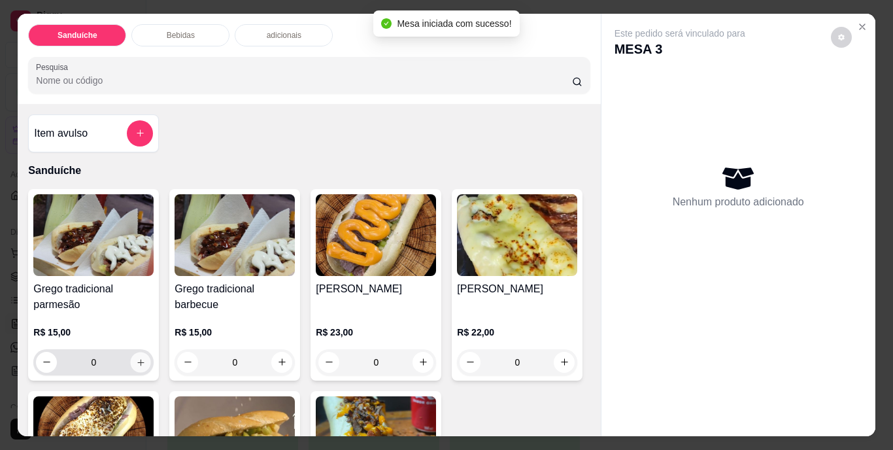
click at [136, 357] on icon "increase-product-quantity" at bounding box center [141, 362] width 10 height 10
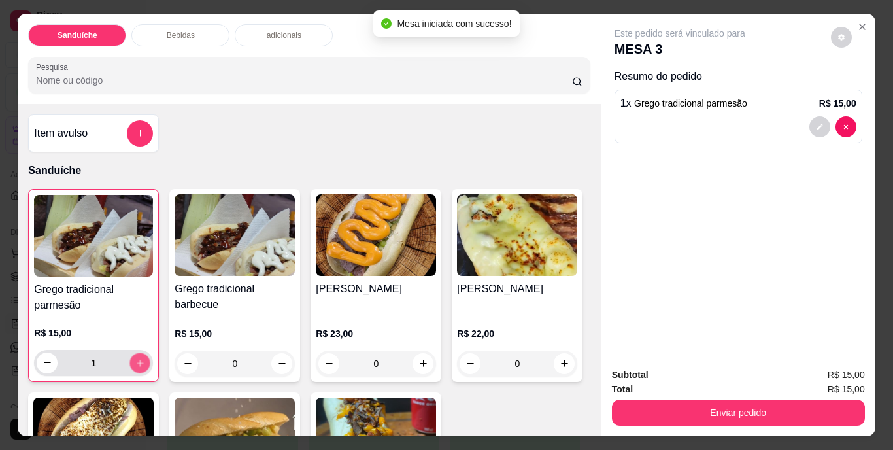
click at [135, 358] on icon "increase-product-quantity" at bounding box center [140, 363] width 10 height 10
type input "2"
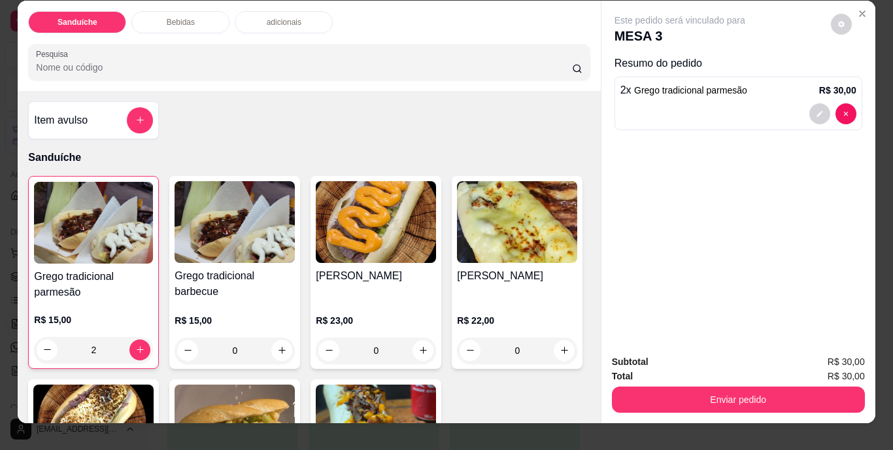
scroll to position [33, 0]
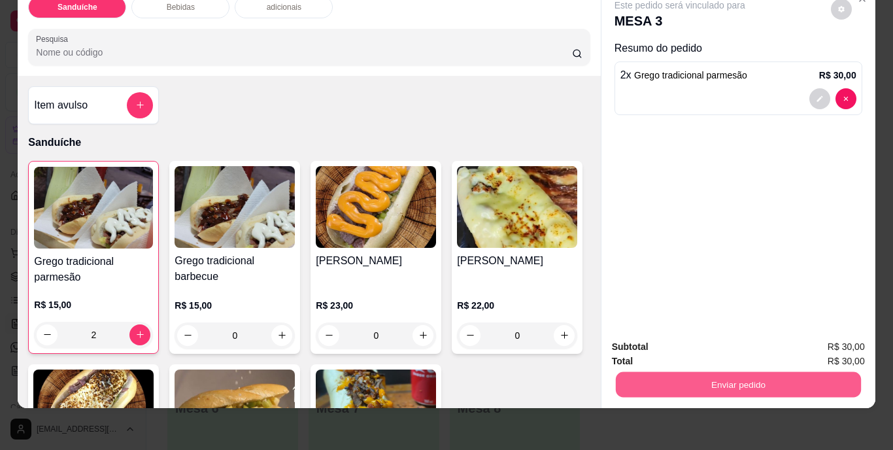
click at [694, 372] on button "Enviar pedido" at bounding box center [737, 384] width 245 height 25
click at [655, 341] on button "Não registrar e enviar pedido" at bounding box center [695, 342] width 136 height 25
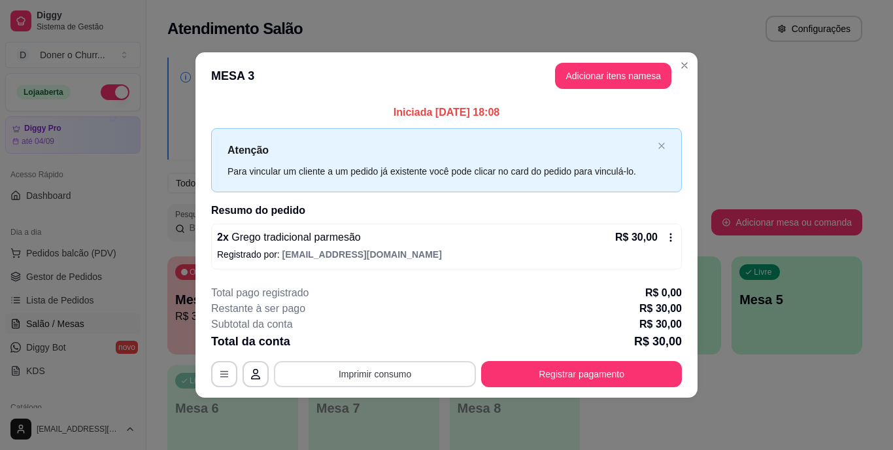
click at [376, 371] on button "Imprimir consumo" at bounding box center [375, 374] width 202 height 26
click at [374, 344] on button "IMPRESSORA" at bounding box center [379, 343] width 92 height 20
click at [535, 395] on footer "**********" at bounding box center [446, 336] width 502 height 123
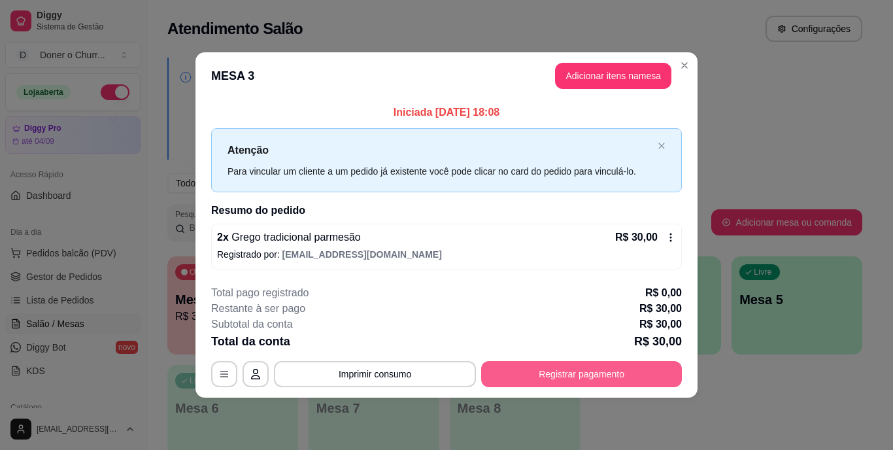
click at [547, 371] on button "Registrar pagamento" at bounding box center [581, 374] width 201 height 26
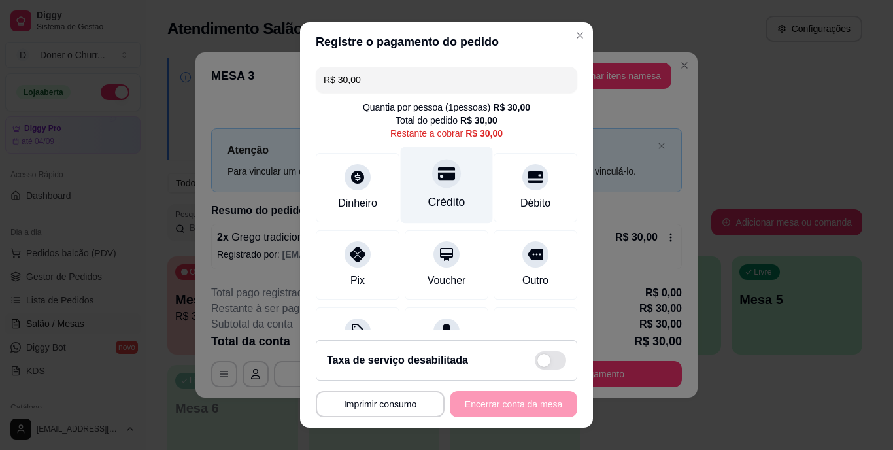
click at [432, 194] on div "Crédito" at bounding box center [446, 202] width 37 height 17
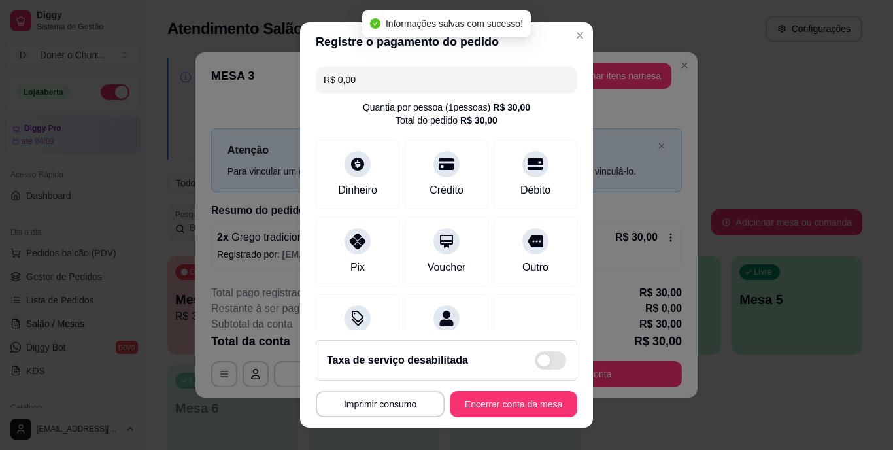
type input "R$ 0,00"
click at [490, 400] on button "Encerrar conta da mesa" at bounding box center [514, 403] width 124 height 25
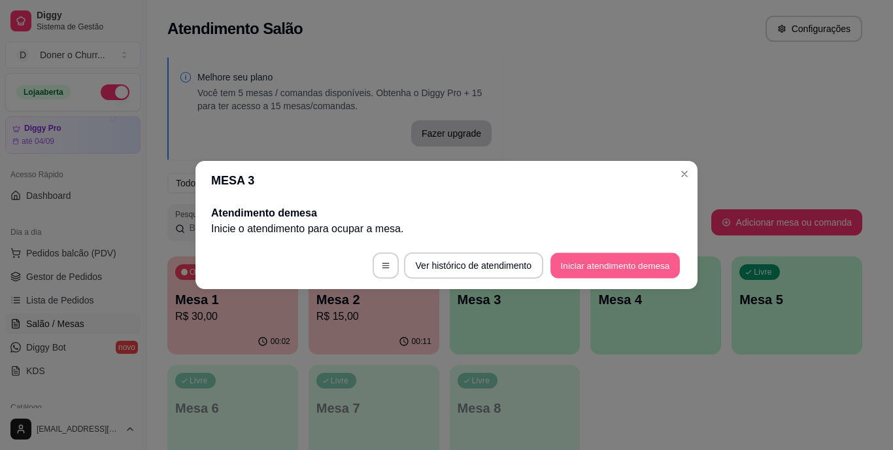
click at [575, 270] on button "Iniciar atendimento de mesa" at bounding box center [615, 265] width 129 height 25
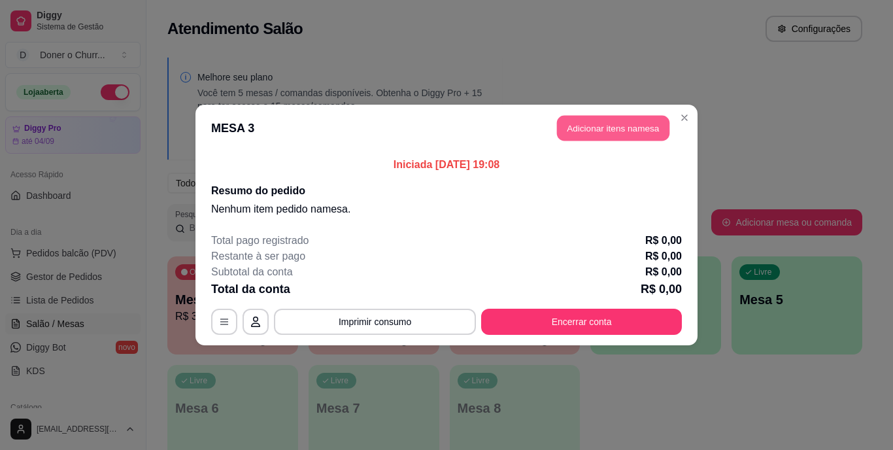
click at [604, 138] on button "Adicionar itens na mesa" at bounding box center [613, 128] width 112 height 25
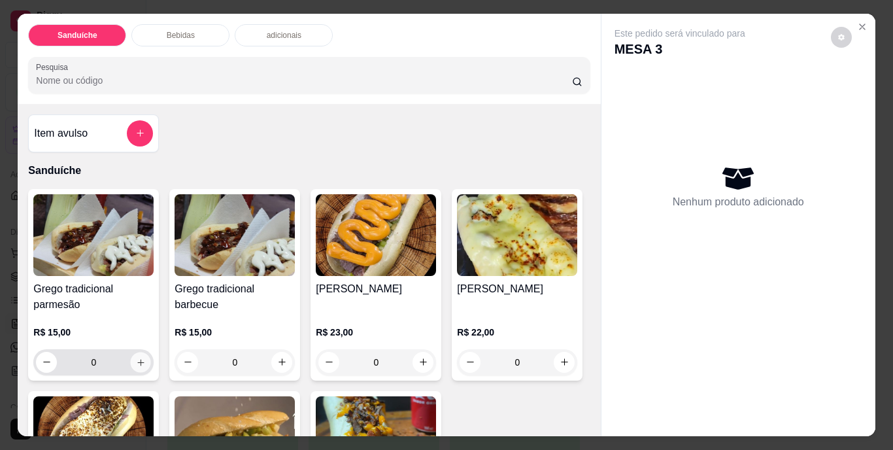
click at [136, 357] on icon "increase-product-quantity" at bounding box center [141, 362] width 10 height 10
type input "1"
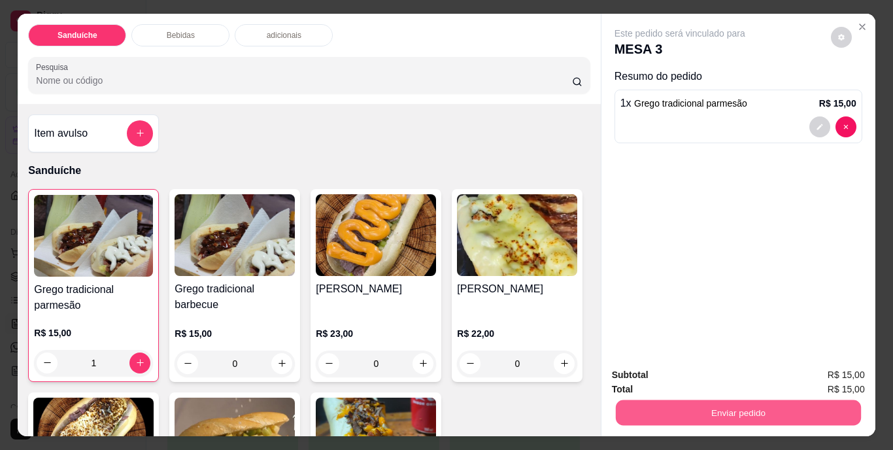
click at [703, 400] on button "Enviar pedido" at bounding box center [737, 412] width 245 height 25
click at [700, 371] on button "Não registrar e enviar pedido" at bounding box center [695, 376] width 136 height 25
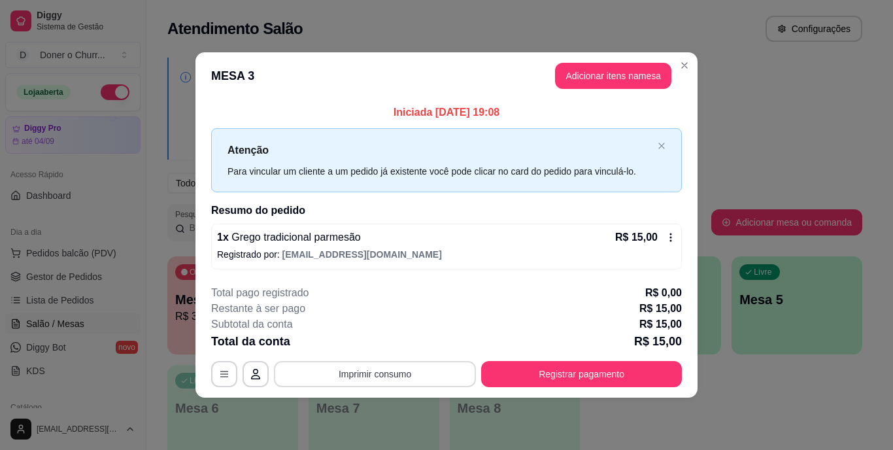
click at [403, 375] on button "Imprimir consumo" at bounding box center [375, 374] width 202 height 26
click at [379, 345] on button "IMPRESSORA" at bounding box center [379, 343] width 92 height 20
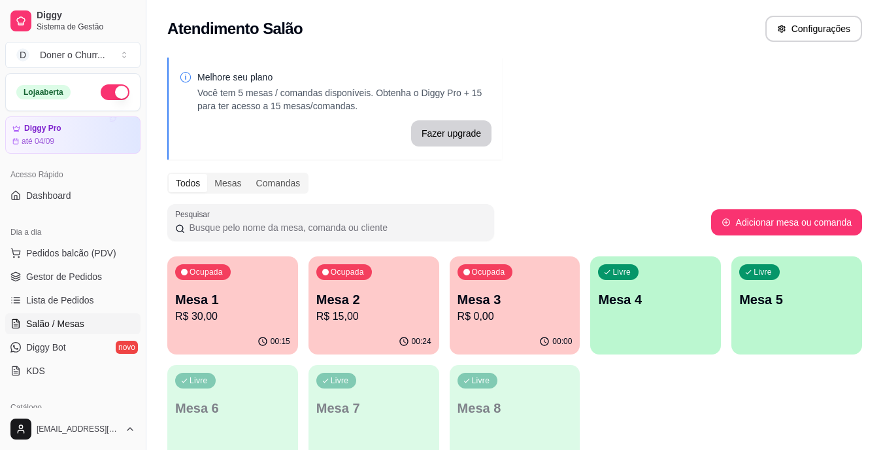
click at [197, 307] on p "Mesa 1" at bounding box center [232, 299] width 115 height 18
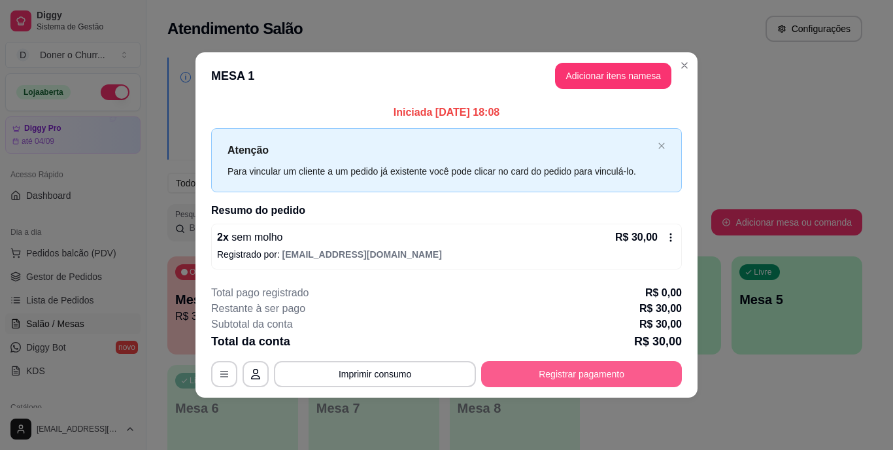
click at [559, 366] on button "Registrar pagamento" at bounding box center [581, 374] width 201 height 26
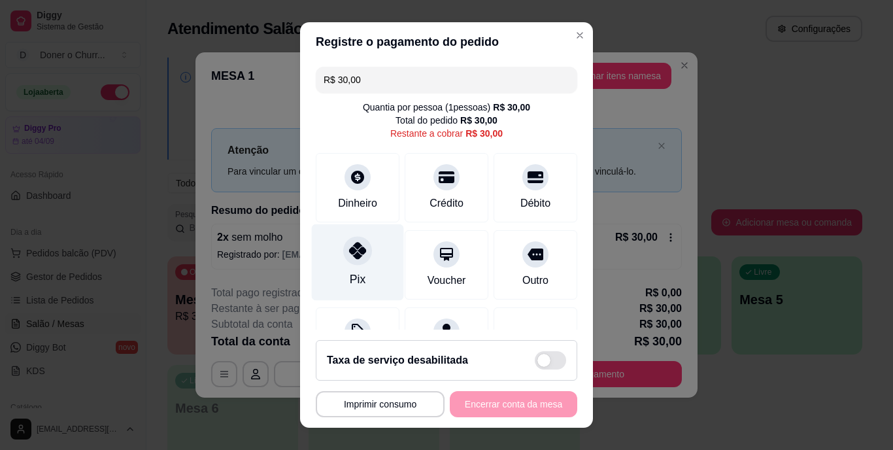
click at [346, 268] on div "Pix" at bounding box center [358, 262] width 92 height 76
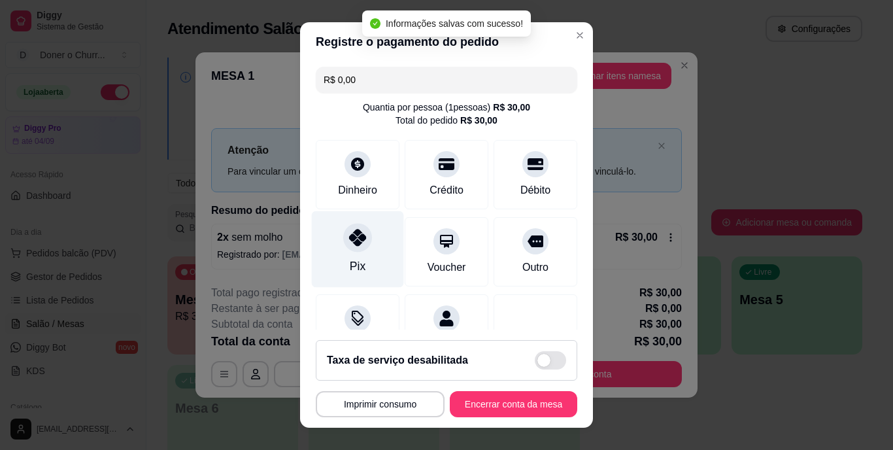
type input "R$ 0,00"
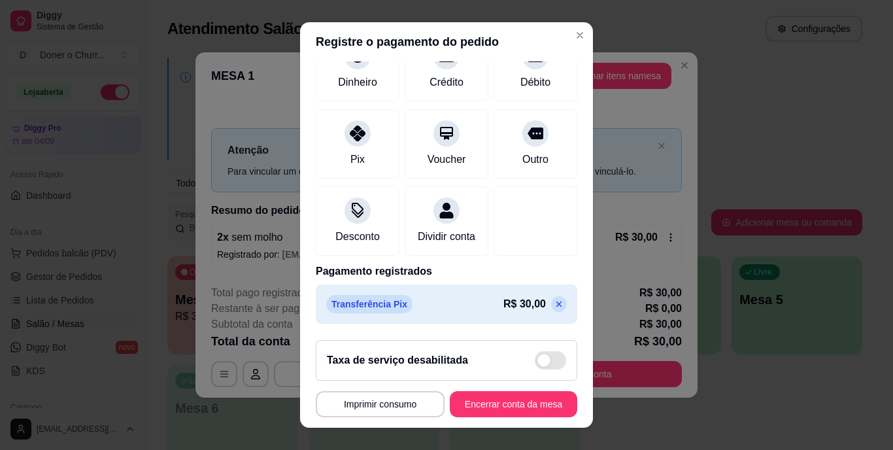
scroll to position [123, 0]
click at [497, 395] on button "Encerrar conta da mesa" at bounding box center [514, 403] width 124 height 25
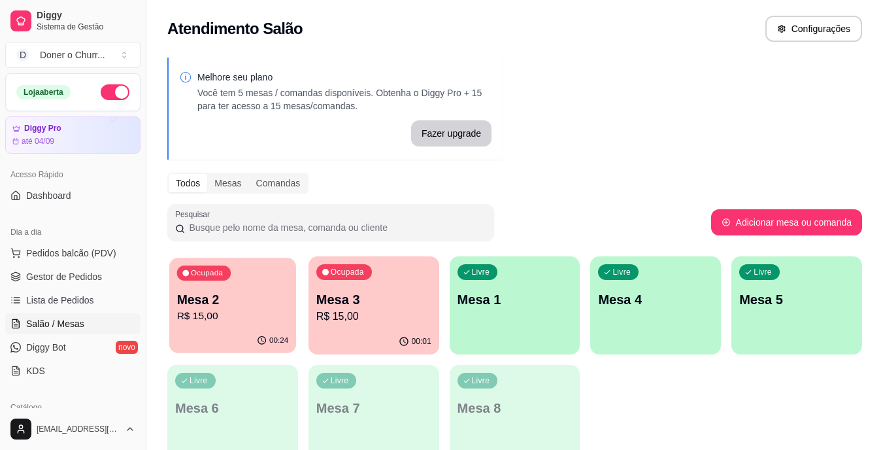
click at [220, 283] on div "Ocupada Mesa 2 R$ 15,00" at bounding box center [232, 293] width 127 height 71
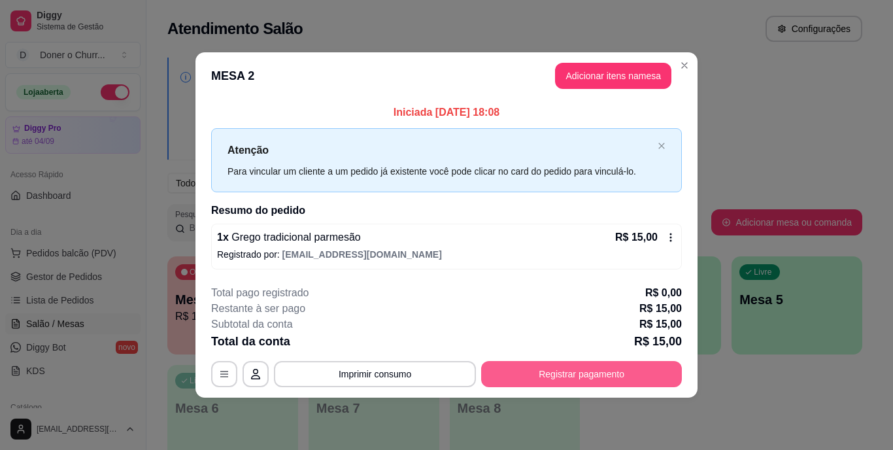
click at [564, 367] on button "Registrar pagamento" at bounding box center [581, 374] width 201 height 26
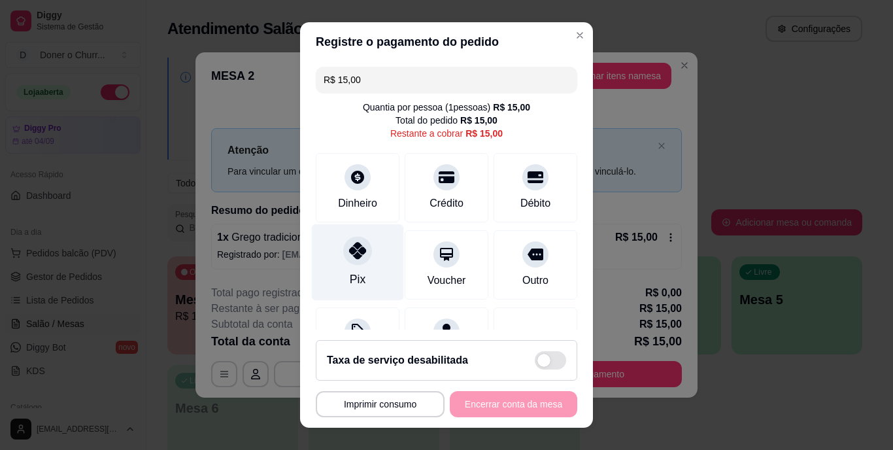
click at [356, 264] on div "Pix" at bounding box center [358, 262] width 92 height 76
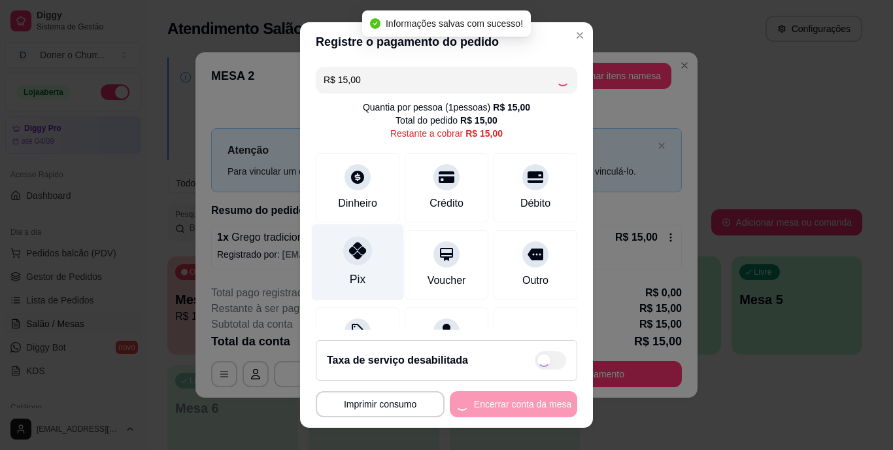
type input "R$ 0,00"
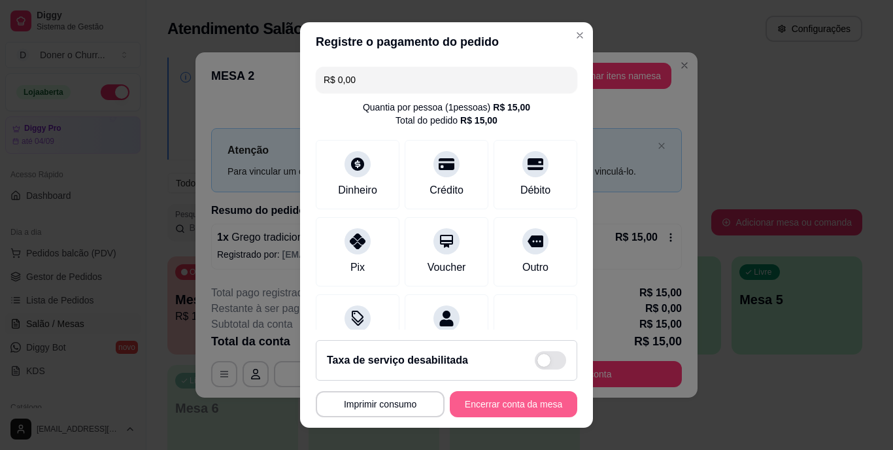
click at [509, 398] on button "Encerrar conta da mesa" at bounding box center [513, 404] width 127 height 26
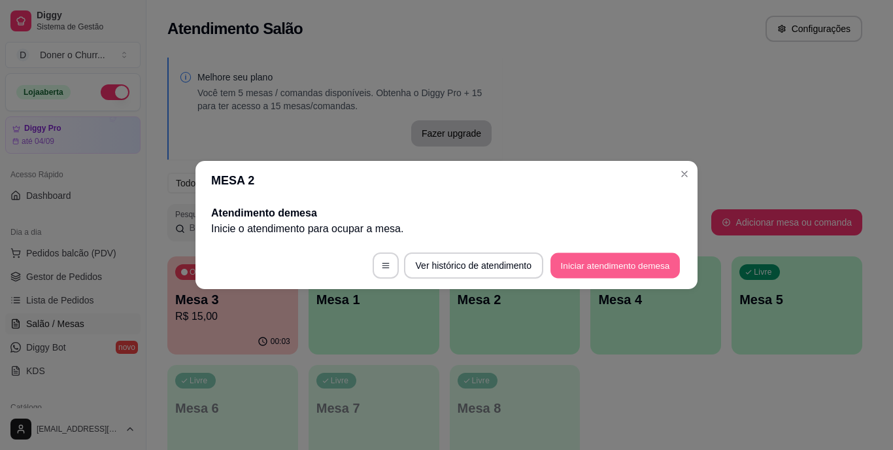
click at [591, 258] on button "Iniciar atendimento de mesa" at bounding box center [615, 265] width 129 height 25
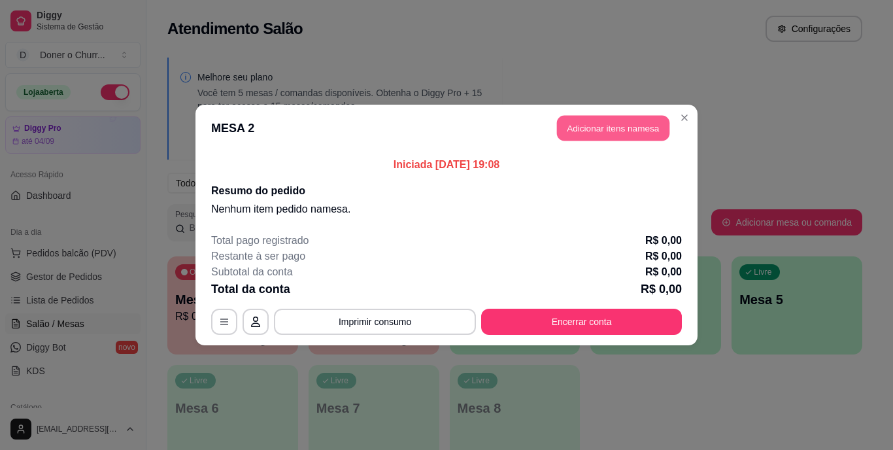
click at [610, 121] on button "Adicionar itens na mesa" at bounding box center [613, 128] width 112 height 25
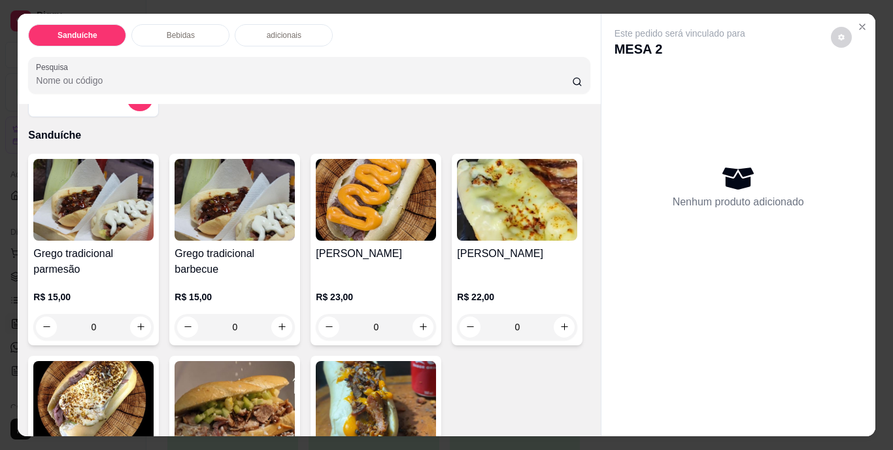
scroll to position [131, 0]
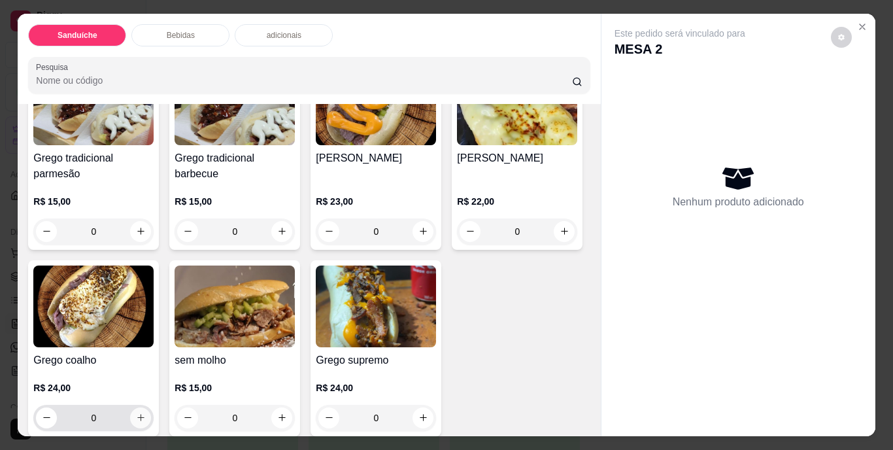
click at [151, 407] on button "increase-product-quantity" at bounding box center [140, 417] width 21 height 21
type input "1"
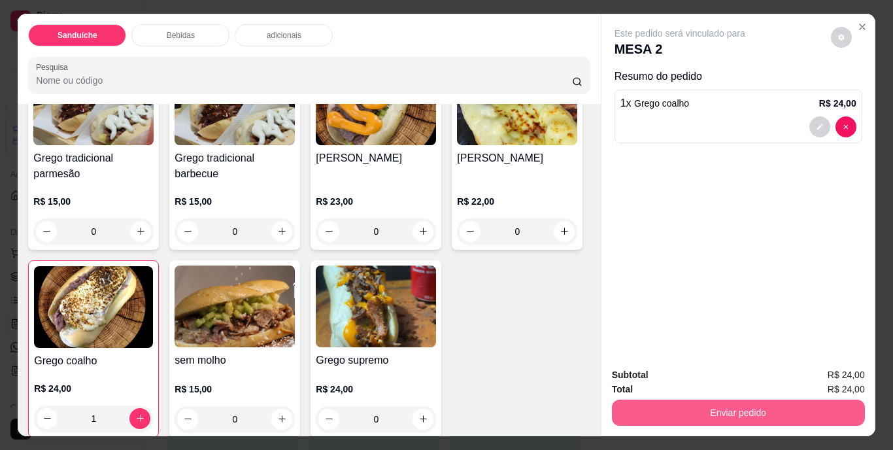
click at [707, 401] on button "Enviar pedido" at bounding box center [738, 412] width 253 height 26
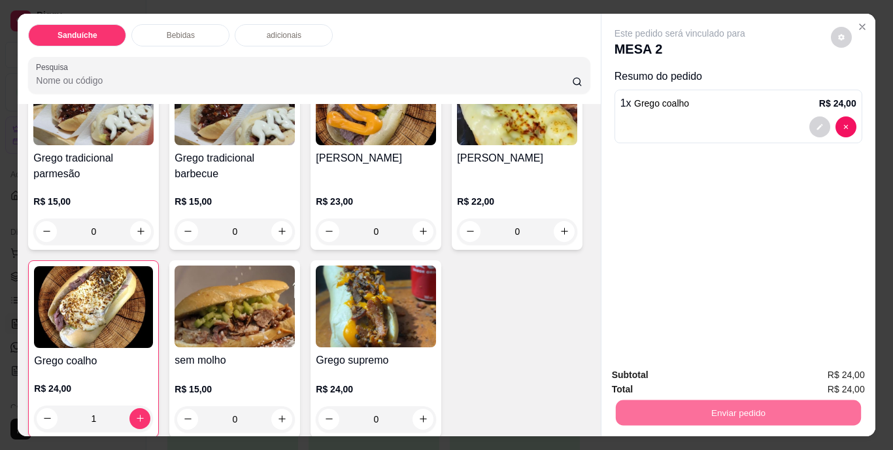
click at [698, 375] on button "Não registrar e enviar pedido" at bounding box center [695, 376] width 132 height 24
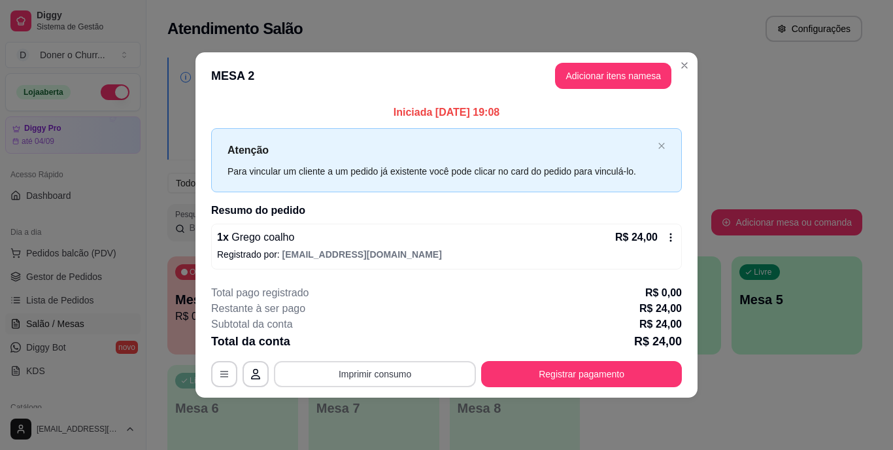
click at [364, 375] on button "Imprimir consumo" at bounding box center [375, 374] width 202 height 26
click at [377, 342] on button "IMPRESSORA" at bounding box center [378, 343] width 95 height 21
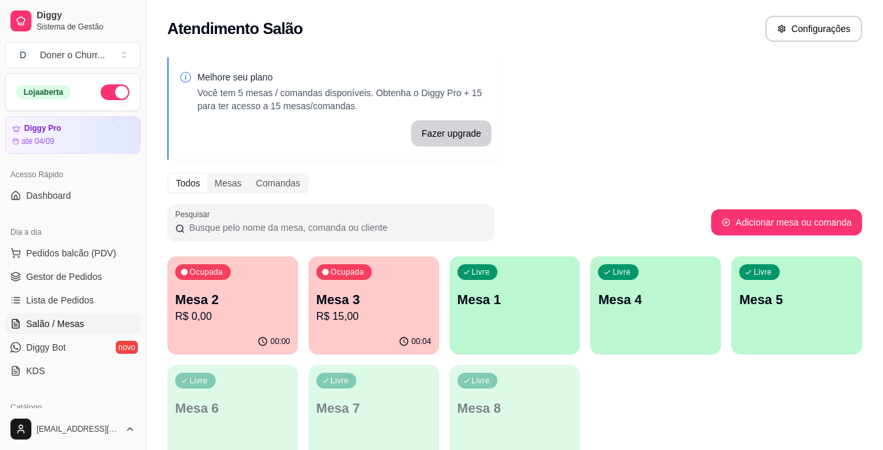
click at [219, 300] on p "Mesa 2" at bounding box center [232, 299] width 115 height 18
click at [418, 309] on p "R$ 15,00" at bounding box center [374, 316] width 112 height 15
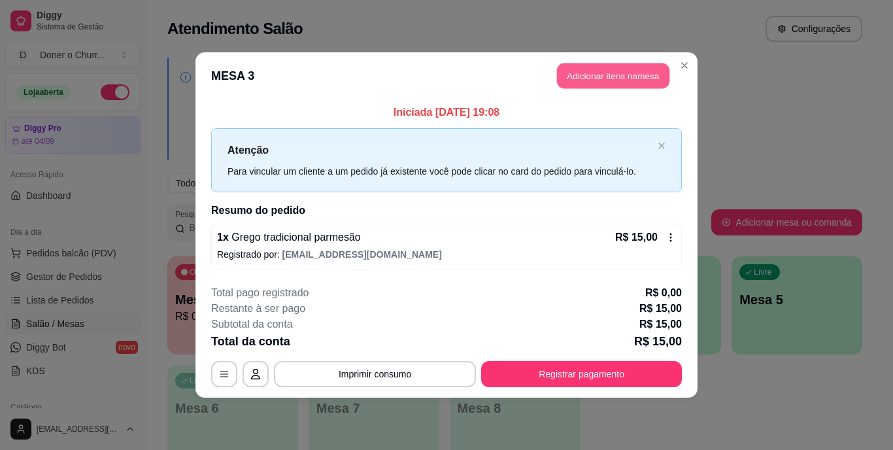
click at [582, 73] on button "Adicionar itens na mesa" at bounding box center [613, 75] width 112 height 25
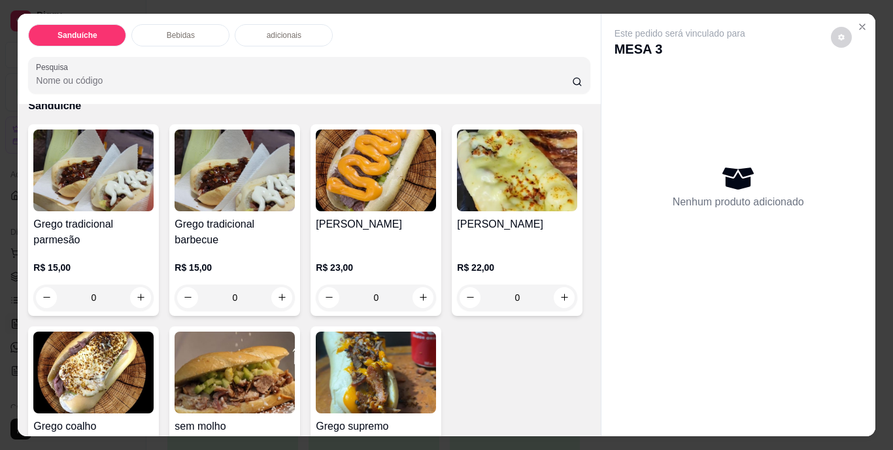
scroll to position [65, 0]
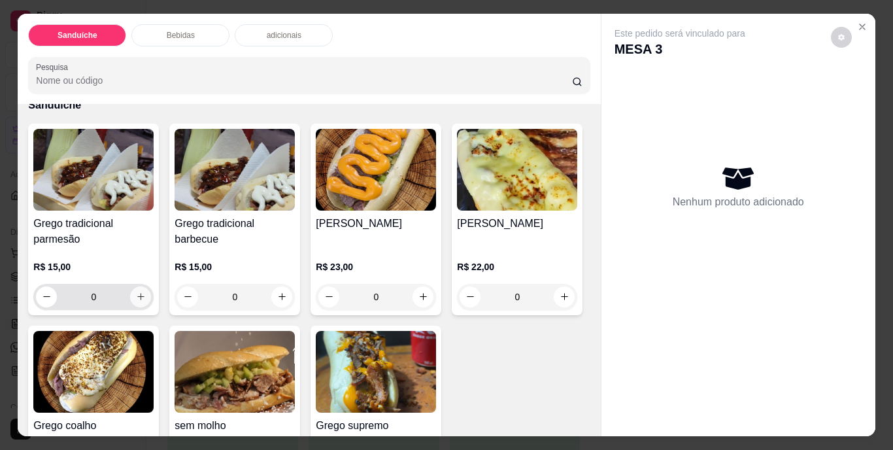
click at [136, 292] on icon "increase-product-quantity" at bounding box center [141, 297] width 10 height 10
type input "1"
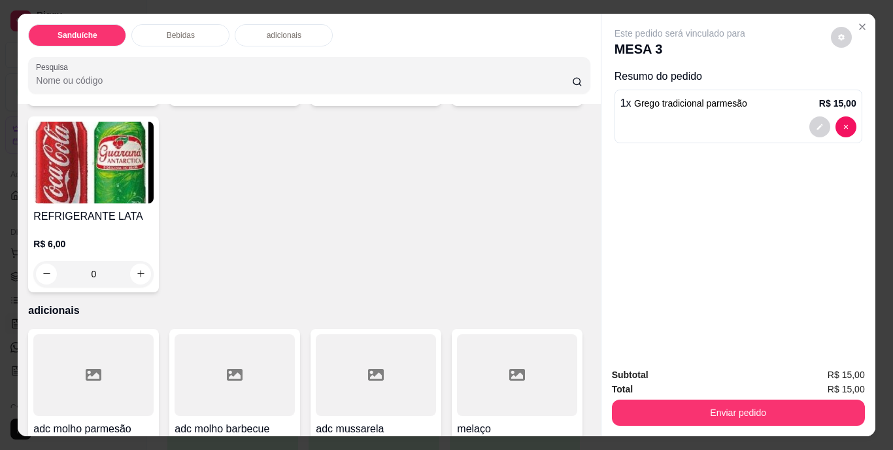
scroll to position [588, 0]
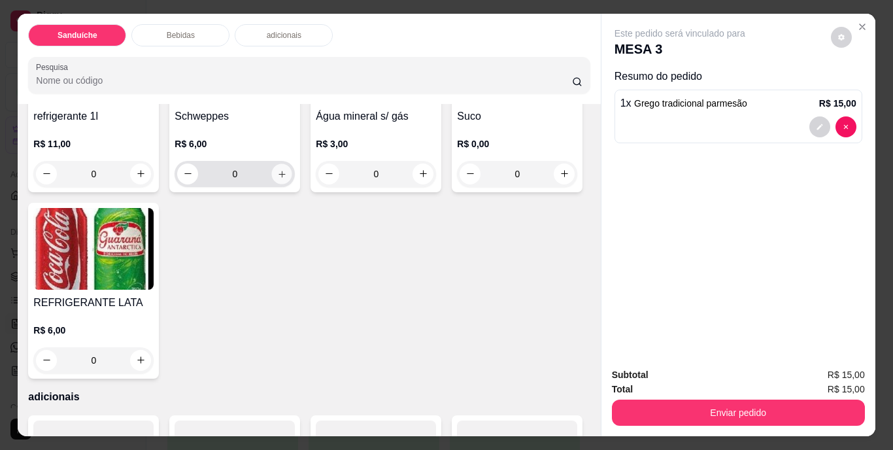
click at [280, 178] on icon "increase-product-quantity" at bounding box center [282, 174] width 10 height 10
type input "1"
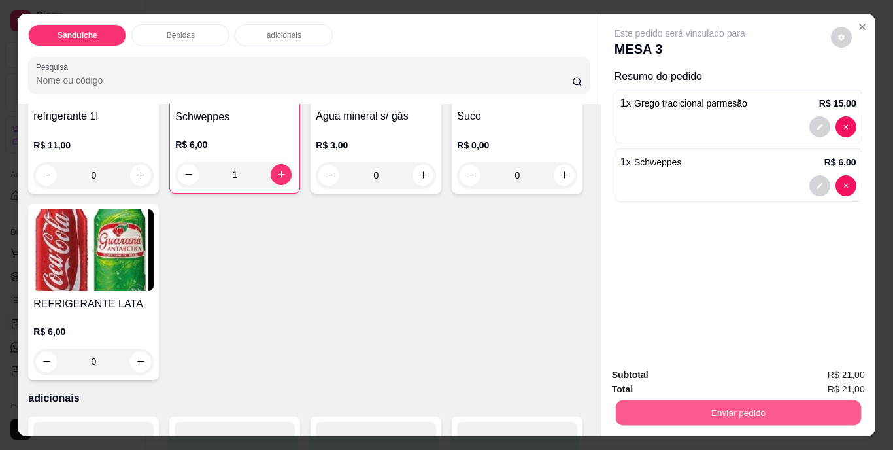
click at [741, 410] on button "Enviar pedido" at bounding box center [737, 412] width 245 height 25
click at [719, 378] on button "Não registrar e enviar pedido" at bounding box center [695, 376] width 132 height 24
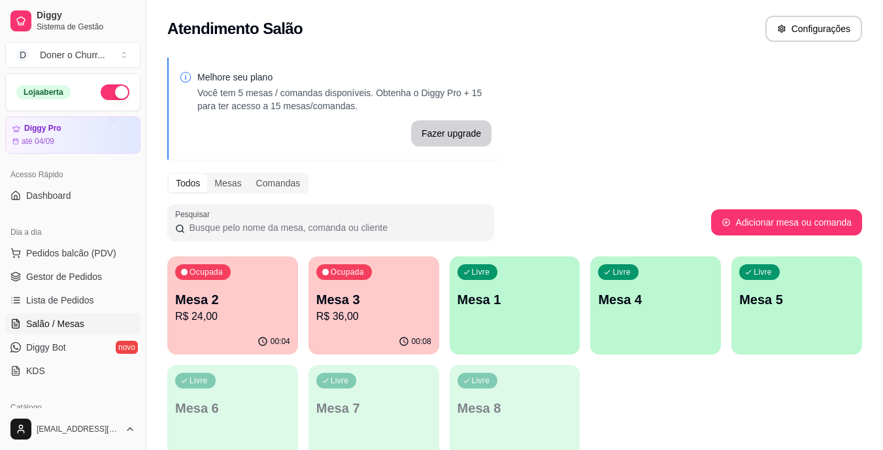
click at [537, 297] on p "Mesa 1" at bounding box center [515, 299] width 115 height 18
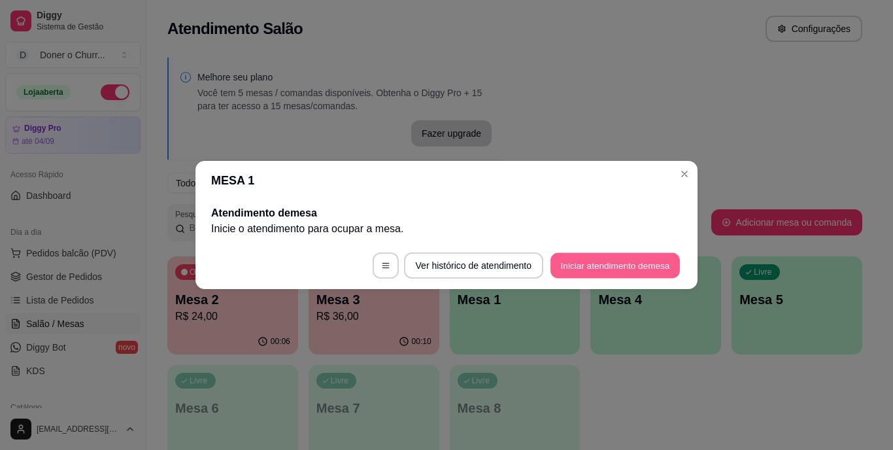
click at [603, 265] on button "Iniciar atendimento de mesa" at bounding box center [615, 265] width 129 height 25
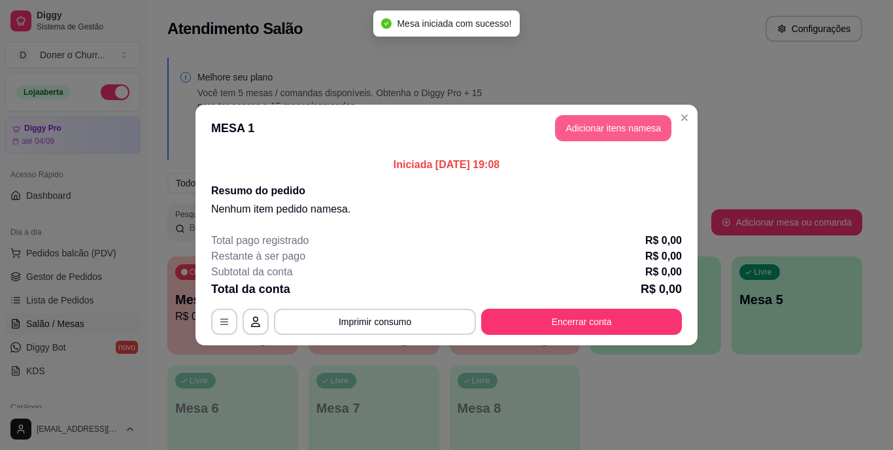
click at [618, 129] on button "Adicionar itens na mesa" at bounding box center [613, 128] width 116 height 26
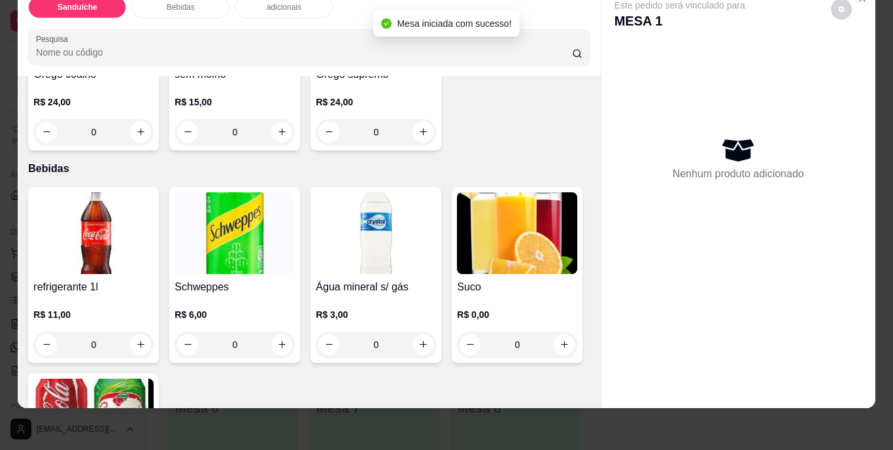
scroll to position [392, 0]
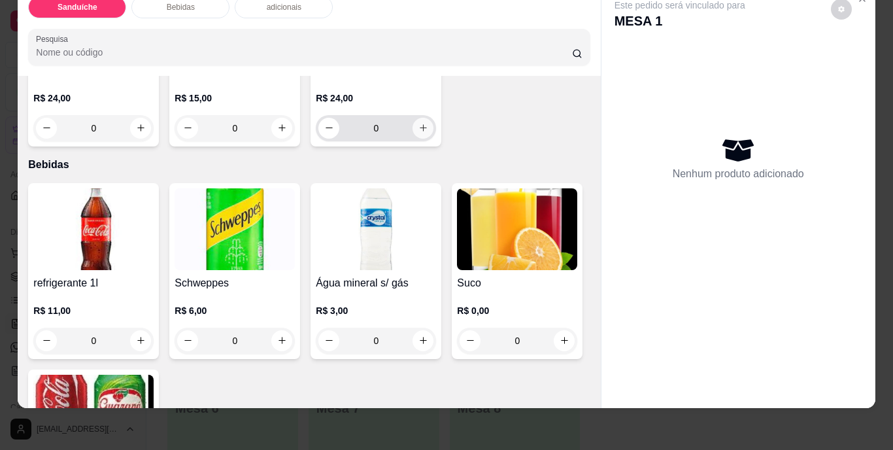
click at [418, 133] on icon "increase-product-quantity" at bounding box center [423, 128] width 10 height 10
type input "1"
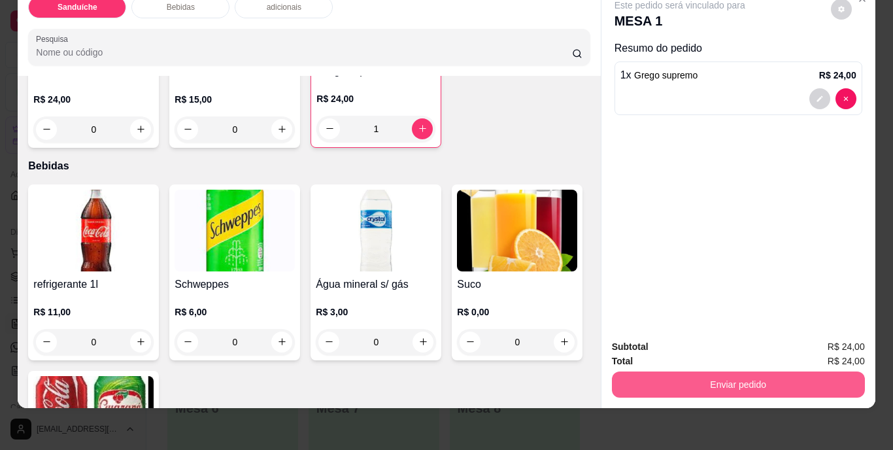
click at [653, 371] on button "Enviar pedido" at bounding box center [738, 384] width 253 height 26
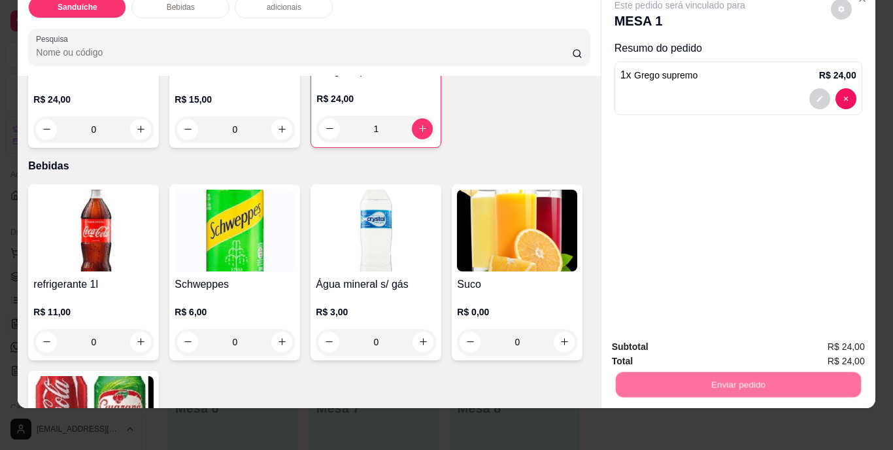
click at [678, 337] on button "Não registrar e enviar pedido" at bounding box center [695, 342] width 136 height 25
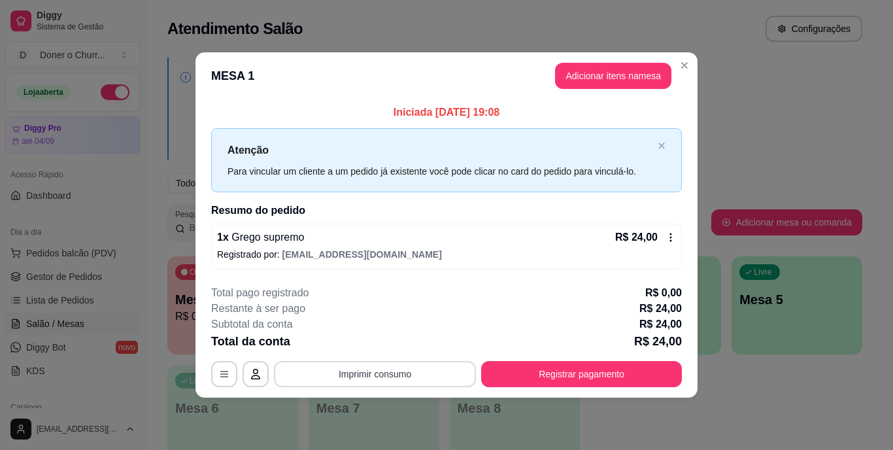
click at [387, 381] on button "Imprimir consumo" at bounding box center [375, 374] width 202 height 26
click at [393, 341] on button "IMPRESSORA" at bounding box center [379, 343] width 92 height 20
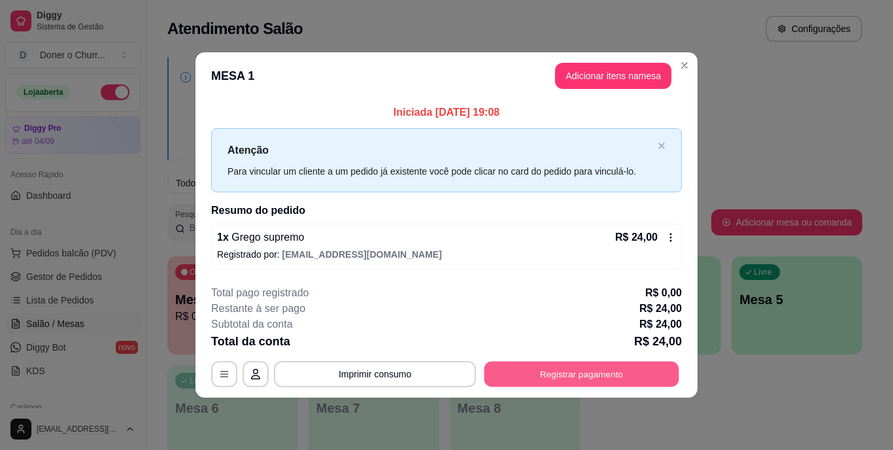
click at [530, 365] on button "Registrar pagamento" at bounding box center [581, 373] width 195 height 25
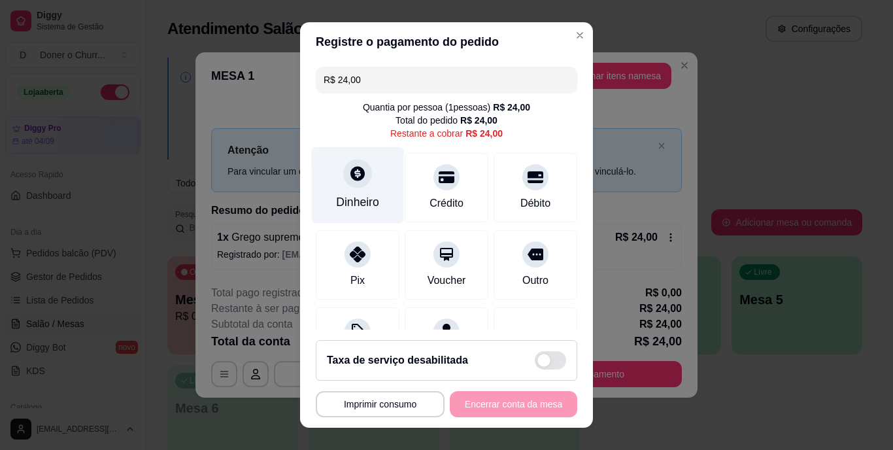
click at [343, 188] on div "Dinheiro" at bounding box center [358, 185] width 92 height 76
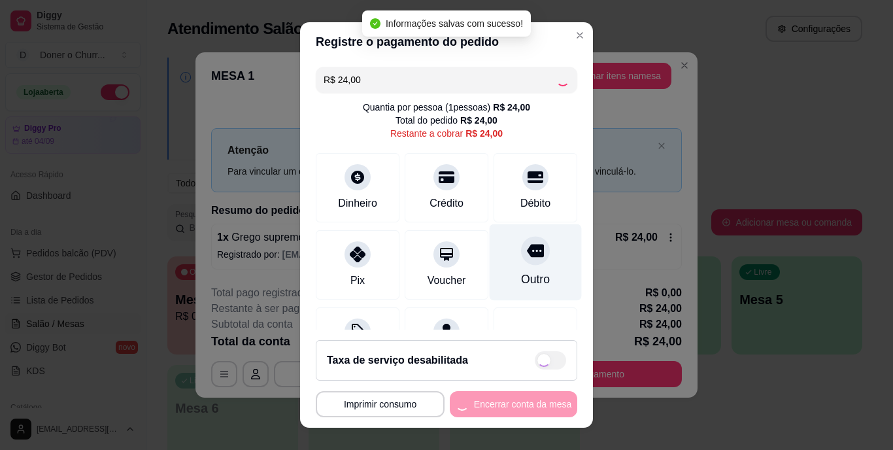
type input "R$ 0,00"
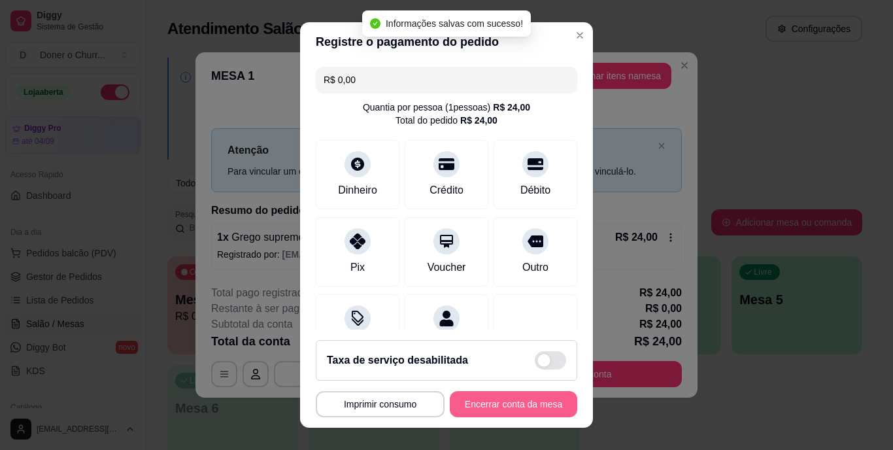
click at [522, 398] on button "Encerrar conta da mesa" at bounding box center [513, 404] width 127 height 26
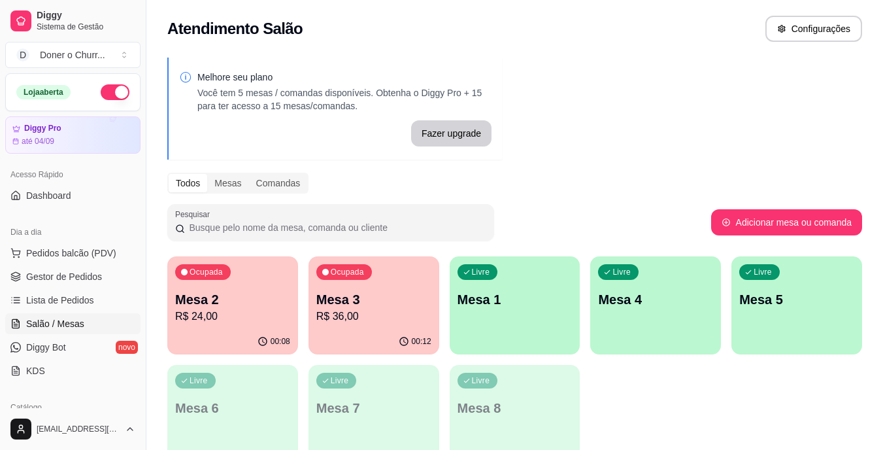
click at [253, 305] on p "Mesa 2" at bounding box center [232, 299] width 115 height 18
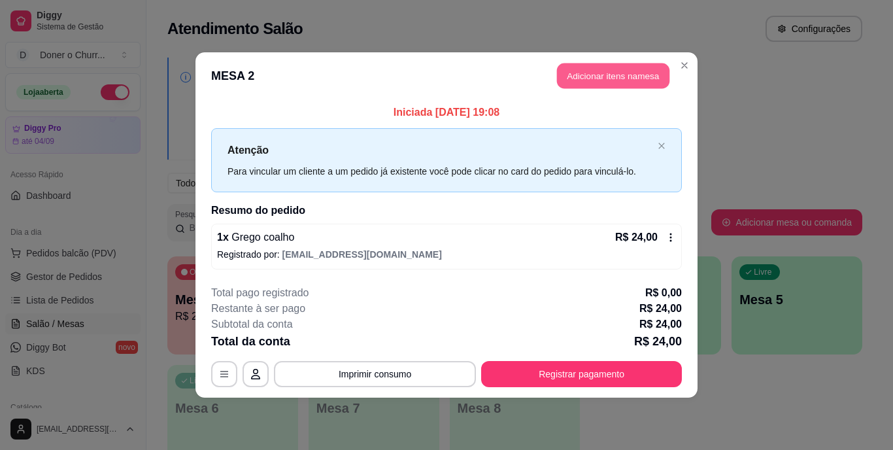
click at [638, 84] on button "Adicionar itens na mesa" at bounding box center [613, 75] width 112 height 25
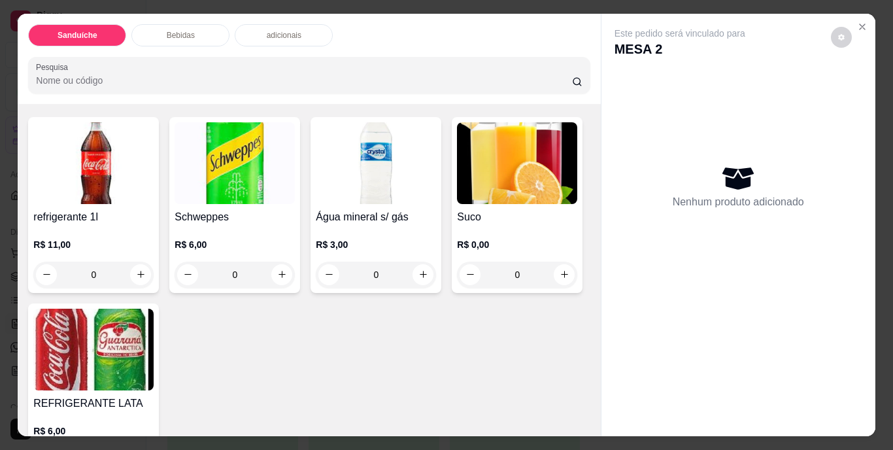
scroll to position [588, 0]
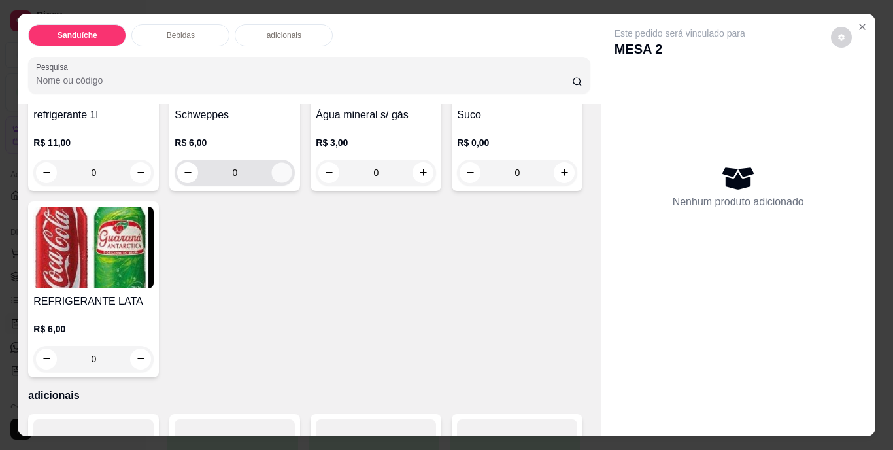
click at [277, 182] on button "increase-product-quantity" at bounding box center [282, 172] width 20 height 20
type input "1"
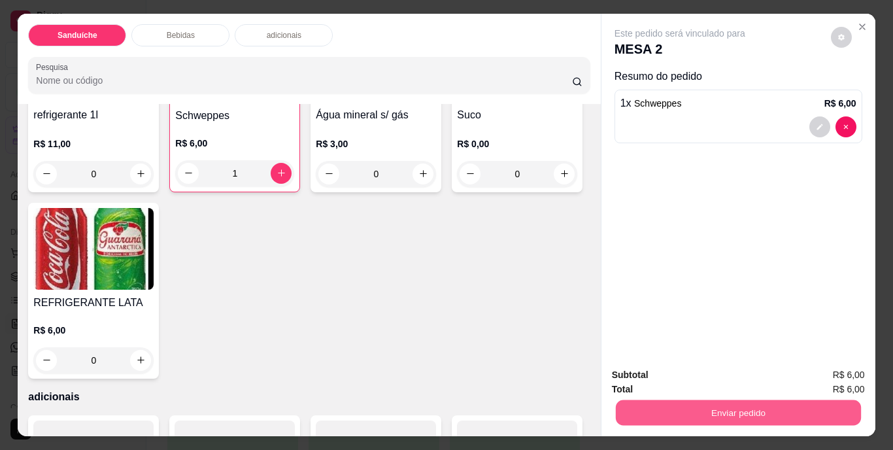
click at [747, 403] on button "Enviar pedido" at bounding box center [737, 412] width 245 height 25
click at [730, 369] on button "Não registrar e enviar pedido" at bounding box center [695, 376] width 132 height 24
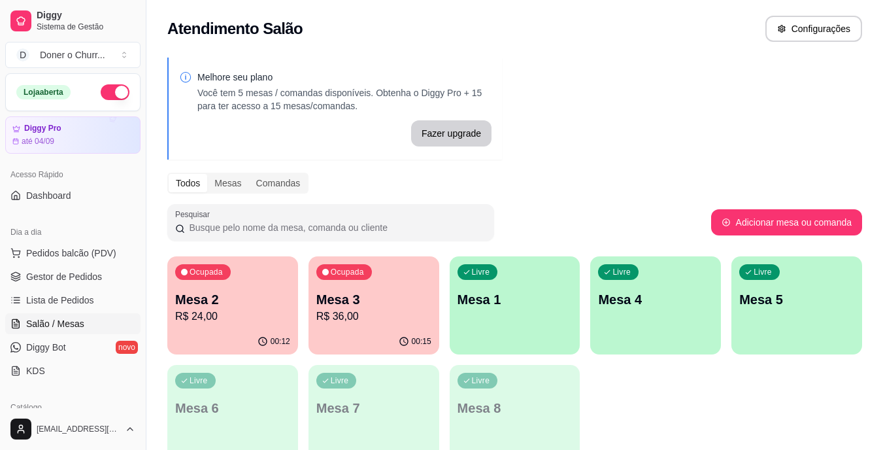
click at [324, 307] on p "Mesa 3" at bounding box center [373, 299] width 115 height 18
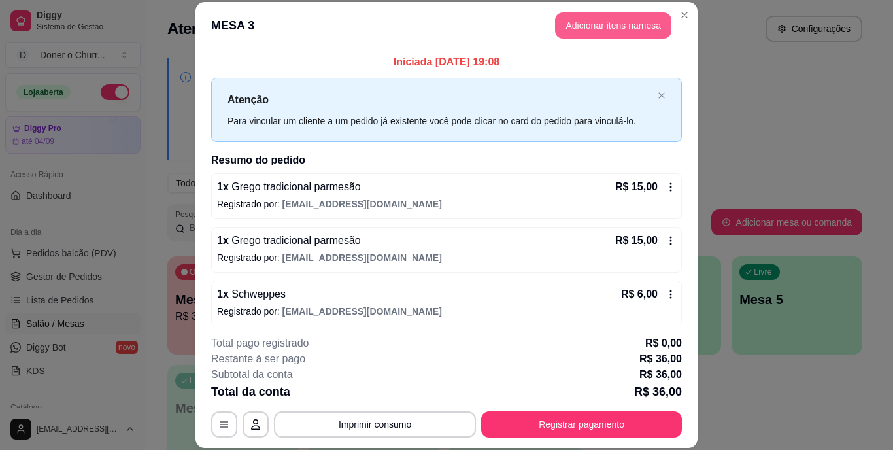
click at [600, 26] on button "Adicionar itens na mesa" at bounding box center [613, 25] width 116 height 26
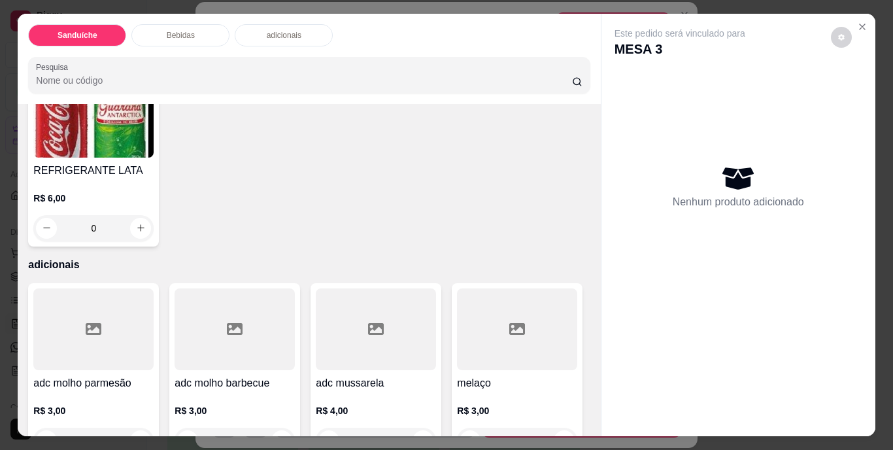
scroll to position [785, 0]
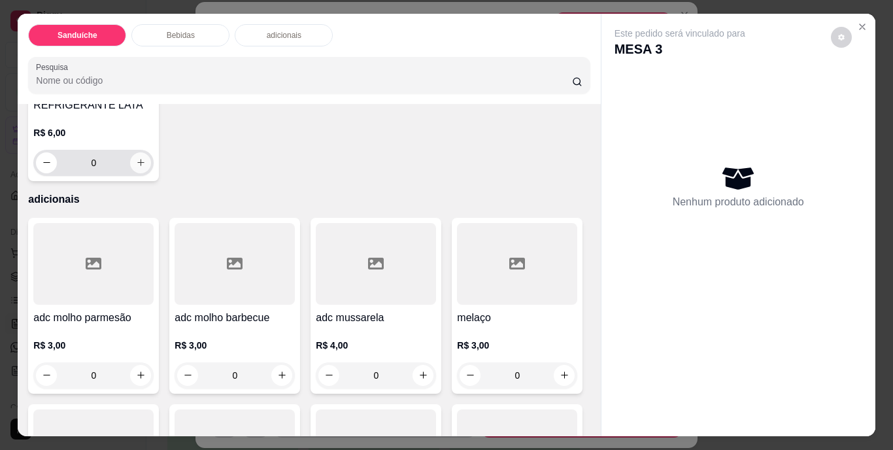
click at [151, 173] on button "increase-product-quantity" at bounding box center [140, 162] width 21 height 21
type input "1"
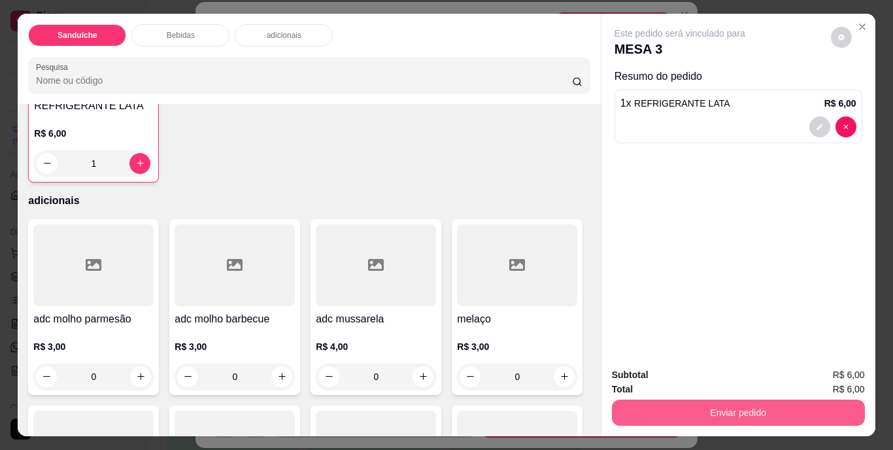
click at [754, 399] on button "Enviar pedido" at bounding box center [738, 412] width 253 height 26
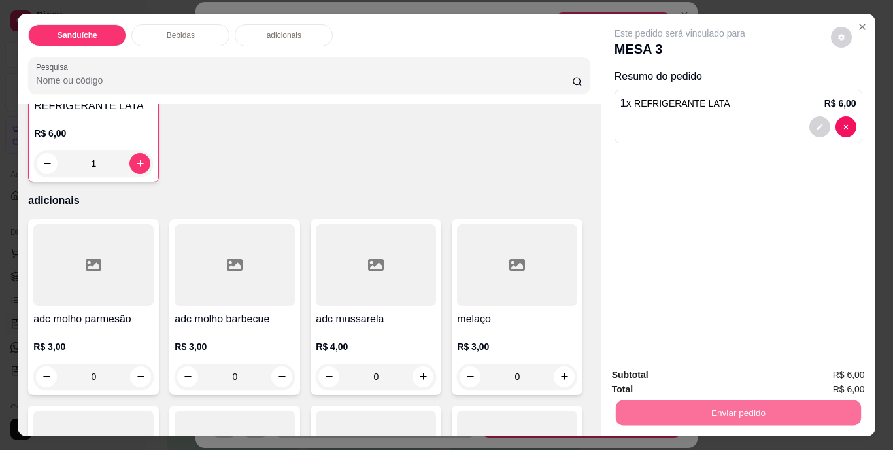
click at [730, 373] on button "Não registrar e enviar pedido" at bounding box center [695, 376] width 132 height 24
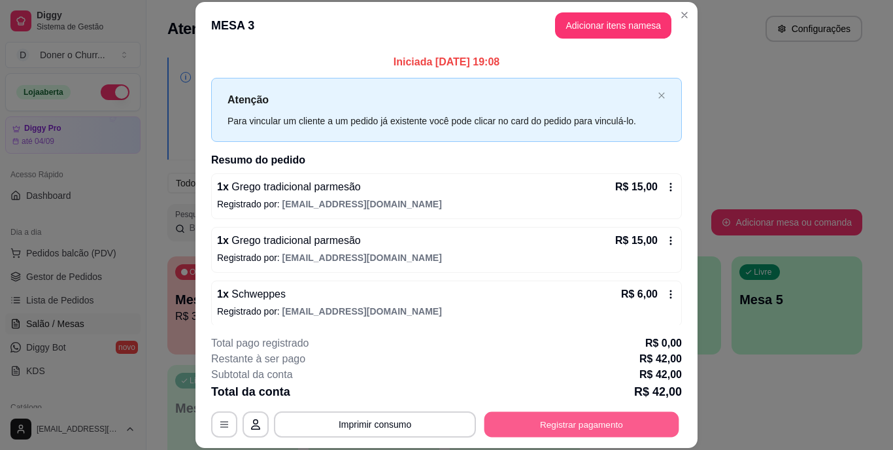
click at [519, 417] on button "Registrar pagamento" at bounding box center [581, 423] width 195 height 25
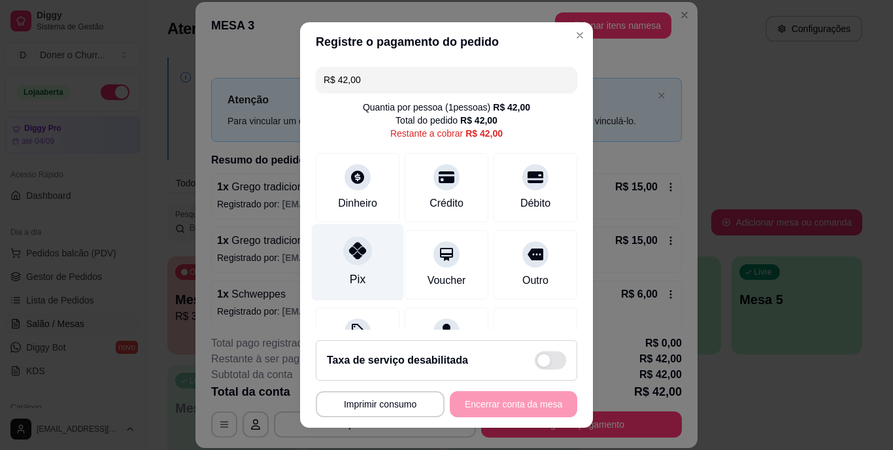
click at [358, 269] on div "Pix" at bounding box center [358, 262] width 92 height 76
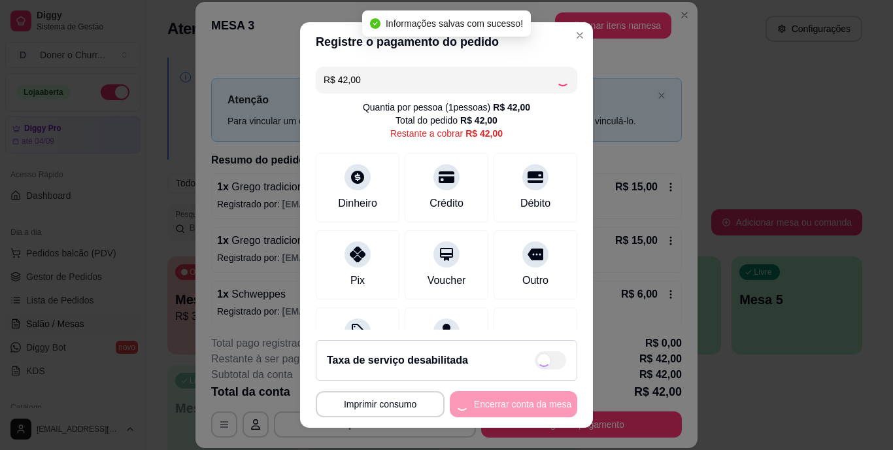
type input "R$ 0,00"
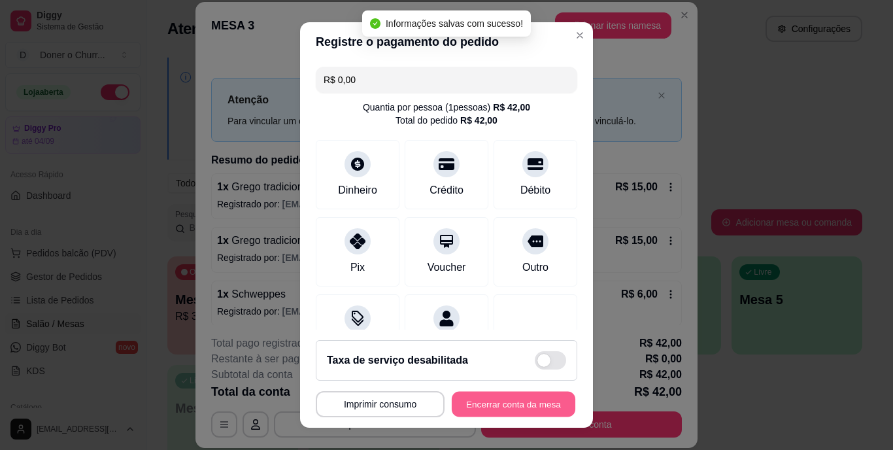
click at [486, 398] on button "Encerrar conta da mesa" at bounding box center [514, 403] width 124 height 25
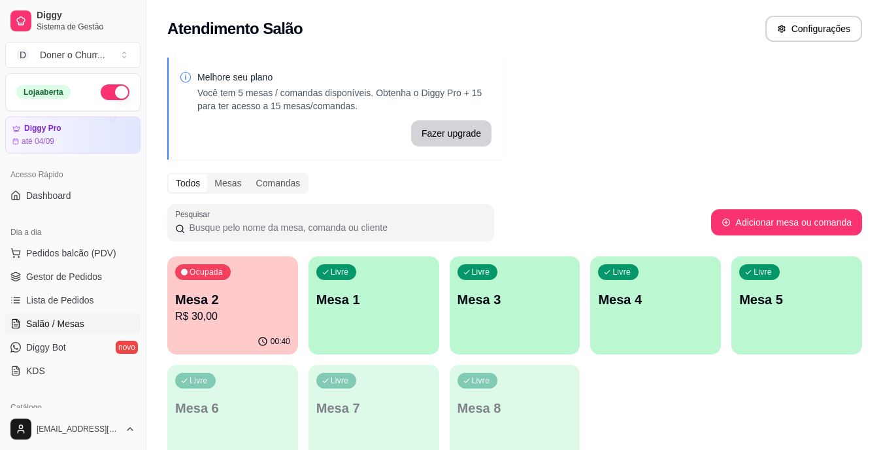
click at [233, 326] on div "Ocupada Mesa 2 R$ 30,00" at bounding box center [232, 292] width 131 height 73
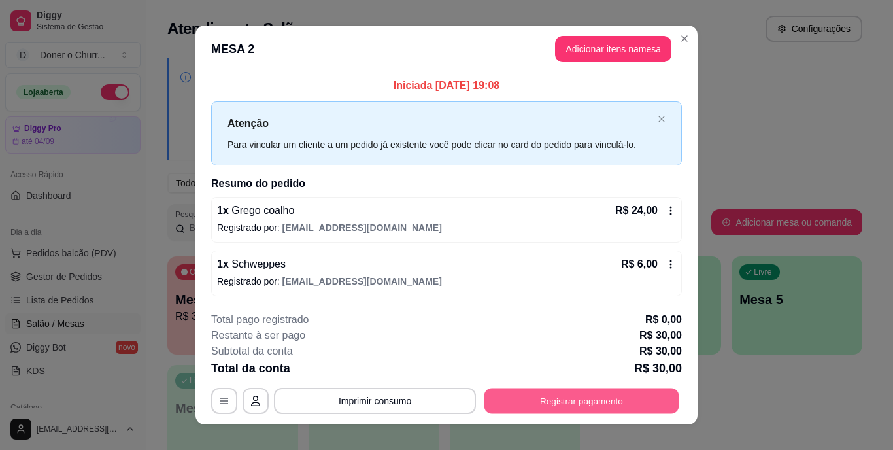
click at [573, 401] on button "Registrar pagamento" at bounding box center [581, 400] width 195 height 25
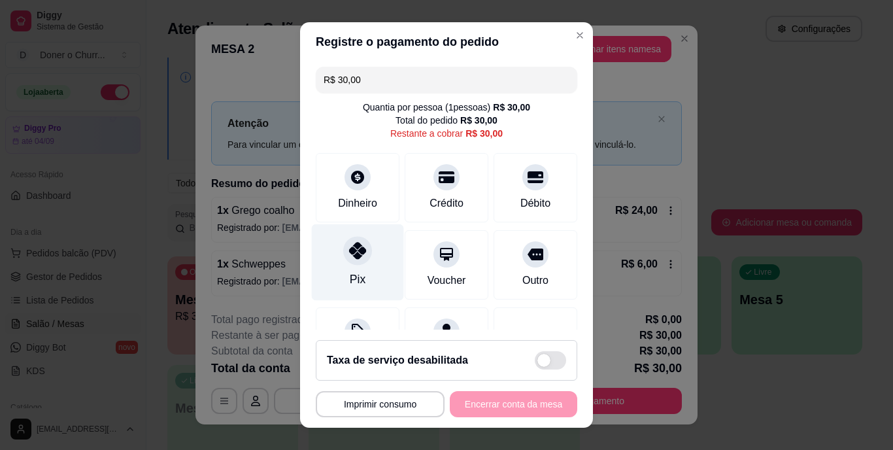
click at [360, 271] on div "Pix" at bounding box center [358, 262] width 92 height 76
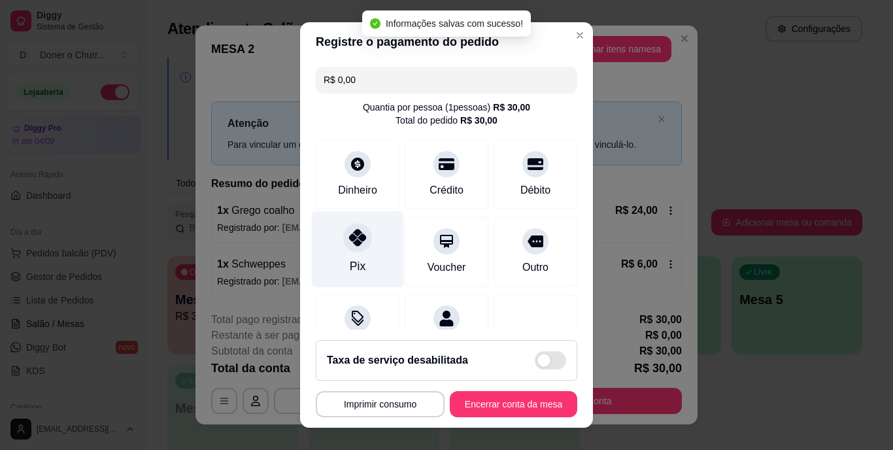
type input "R$ 0,00"
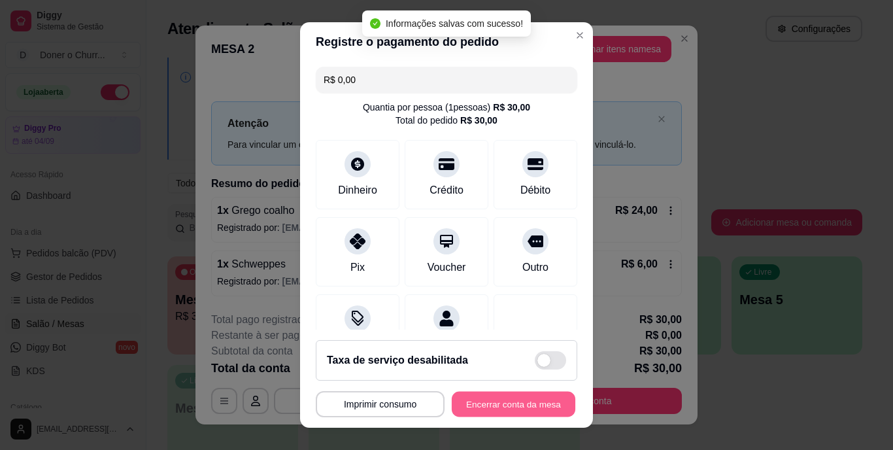
click at [507, 409] on button "Encerrar conta da mesa" at bounding box center [514, 403] width 124 height 25
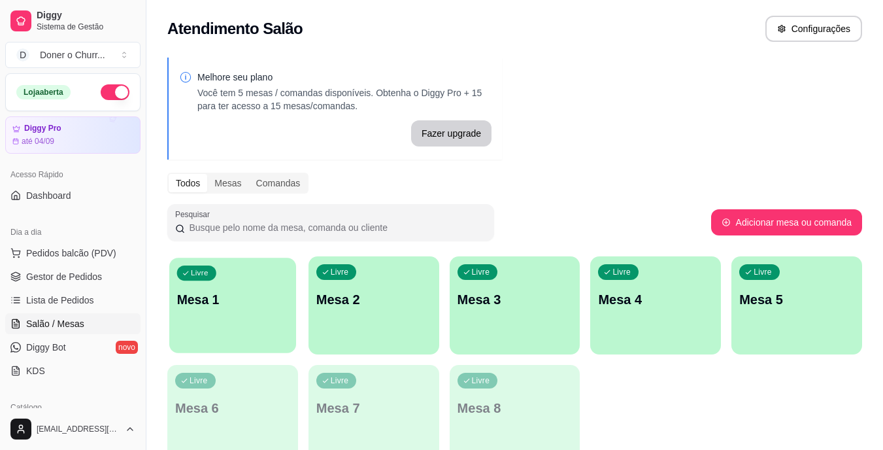
click at [228, 301] on p "Mesa 1" at bounding box center [233, 300] width 112 height 18
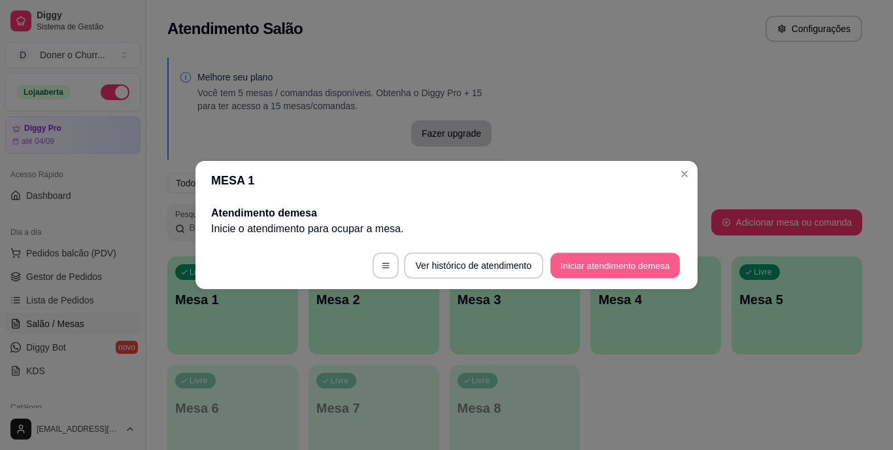
click at [645, 271] on button "Iniciar atendimento de mesa" at bounding box center [615, 265] width 129 height 25
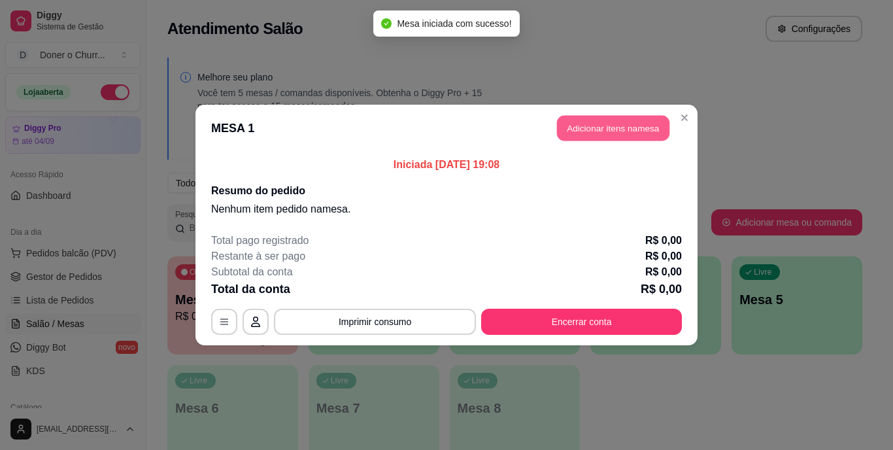
click at [607, 139] on button "Adicionar itens na mesa" at bounding box center [613, 128] width 112 height 25
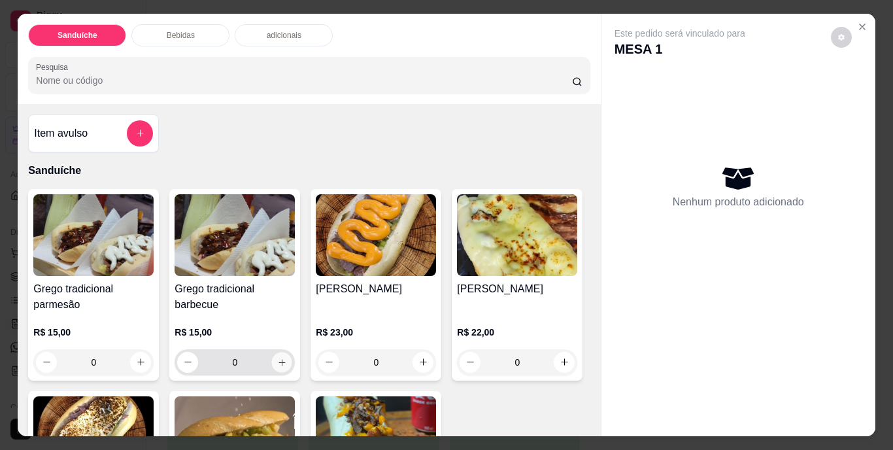
click at [277, 357] on icon "increase-product-quantity" at bounding box center [282, 362] width 10 height 10
type input "1"
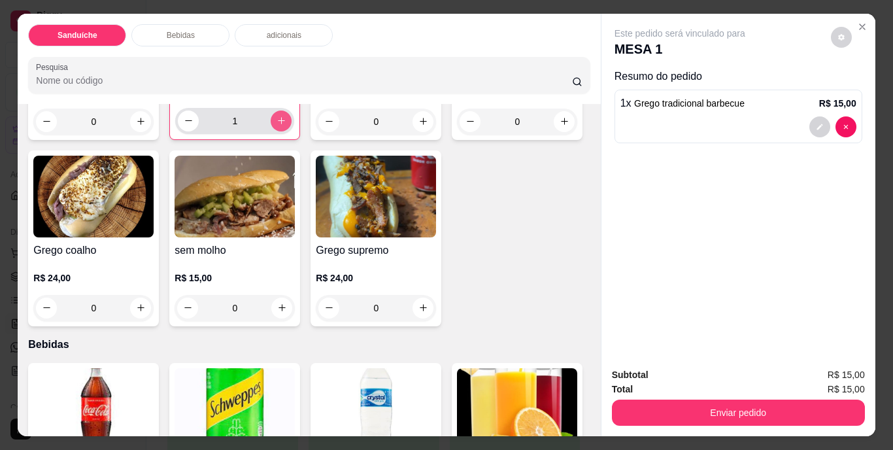
scroll to position [237, 0]
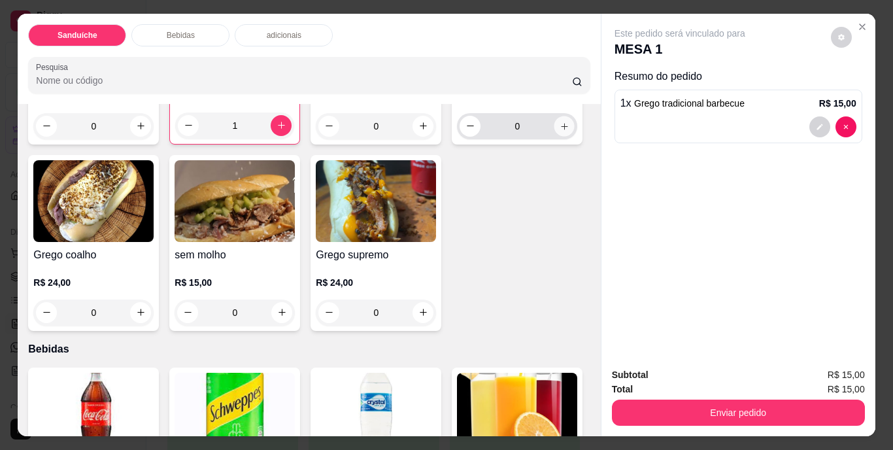
click at [560, 131] on icon "increase-product-quantity" at bounding box center [565, 126] width 10 height 10
type input "1"
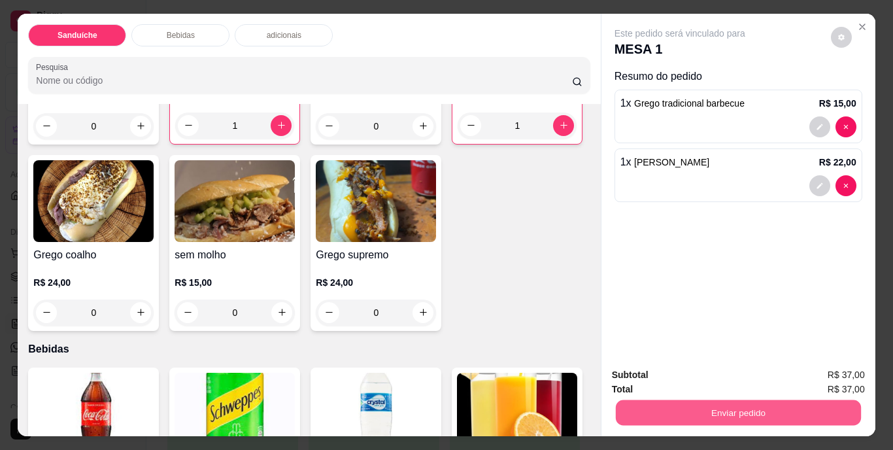
click at [728, 405] on button "Enviar pedido" at bounding box center [737, 412] width 245 height 25
click at [707, 373] on button "Não registrar e enviar pedido" at bounding box center [695, 376] width 132 height 24
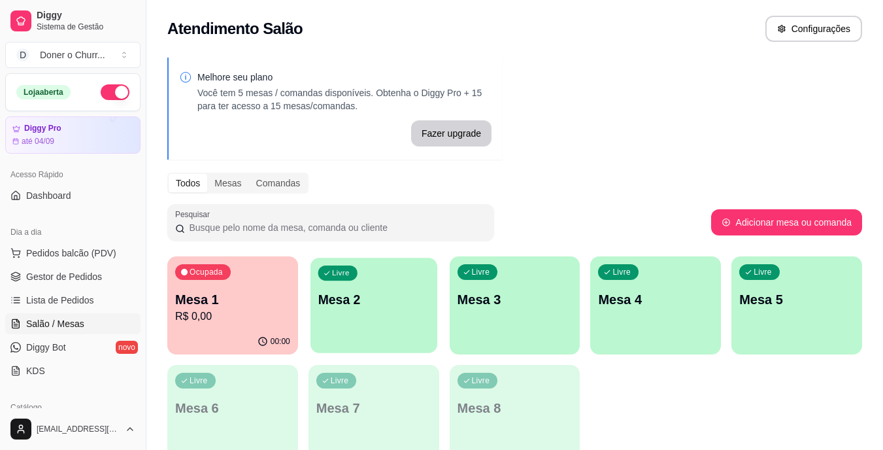
click at [382, 322] on div "Livre Mesa 2" at bounding box center [374, 298] width 127 height 80
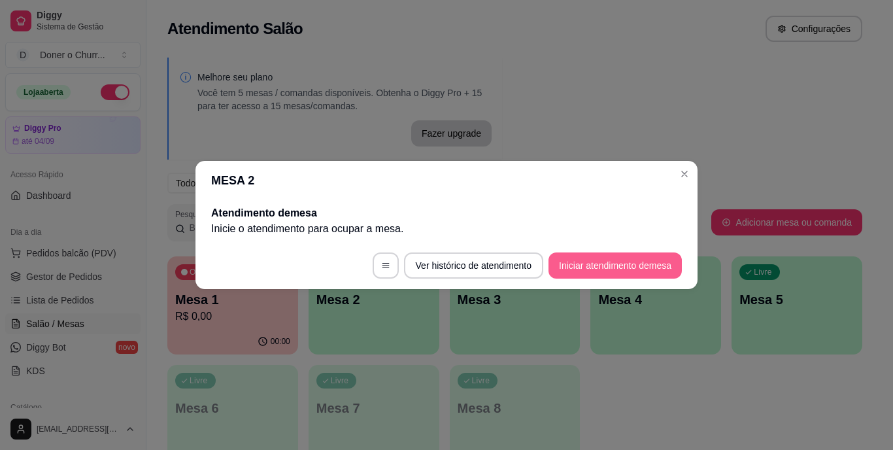
click at [614, 267] on button "Iniciar atendimento de mesa" at bounding box center [615, 265] width 133 height 26
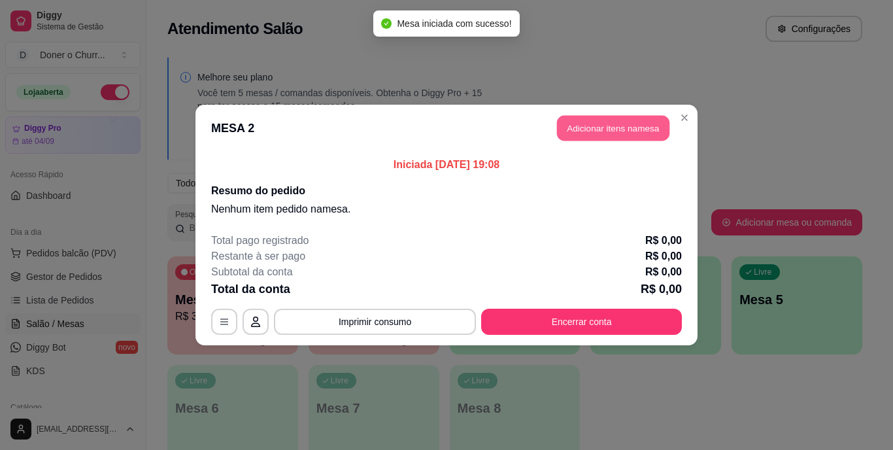
click at [603, 134] on button "Adicionar itens na mesa" at bounding box center [613, 128] width 112 height 25
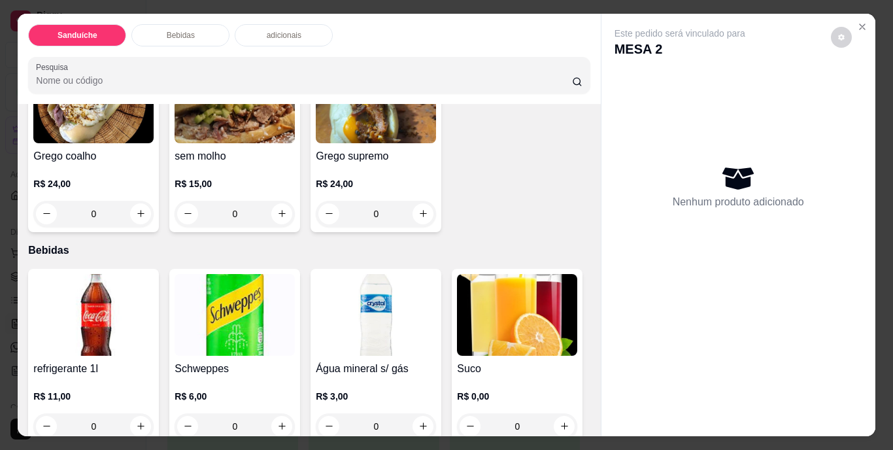
scroll to position [338, 0]
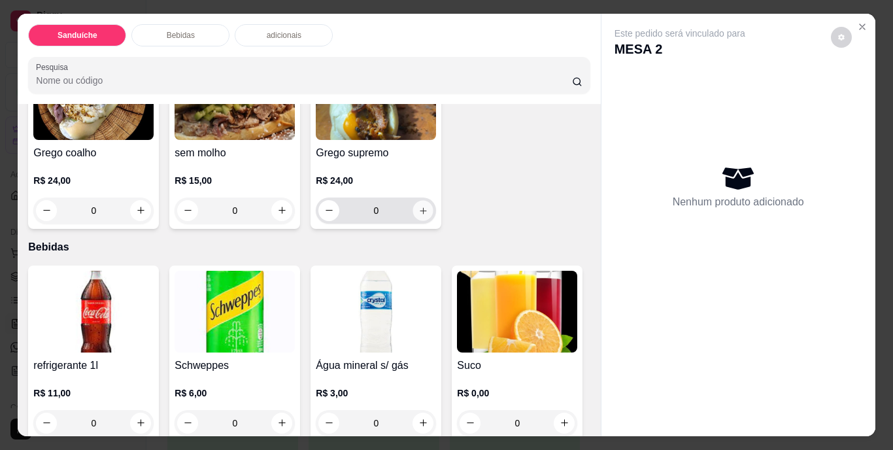
click at [420, 214] on icon "increase-product-quantity" at bounding box center [423, 210] width 7 height 7
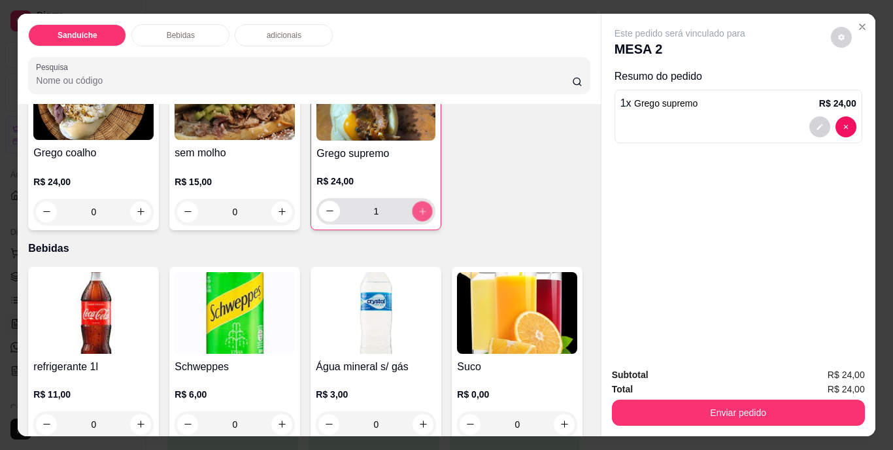
click at [418, 216] on icon "increase-product-quantity" at bounding box center [423, 211] width 10 height 10
type input "2"
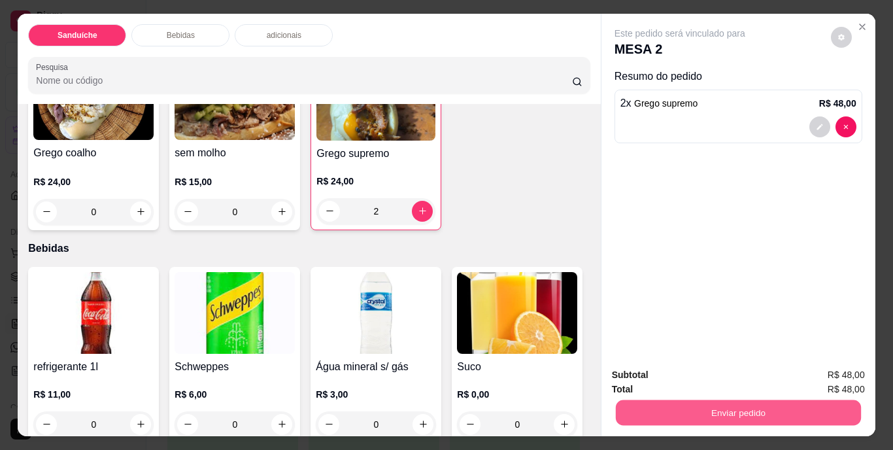
click at [726, 411] on button "Enviar pedido" at bounding box center [737, 412] width 245 height 25
click at [688, 378] on button "Não registrar e enviar pedido" at bounding box center [695, 376] width 132 height 24
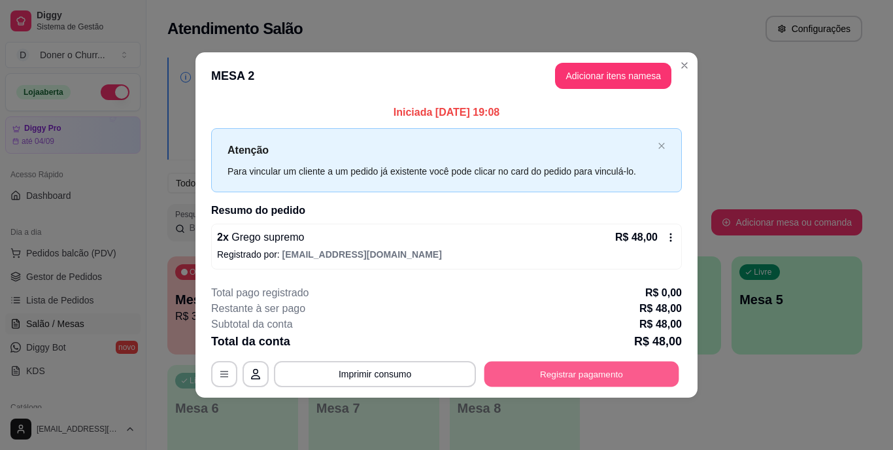
click at [550, 367] on button "Registrar pagamento" at bounding box center [581, 373] width 195 height 25
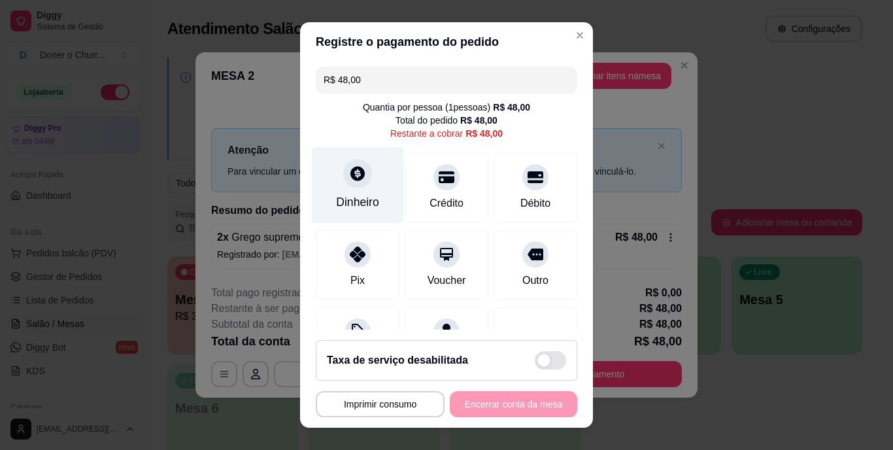
click at [351, 180] on icon at bounding box center [357, 174] width 14 height 14
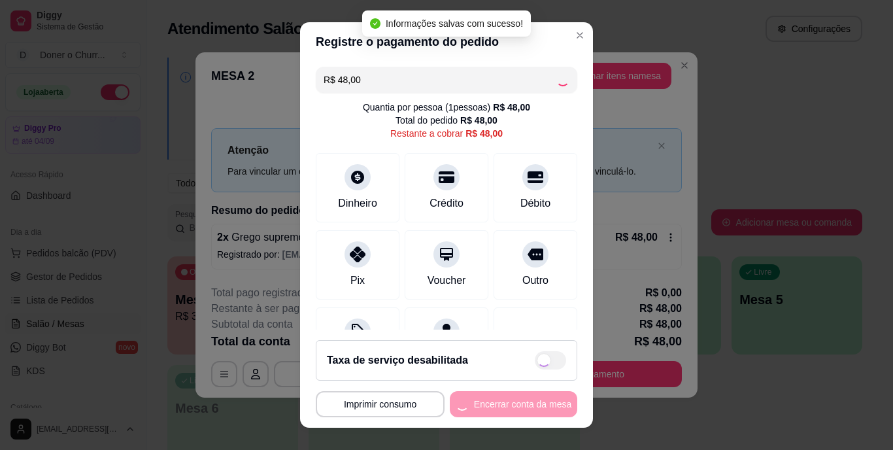
type input "R$ 0,00"
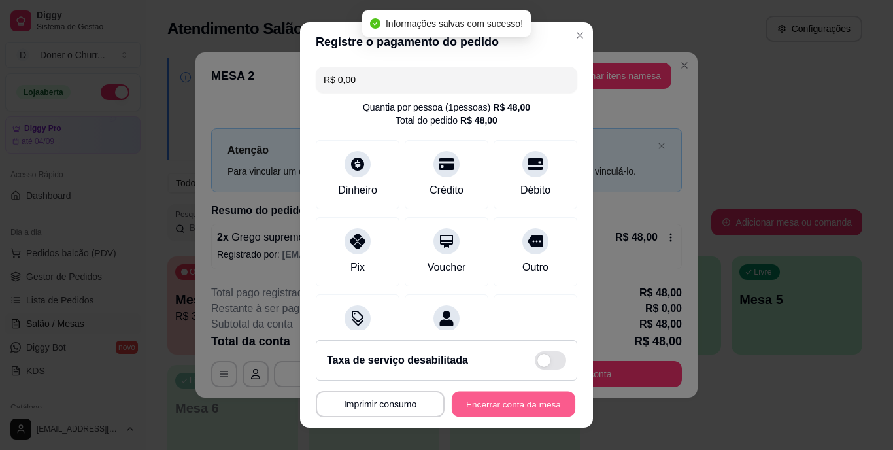
click at [493, 401] on button "Encerrar conta da mesa" at bounding box center [514, 403] width 124 height 25
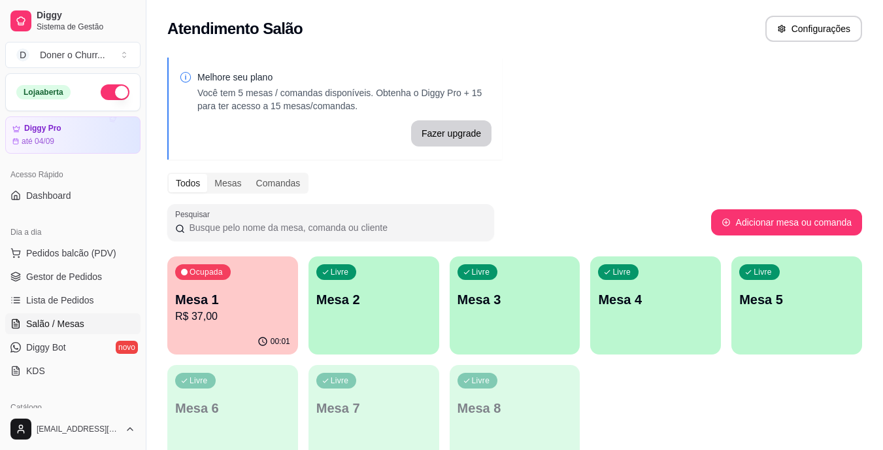
drag, startPoint x: 772, startPoint y: 386, endPoint x: 612, endPoint y: 386, distance: 160.2
click at [231, 307] on p "Mesa 1" at bounding box center [232, 299] width 115 height 18
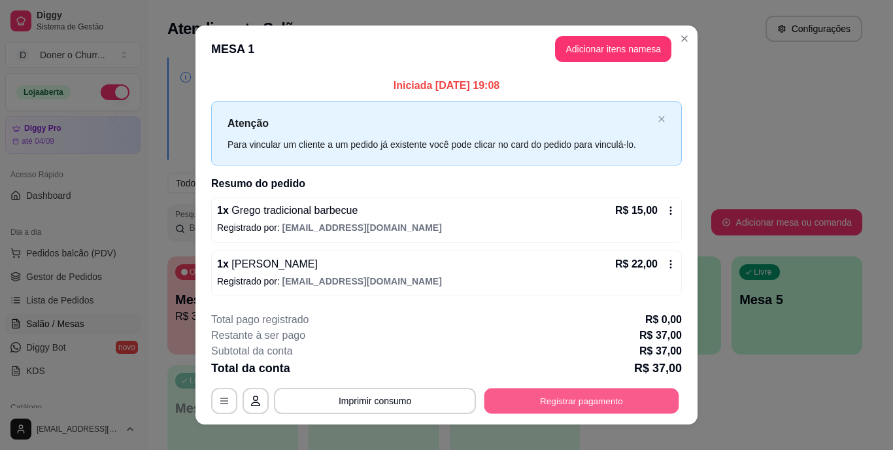
click at [562, 395] on button "Registrar pagamento" at bounding box center [581, 400] width 195 height 25
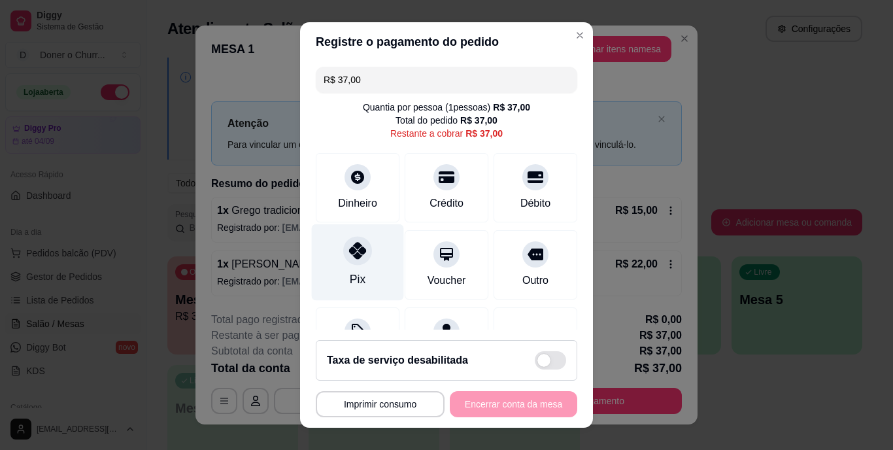
click at [347, 265] on div "Pix" at bounding box center [358, 262] width 92 height 76
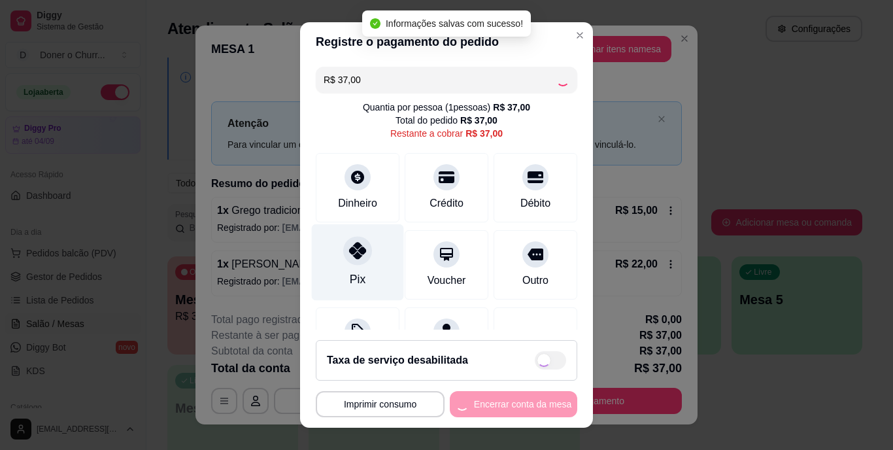
type input "R$ 0,00"
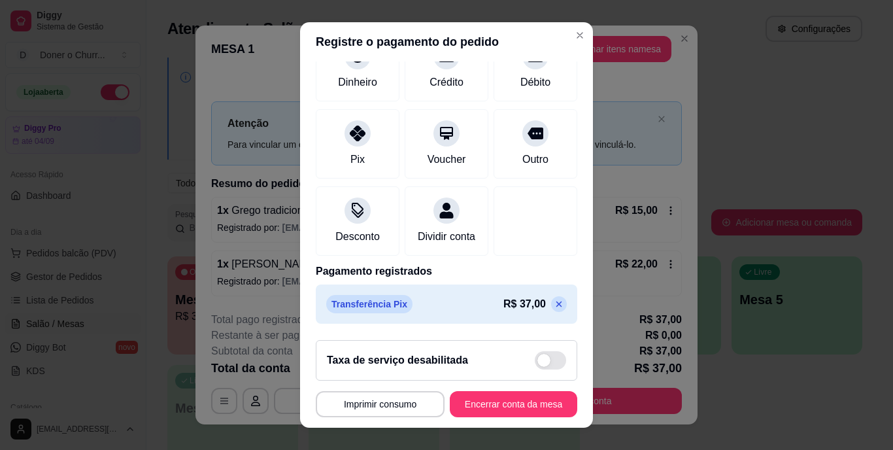
scroll to position [123, 0]
click at [450, 406] on button "Encerrar conta da mesa" at bounding box center [513, 404] width 127 height 26
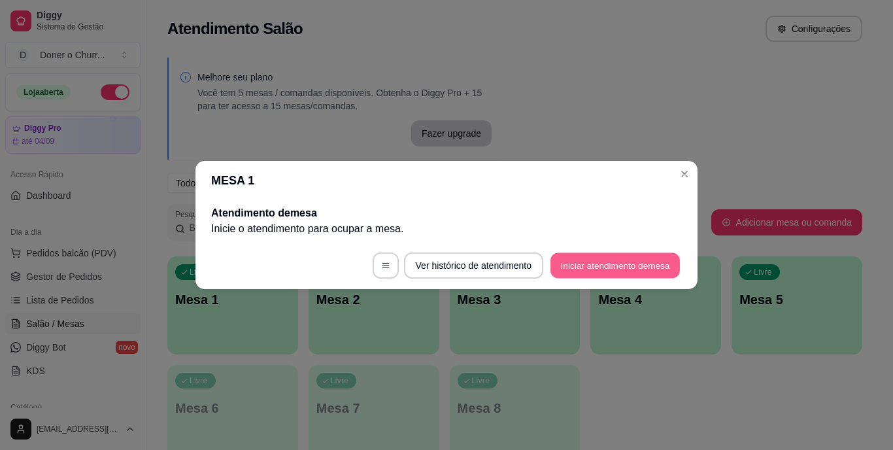
click at [592, 270] on button "Iniciar atendimento de mesa" at bounding box center [615, 265] width 129 height 25
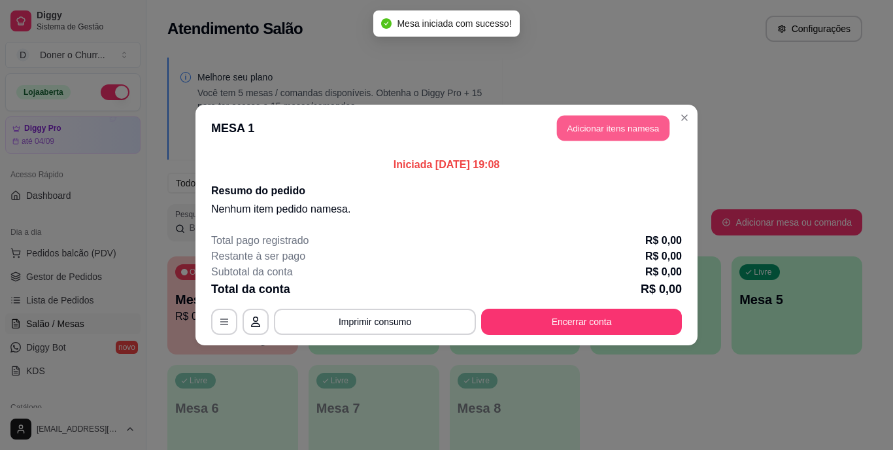
click at [617, 129] on button "Adicionar itens na mesa" at bounding box center [613, 128] width 112 height 25
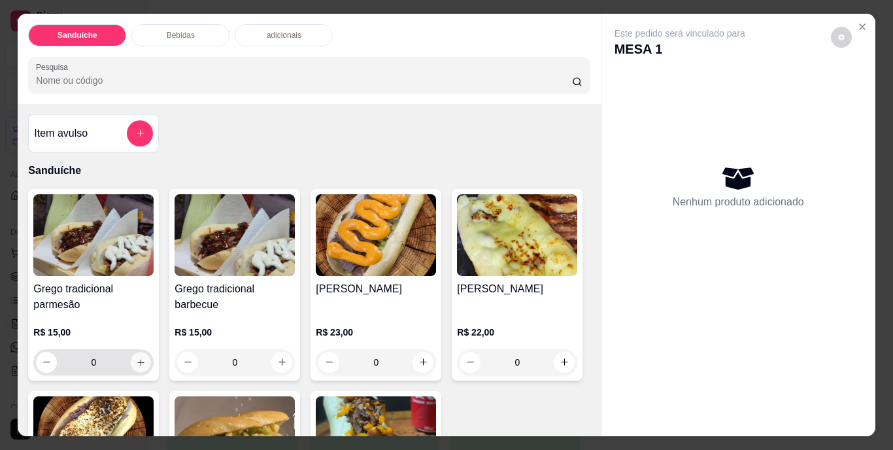
click at [134, 362] on button "increase-product-quantity" at bounding box center [141, 362] width 20 height 20
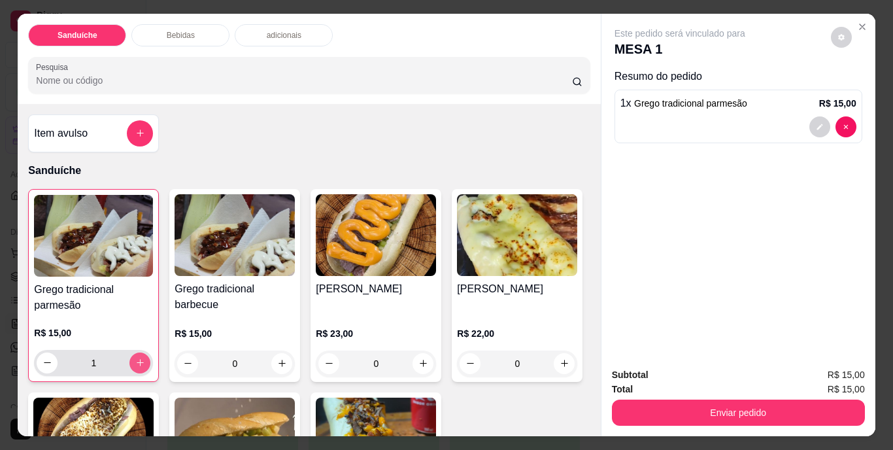
click at [135, 362] on icon "increase-product-quantity" at bounding box center [140, 363] width 10 height 10
type input "2"
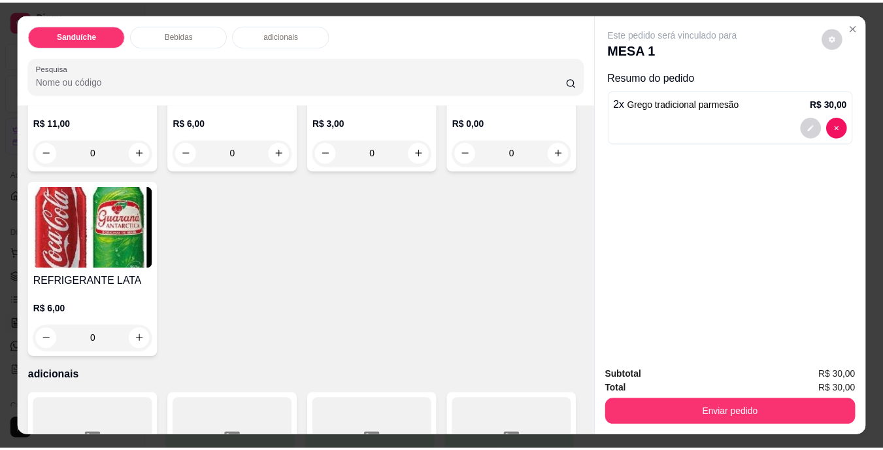
scroll to position [915, 0]
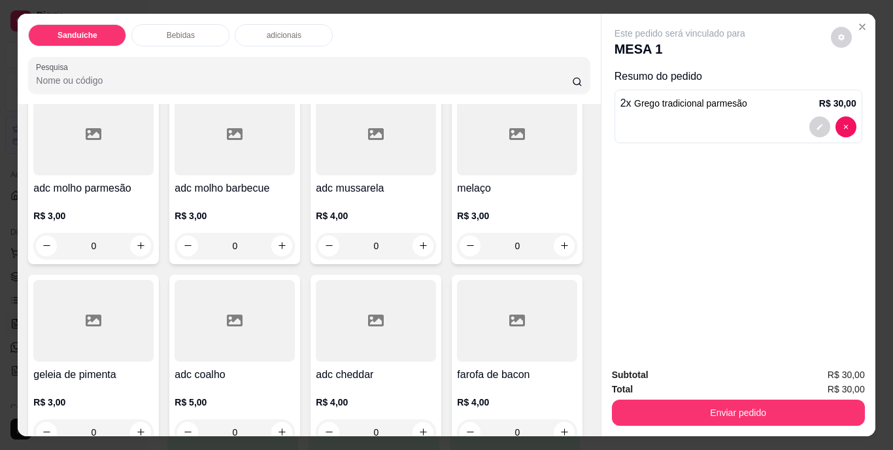
click at [146, 38] on icon "increase-product-quantity" at bounding box center [141, 33] width 10 height 10
type input "1"
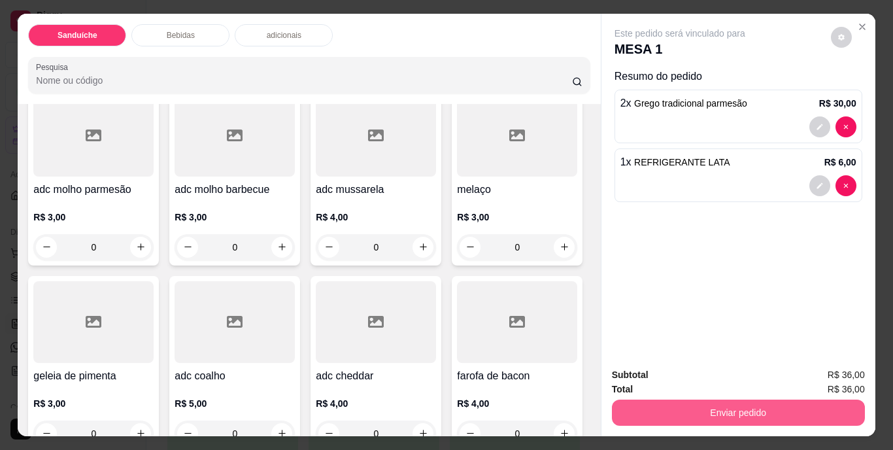
click at [751, 411] on button "Enviar pedido" at bounding box center [738, 412] width 253 height 26
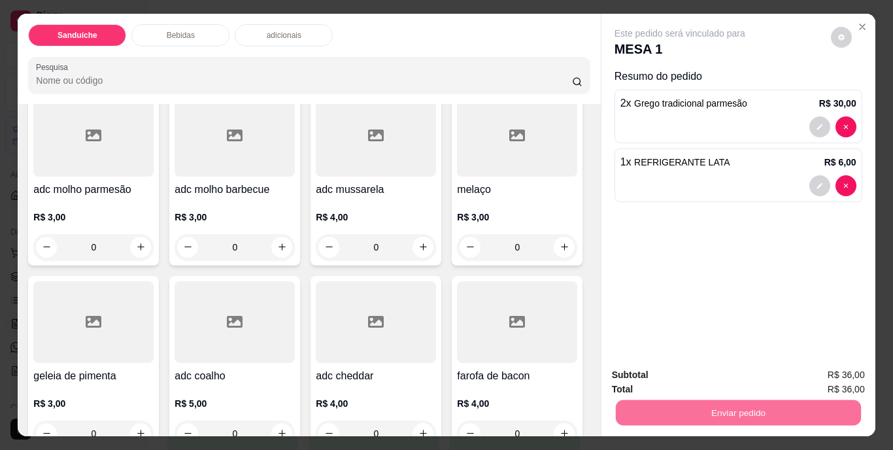
click at [696, 373] on button "Não registrar e enviar pedido" at bounding box center [695, 376] width 136 height 25
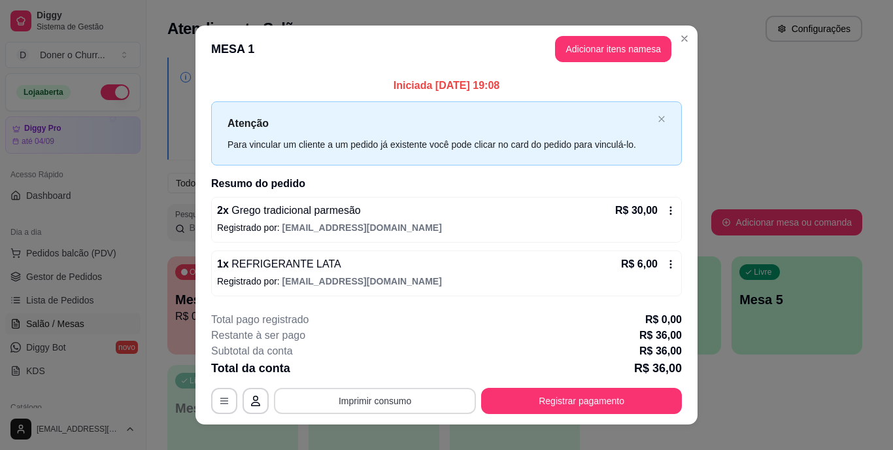
click at [426, 396] on button "Imprimir consumo" at bounding box center [375, 401] width 202 height 26
click at [401, 374] on button "IMPRESSORA" at bounding box center [374, 370] width 92 height 20
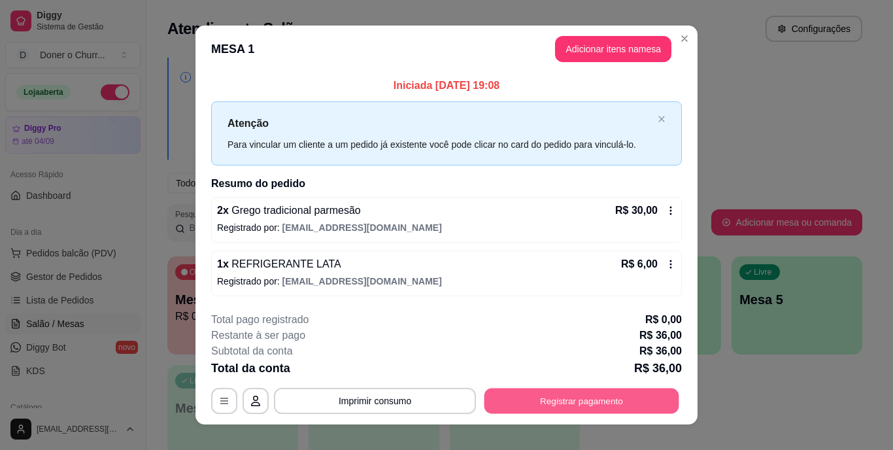
click at [571, 397] on button "Registrar pagamento" at bounding box center [581, 400] width 195 height 25
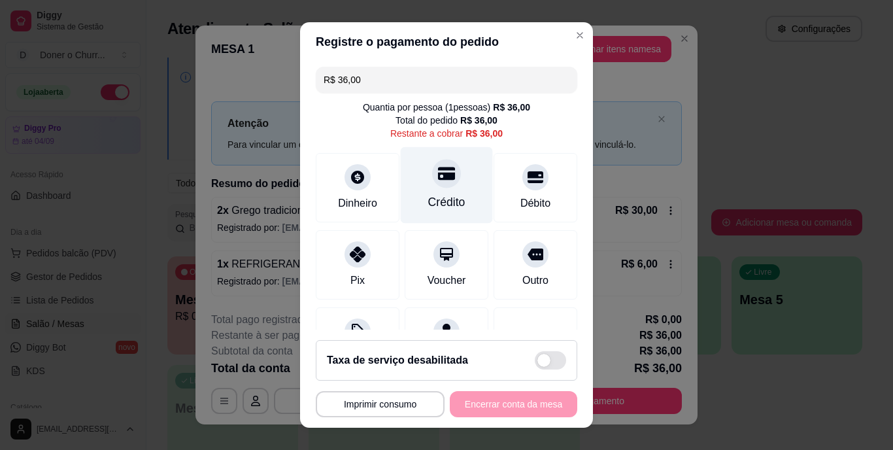
click at [438, 180] on icon at bounding box center [446, 173] width 17 height 17
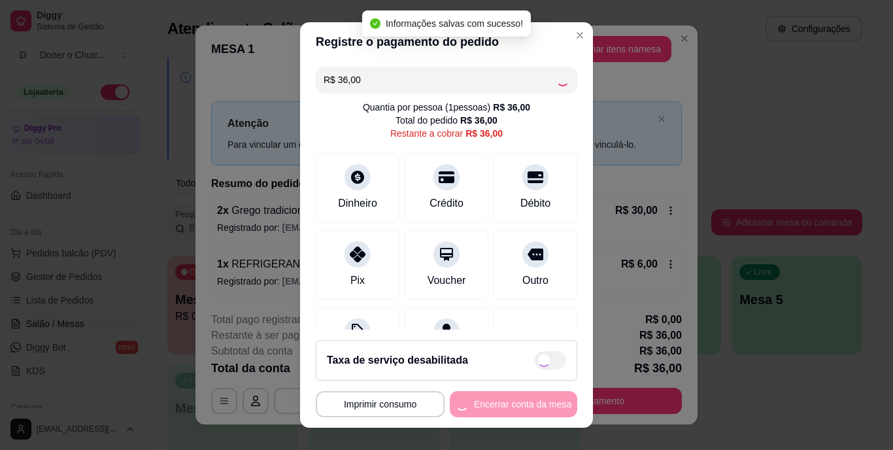
type input "R$ 0,00"
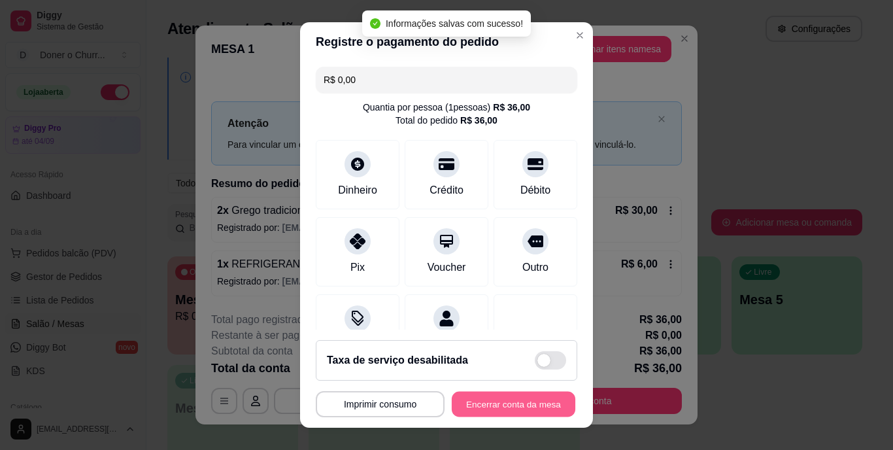
click at [505, 402] on button "Encerrar conta da mesa" at bounding box center [514, 403] width 124 height 25
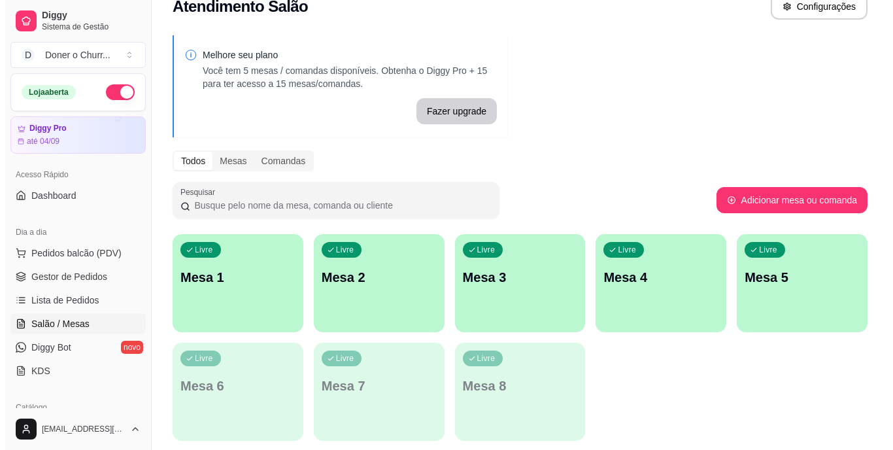
scroll to position [0, 0]
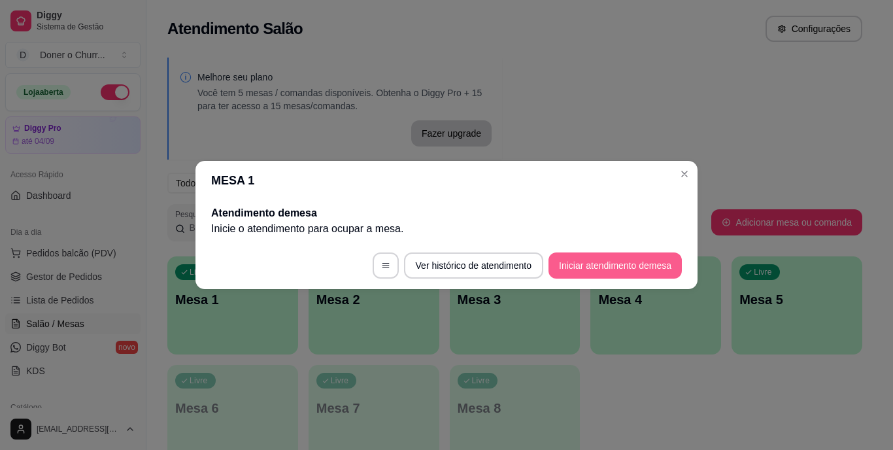
click at [600, 272] on button "Iniciar atendimento de mesa" at bounding box center [615, 265] width 133 height 26
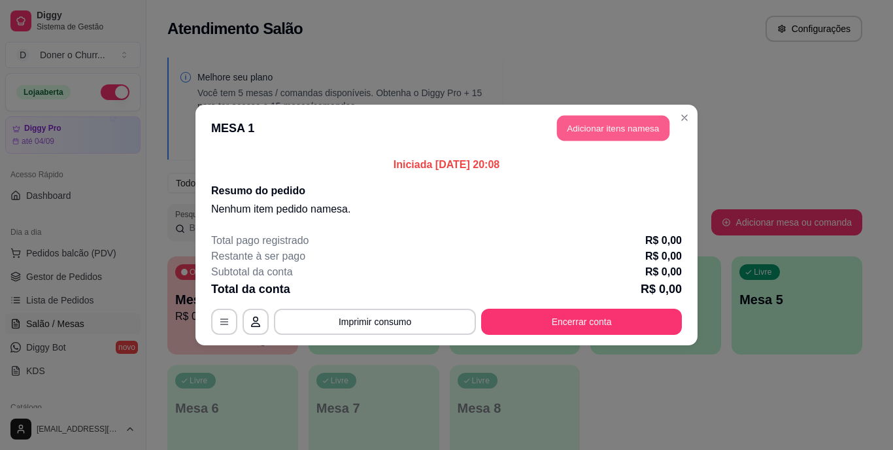
click at [600, 125] on button "Adicionar itens na mesa" at bounding box center [613, 128] width 112 height 25
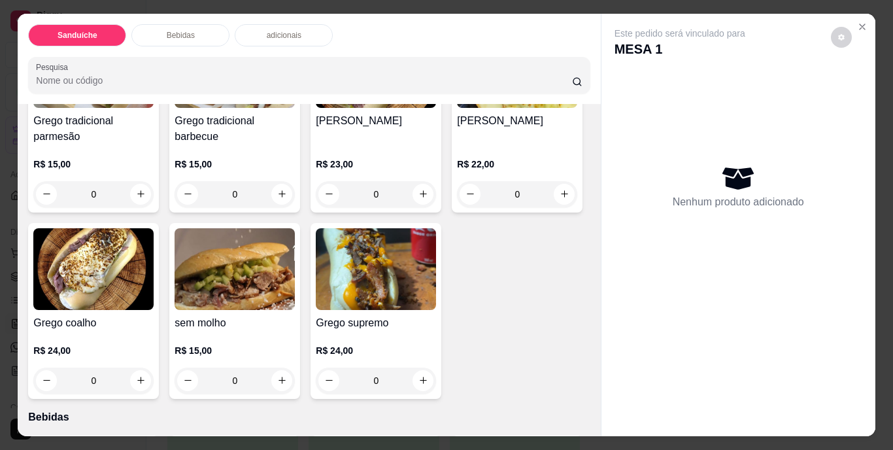
scroll to position [196, 0]
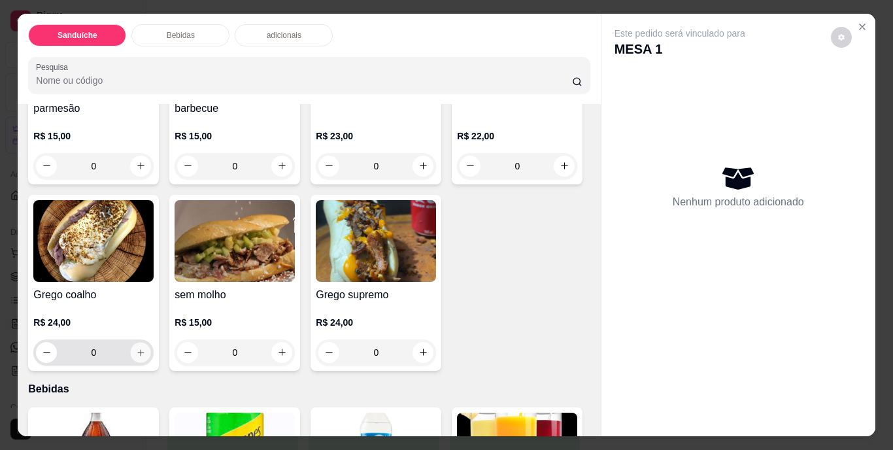
click at [146, 348] on icon "increase-product-quantity" at bounding box center [141, 352] width 10 height 10
type input "1"
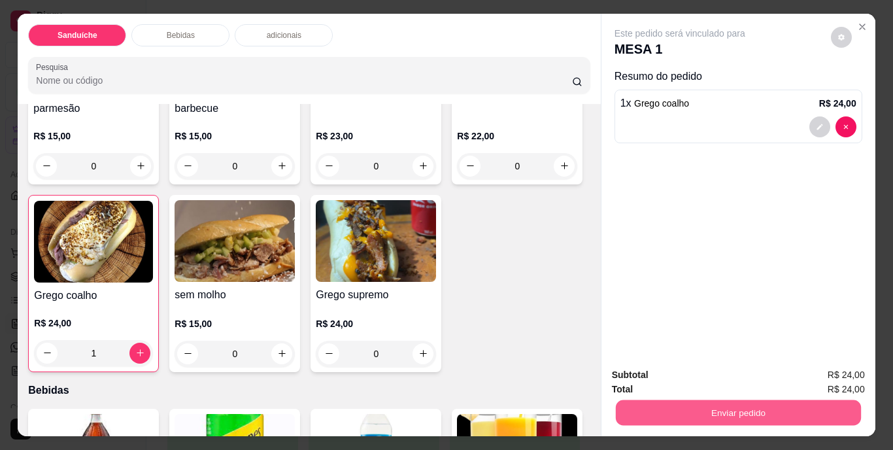
click at [694, 416] on button "Enviar pedido" at bounding box center [737, 412] width 245 height 25
click at [696, 386] on button "Não registrar e enviar pedido" at bounding box center [695, 376] width 136 height 25
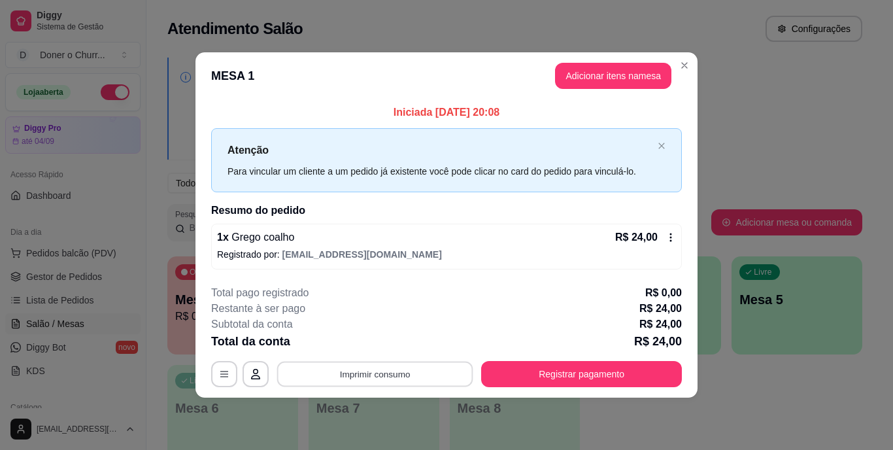
click at [381, 371] on button "Imprimir consumo" at bounding box center [375, 373] width 196 height 25
click at [397, 341] on button "IMPRESSORA" at bounding box center [378, 343] width 95 height 21
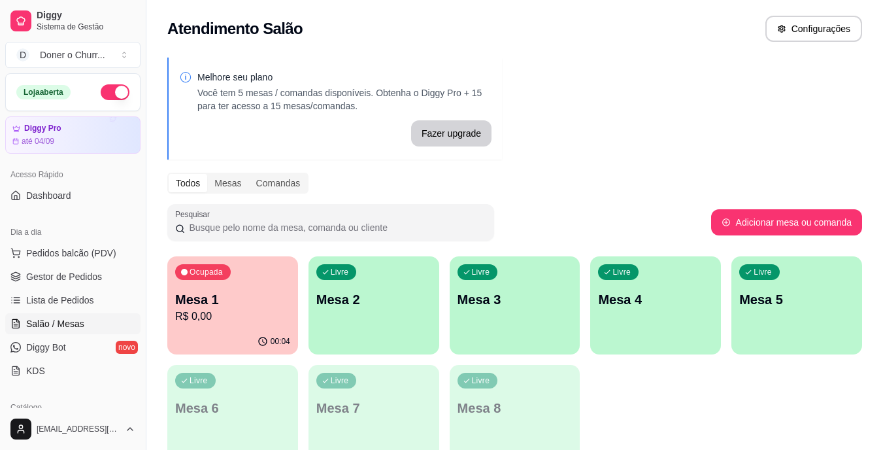
click at [414, 306] on p "Mesa 2" at bounding box center [373, 299] width 115 height 18
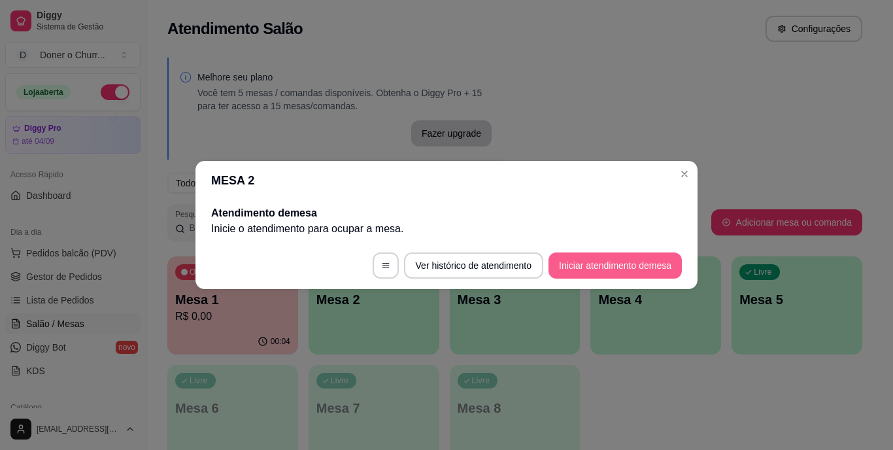
click at [621, 272] on button "Iniciar atendimento de mesa" at bounding box center [615, 265] width 133 height 26
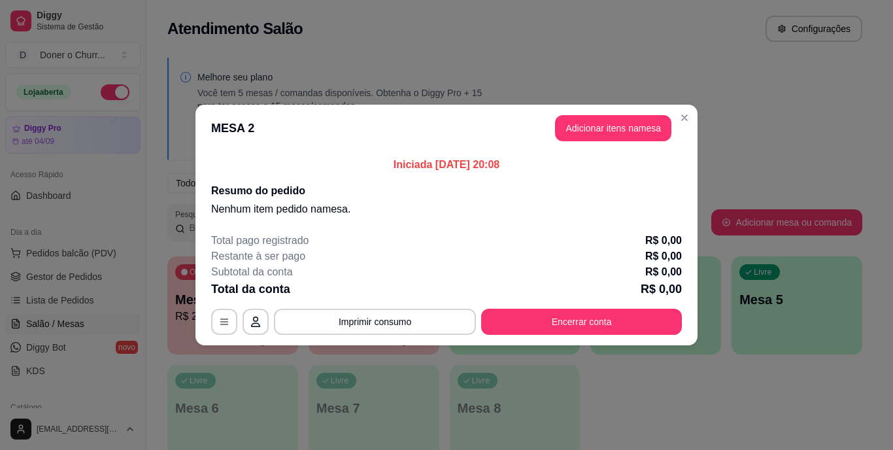
click at [620, 273] on div "Subtotal da conta R$ 0,00" at bounding box center [446, 272] width 471 height 16
click at [600, 128] on button "Adicionar itens na mesa" at bounding box center [613, 128] width 112 height 25
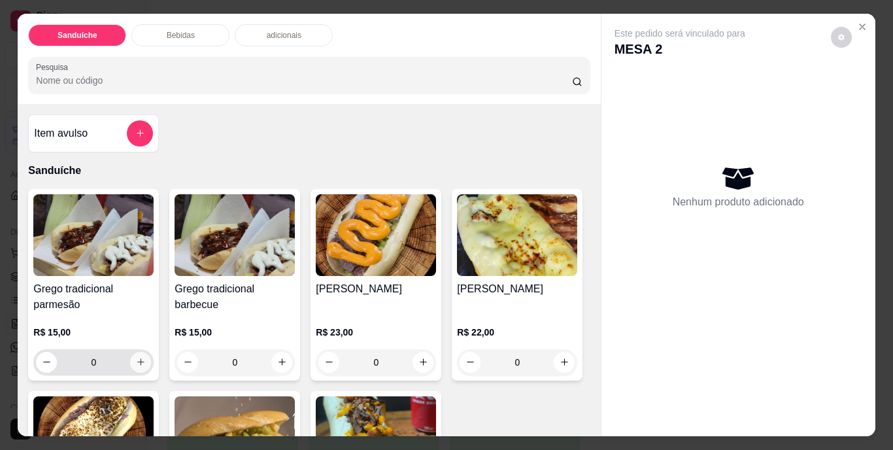
click at [138, 360] on icon "increase-product-quantity" at bounding box center [141, 362] width 10 height 10
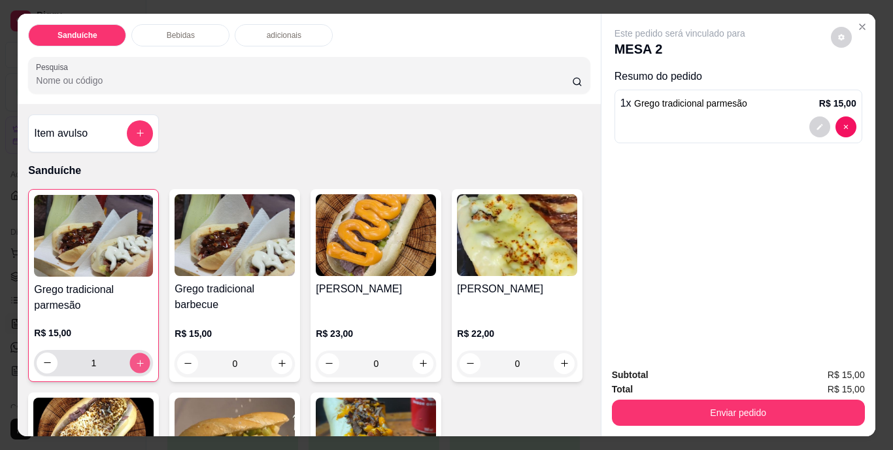
click at [138, 360] on icon "increase-product-quantity" at bounding box center [140, 363] width 10 height 10
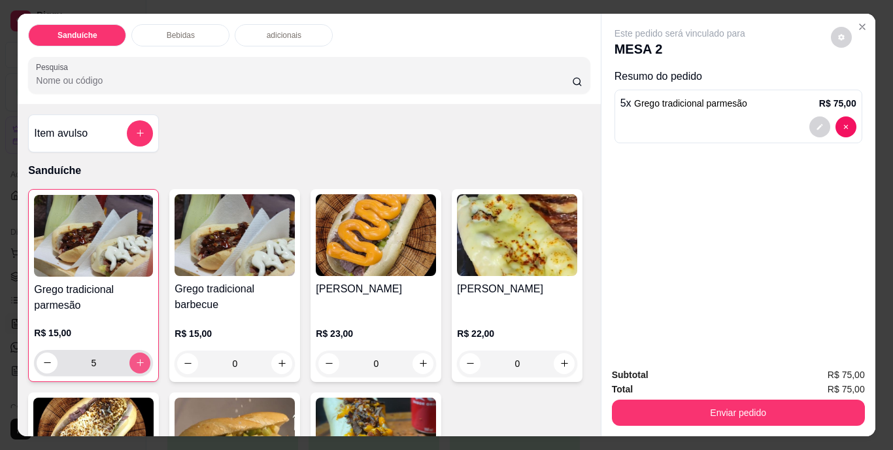
type input "6"
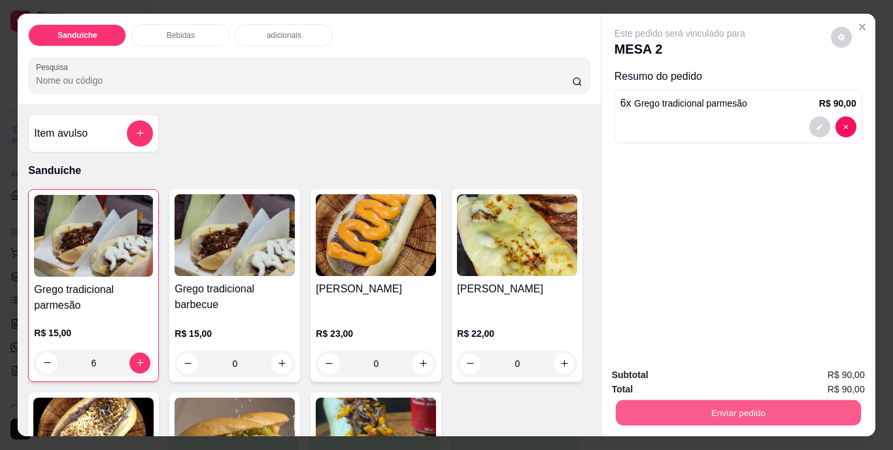
click at [721, 406] on button "Enviar pedido" at bounding box center [737, 412] width 245 height 25
click at [697, 376] on button "Não registrar e enviar pedido" at bounding box center [695, 376] width 136 height 25
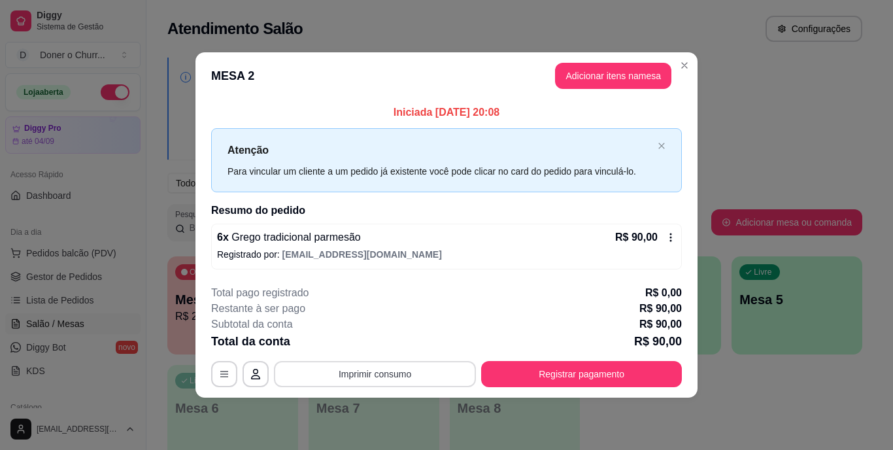
click at [379, 377] on button "Imprimir consumo" at bounding box center [375, 374] width 202 height 26
click at [377, 348] on button "IMPRESSORA" at bounding box center [379, 343] width 92 height 20
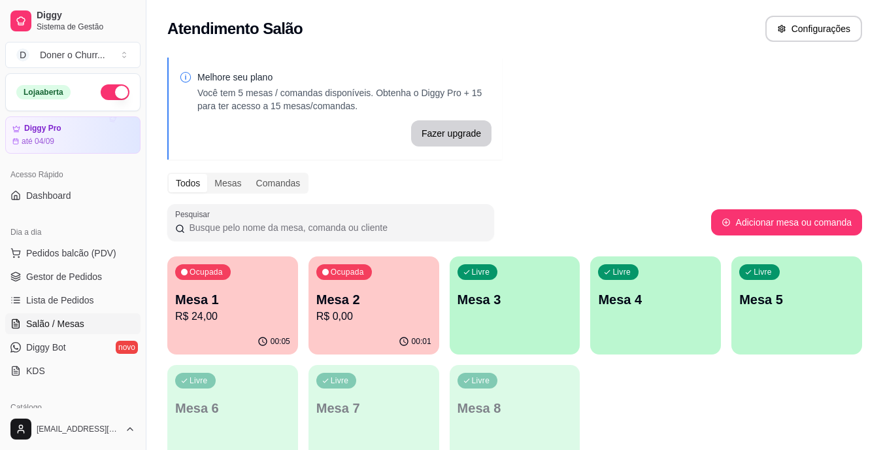
click at [271, 294] on p "Mesa 1" at bounding box center [232, 299] width 115 height 18
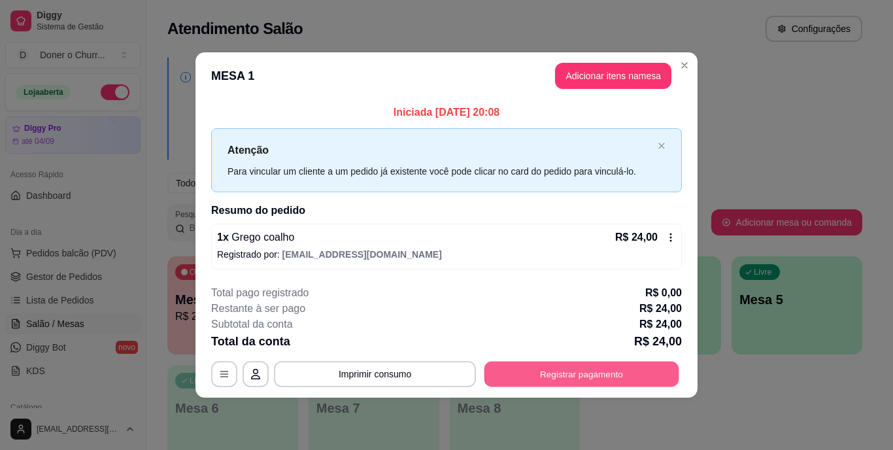
click at [597, 365] on button "Registrar pagamento" at bounding box center [581, 373] width 195 height 25
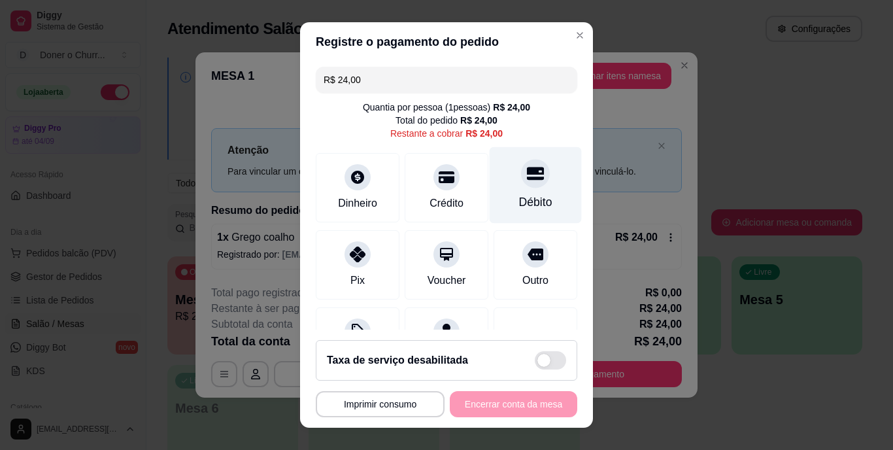
click at [521, 184] on div at bounding box center [535, 174] width 29 height 29
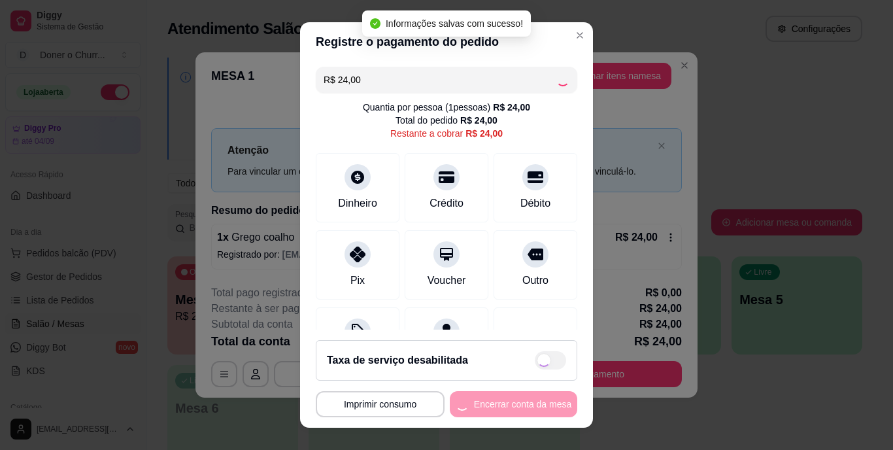
drag, startPoint x: 489, startPoint y: 409, endPoint x: 496, endPoint y: 413, distance: 7.3
click at [496, 413] on div "**********" at bounding box center [447, 404] width 262 height 26
type input "R$ 0,00"
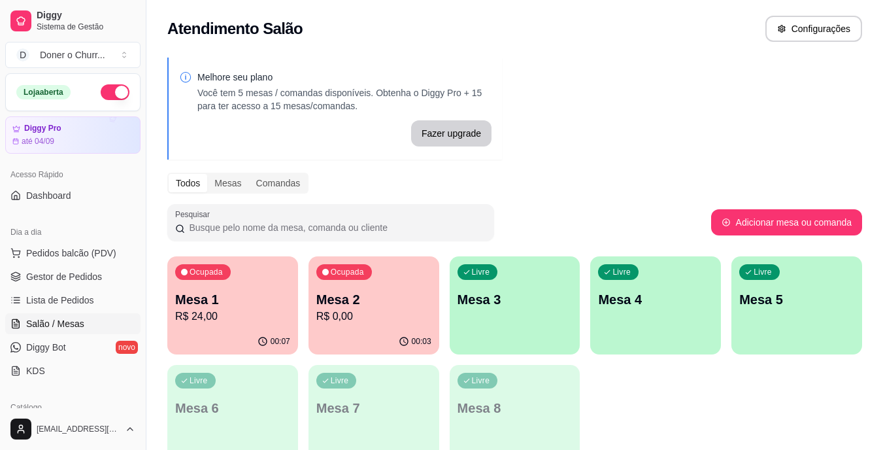
click at [392, 292] on p "Mesa 2" at bounding box center [373, 299] width 115 height 18
click at [176, 280] on div "Ocupada Mesa 1 R$ 24,00" at bounding box center [232, 292] width 131 height 73
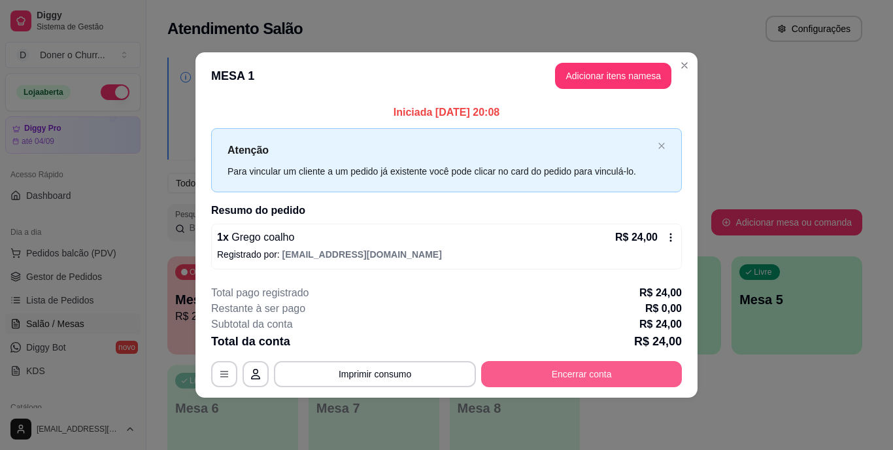
click at [557, 368] on button "Encerrar conta" at bounding box center [581, 374] width 201 height 26
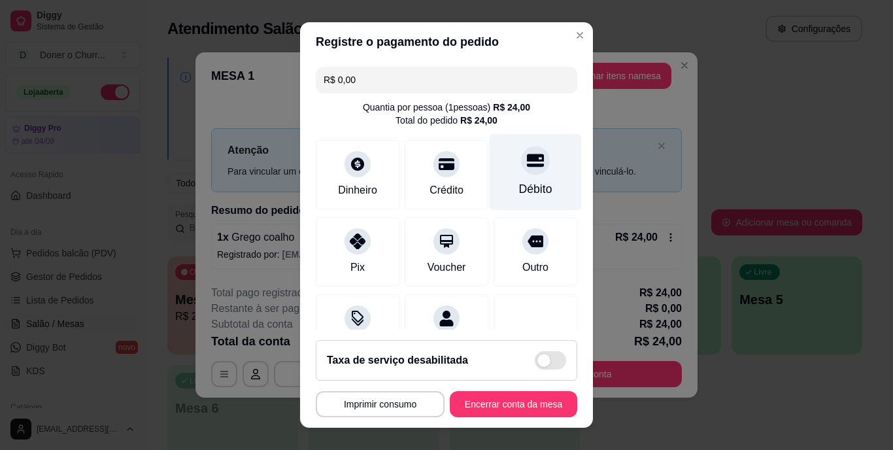
click at [519, 182] on div "Débito" at bounding box center [535, 189] width 33 height 17
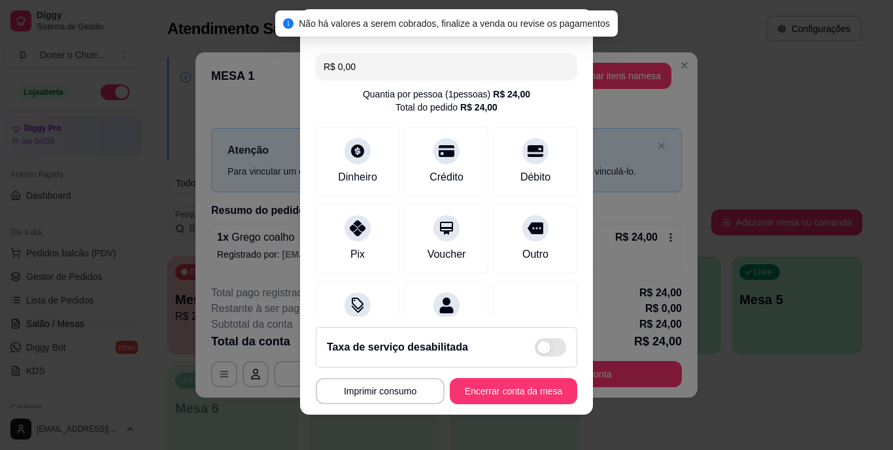
scroll to position [20, 0]
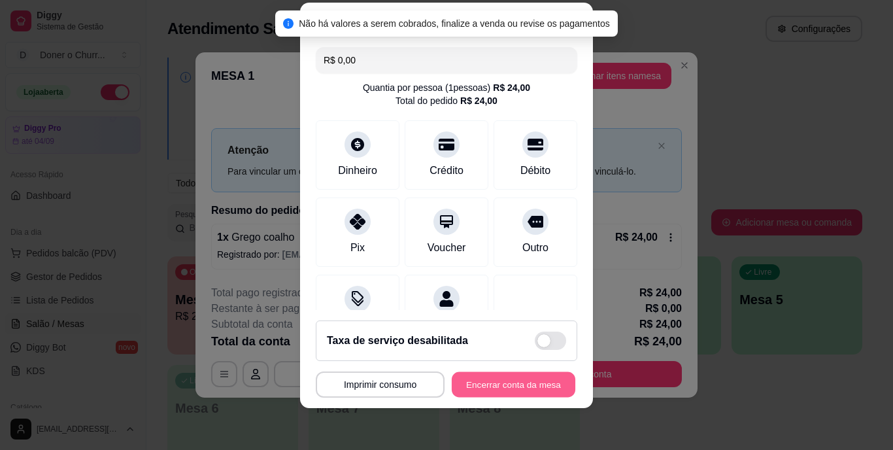
click at [500, 382] on button "Encerrar conta da mesa" at bounding box center [514, 383] width 124 height 25
